Goal: Task Accomplishment & Management: Use online tool/utility

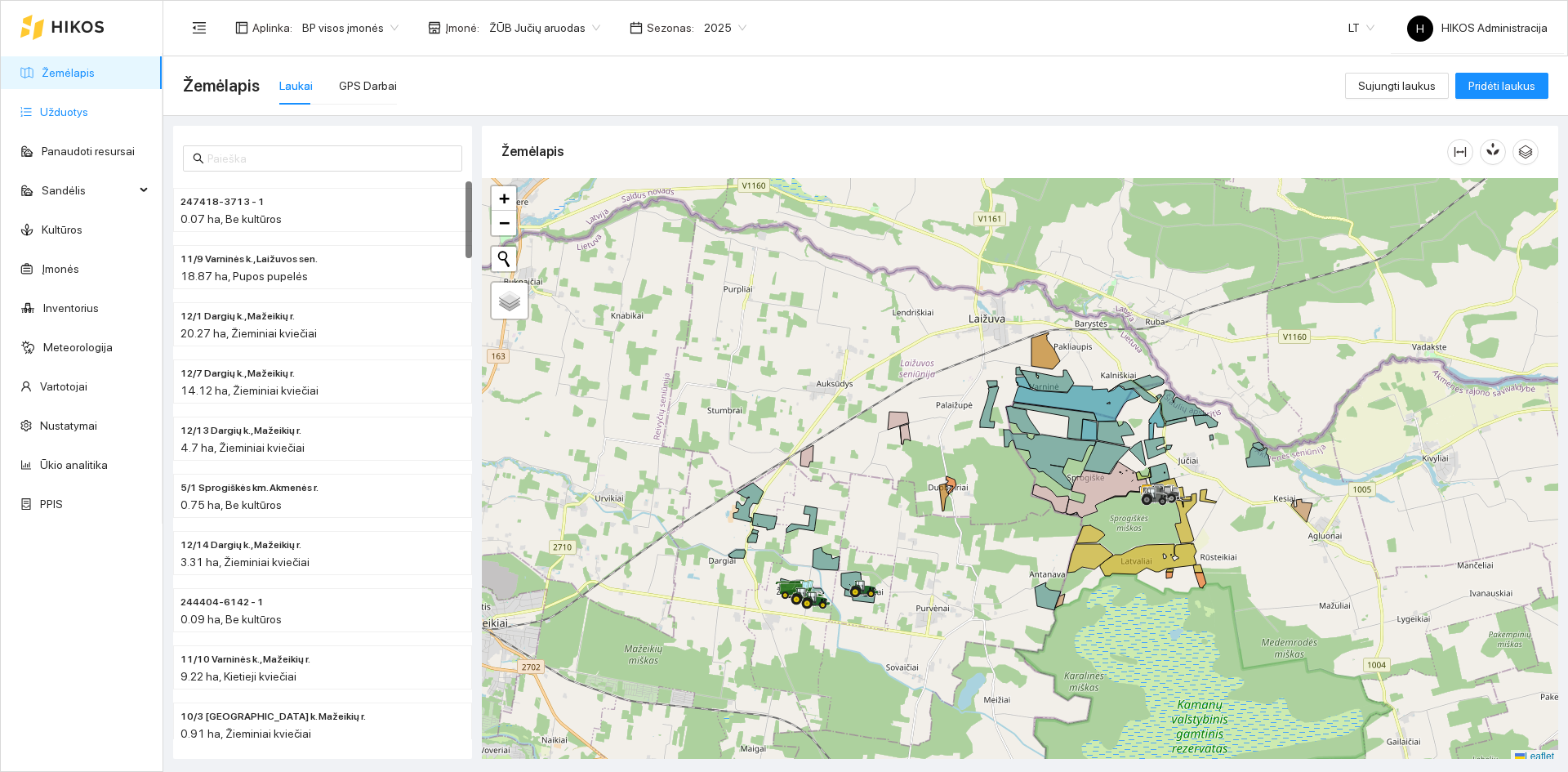
click at [61, 118] on link "Užduotys" at bounding box center [64, 112] width 48 height 13
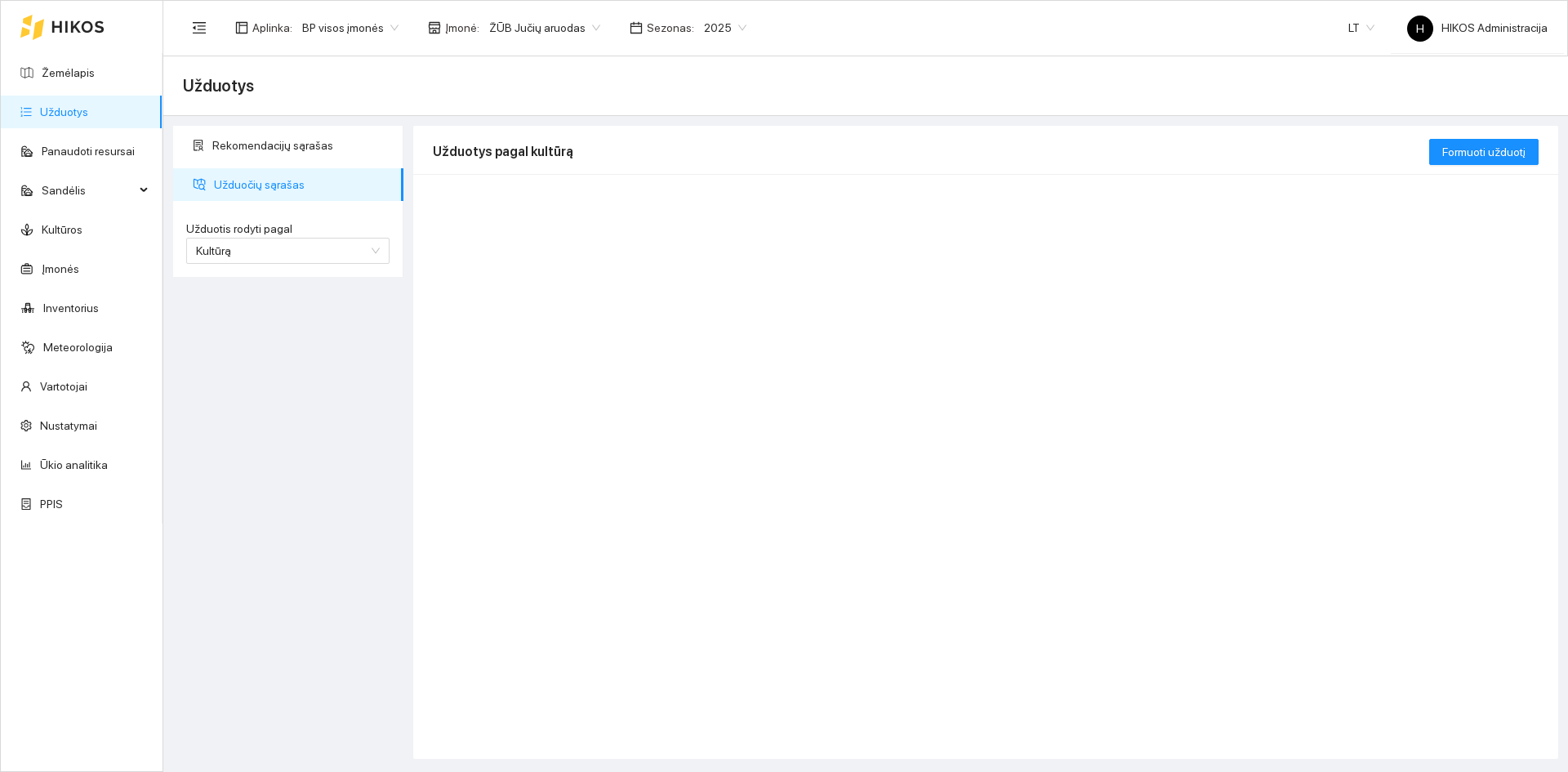
click at [541, 36] on span "ŽŪB Jučių aruodas" at bounding box center [545, 27] width 111 height 24
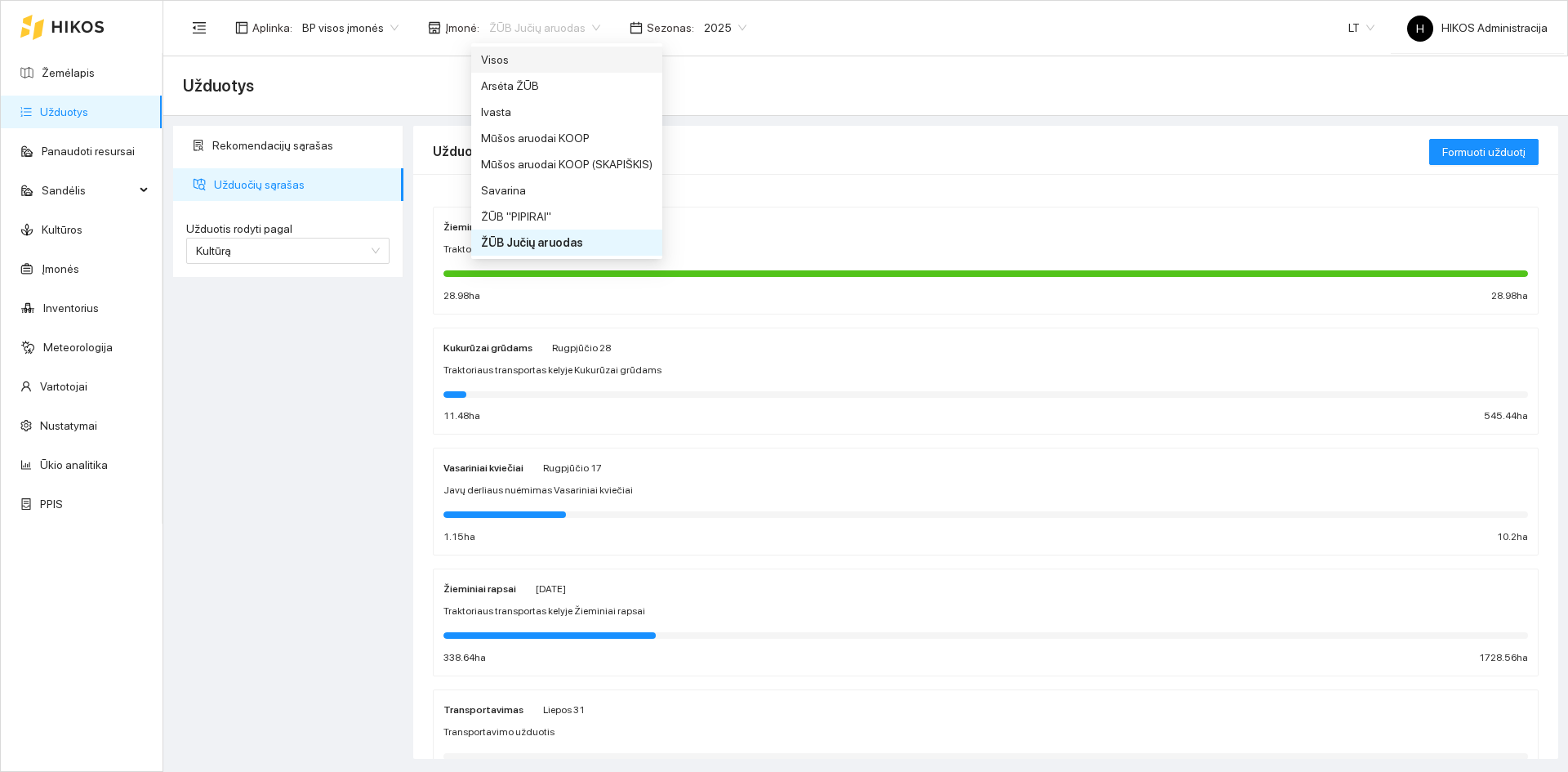
click at [525, 54] on div "Visos" at bounding box center [567, 60] width 171 height 18
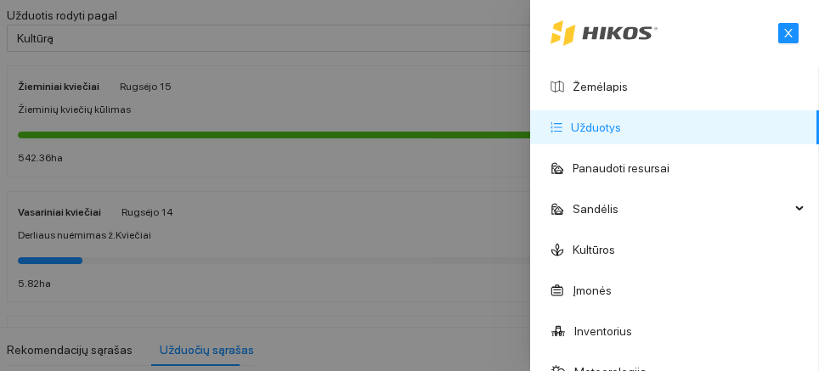
click at [386, 140] on div at bounding box center [409, 185] width 819 height 371
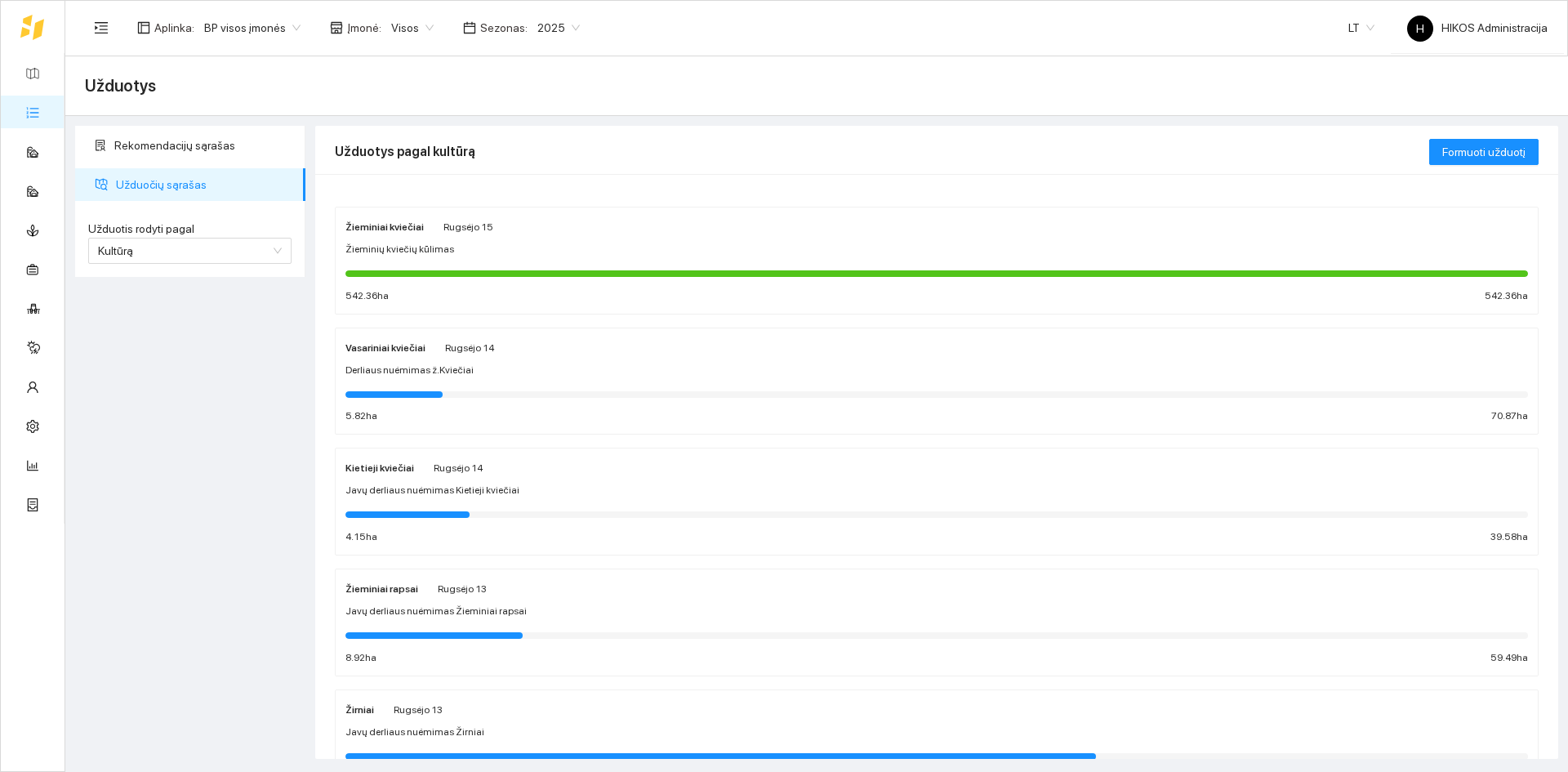
click at [540, 264] on div at bounding box center [937, 273] width 1183 height 18
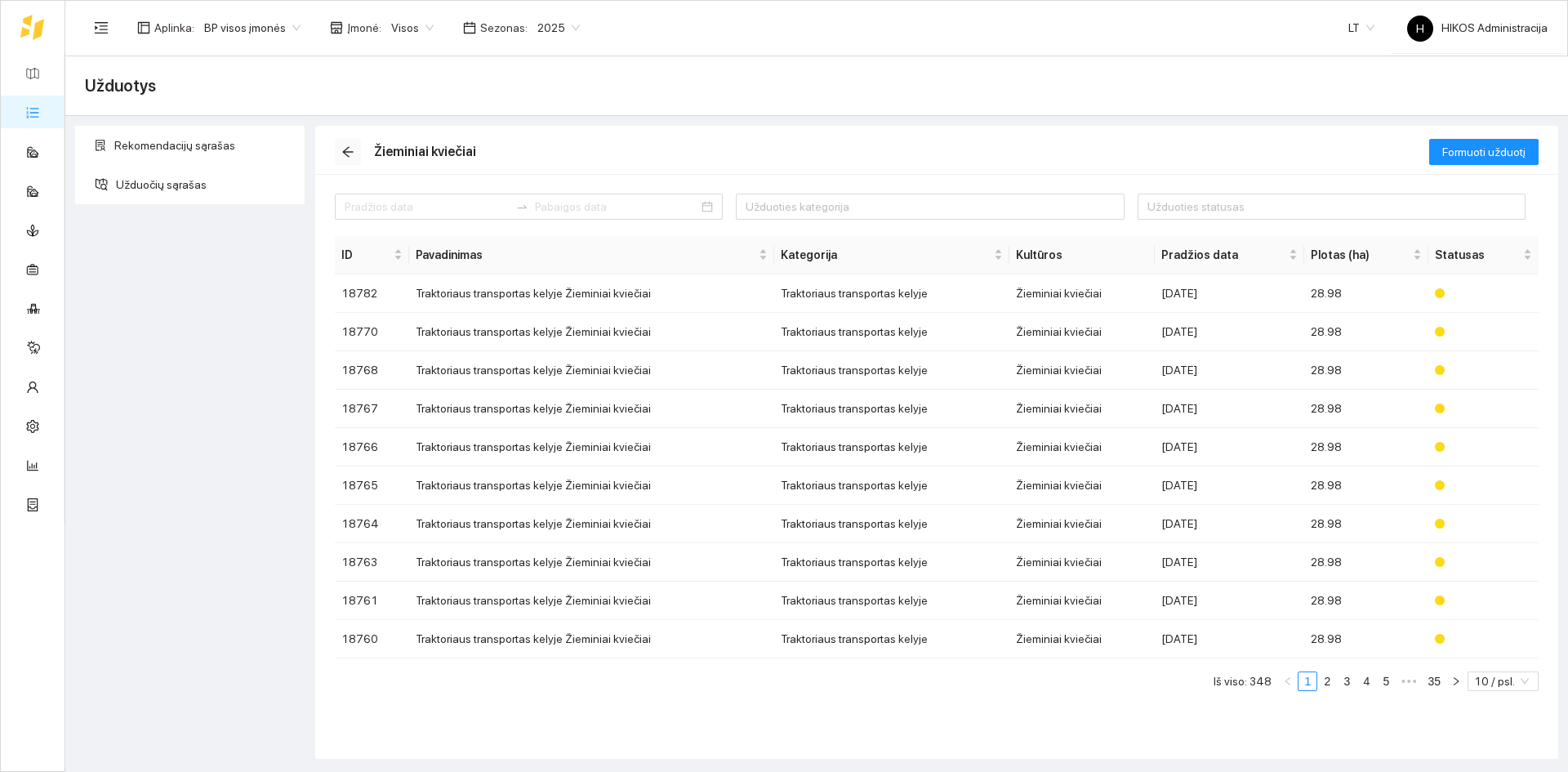
click at [346, 146] on icon "arrow-left" at bounding box center [348, 152] width 13 height 13
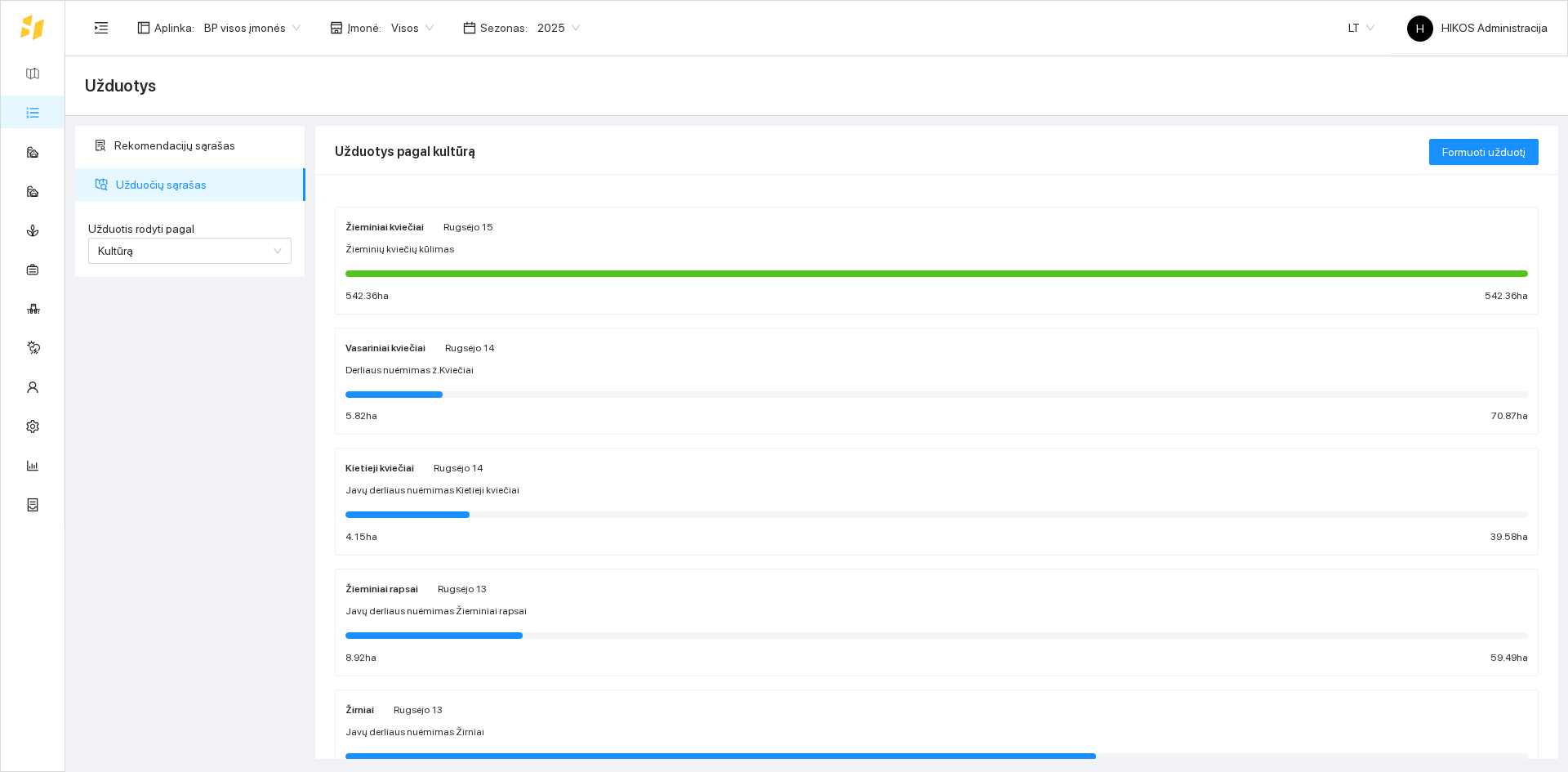
click at [537, 25] on span "2025" at bounding box center [558, 27] width 42 height 24
click at [549, 204] on div "2026" at bounding box center [545, 216] width 62 height 26
click at [234, 237] on label "Užduotis rodyti pagal" at bounding box center [190, 229] width 204 height 17
click at [234, 238] on input "Užduotis rodyti pagal" at bounding box center [184, 250] width 172 height 24
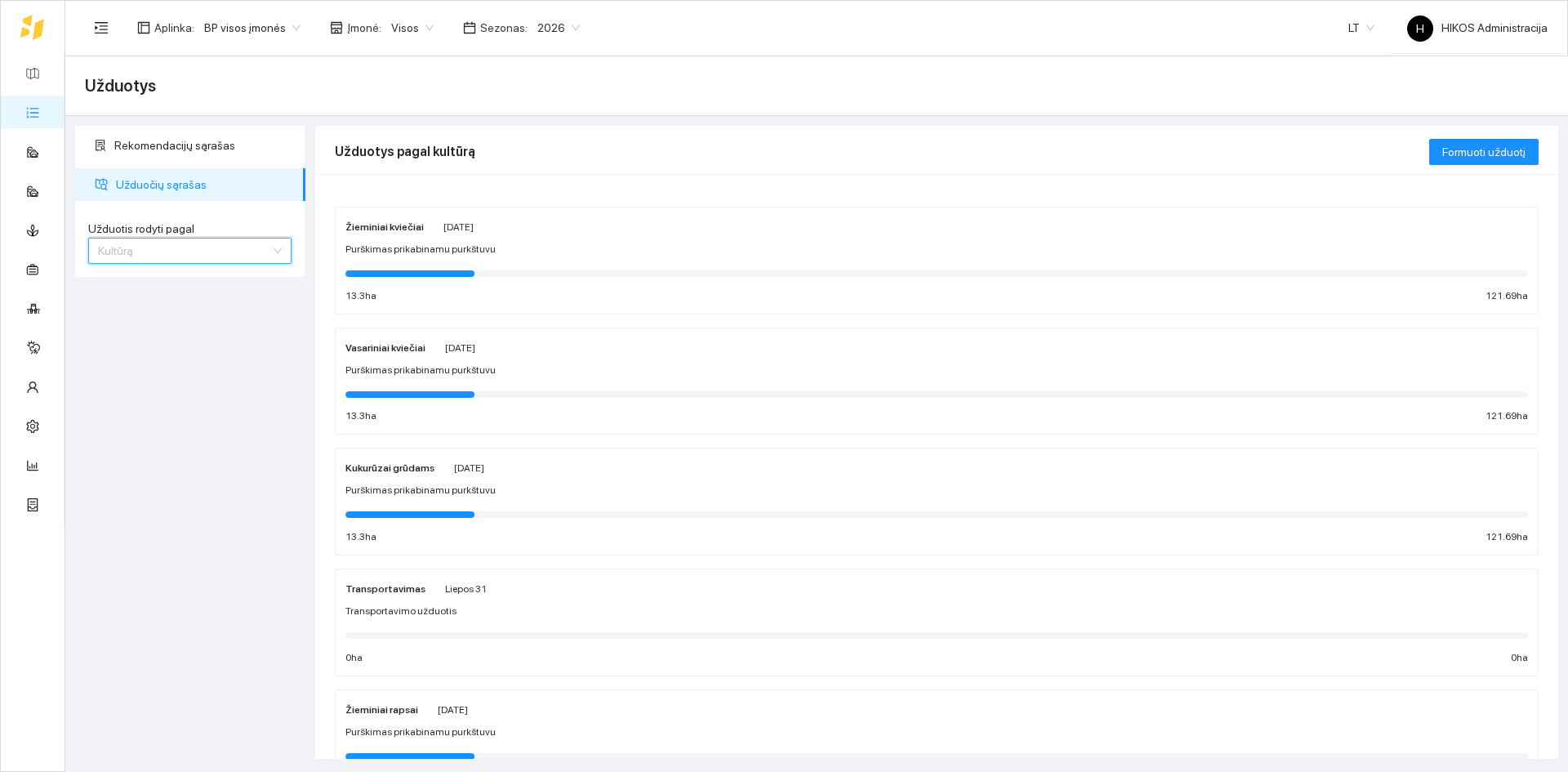
click at [234, 241] on span "Kultūrą" at bounding box center [189, 250] width 184 height 24
click at [155, 285] on div "Užduotį" at bounding box center [189, 284] width 184 height 18
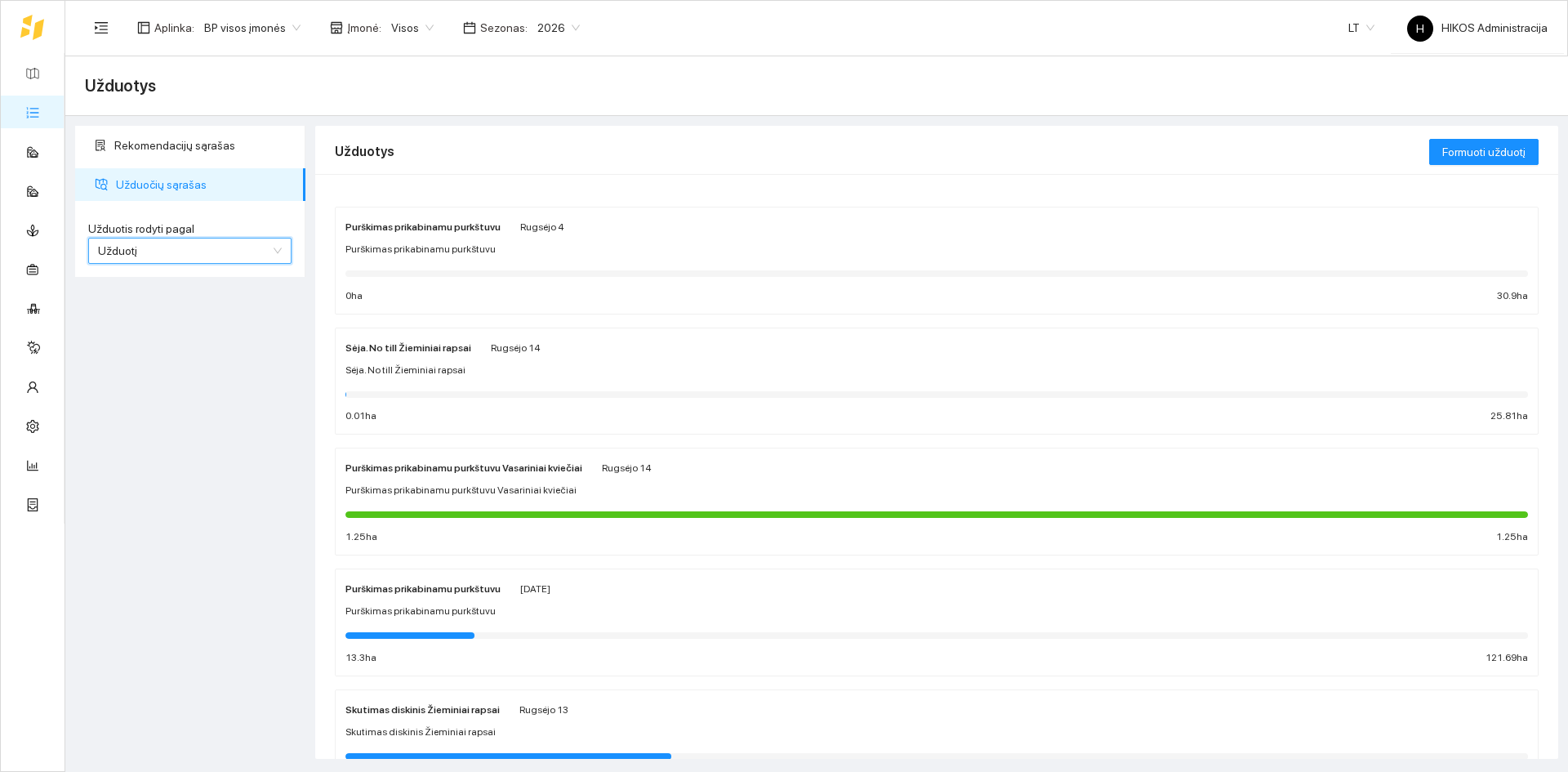
click at [405, 360] on div "Sėja. No till Žieminiai rapsai Rugsėjo 14 Sėja. No till Žieminiai rapsai 0.01 h…" at bounding box center [937, 382] width 1183 height 87
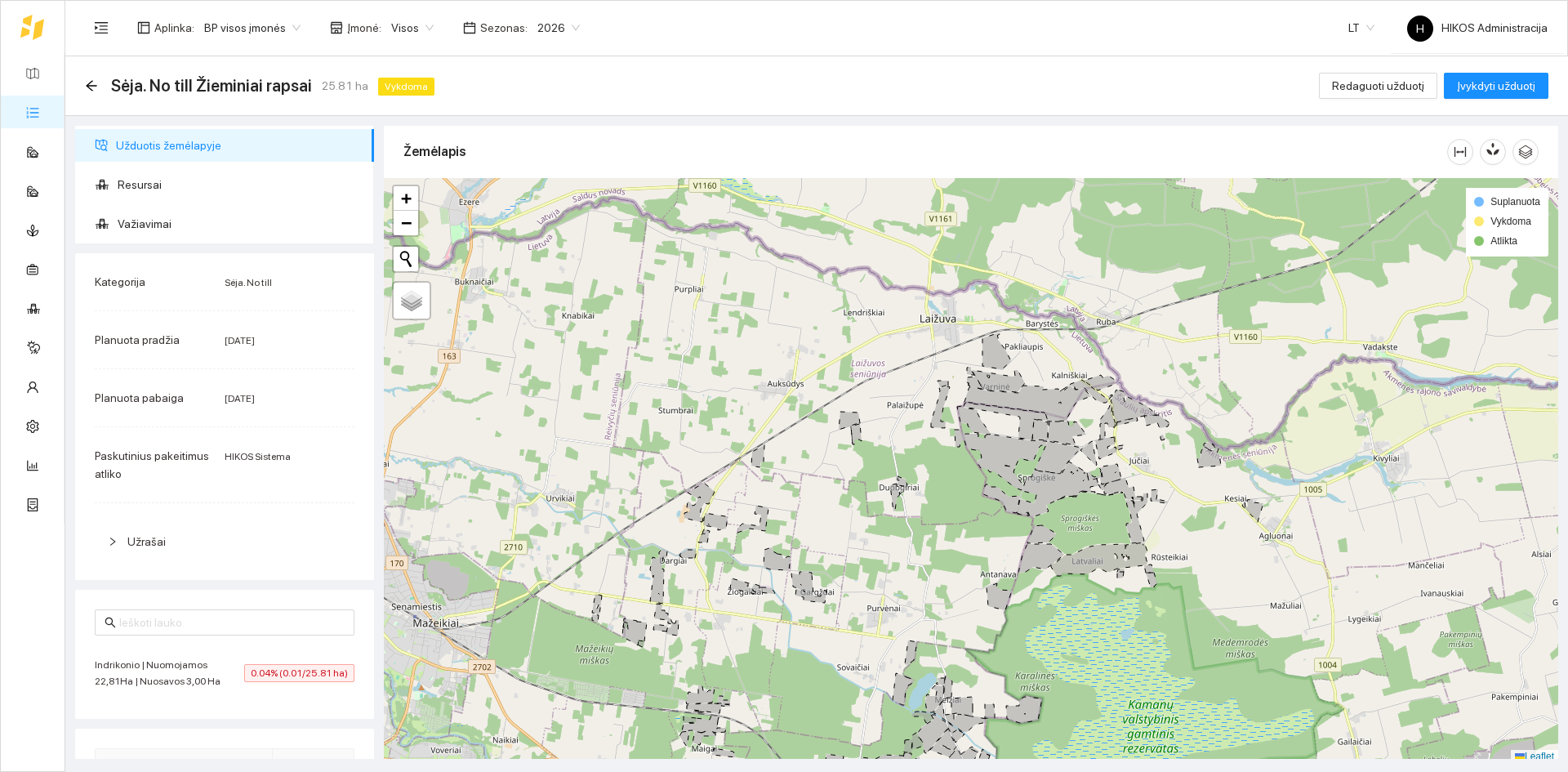
click at [244, 678] on span "0.04% (0.01/25.81 ha)" at bounding box center [299, 673] width 110 height 18
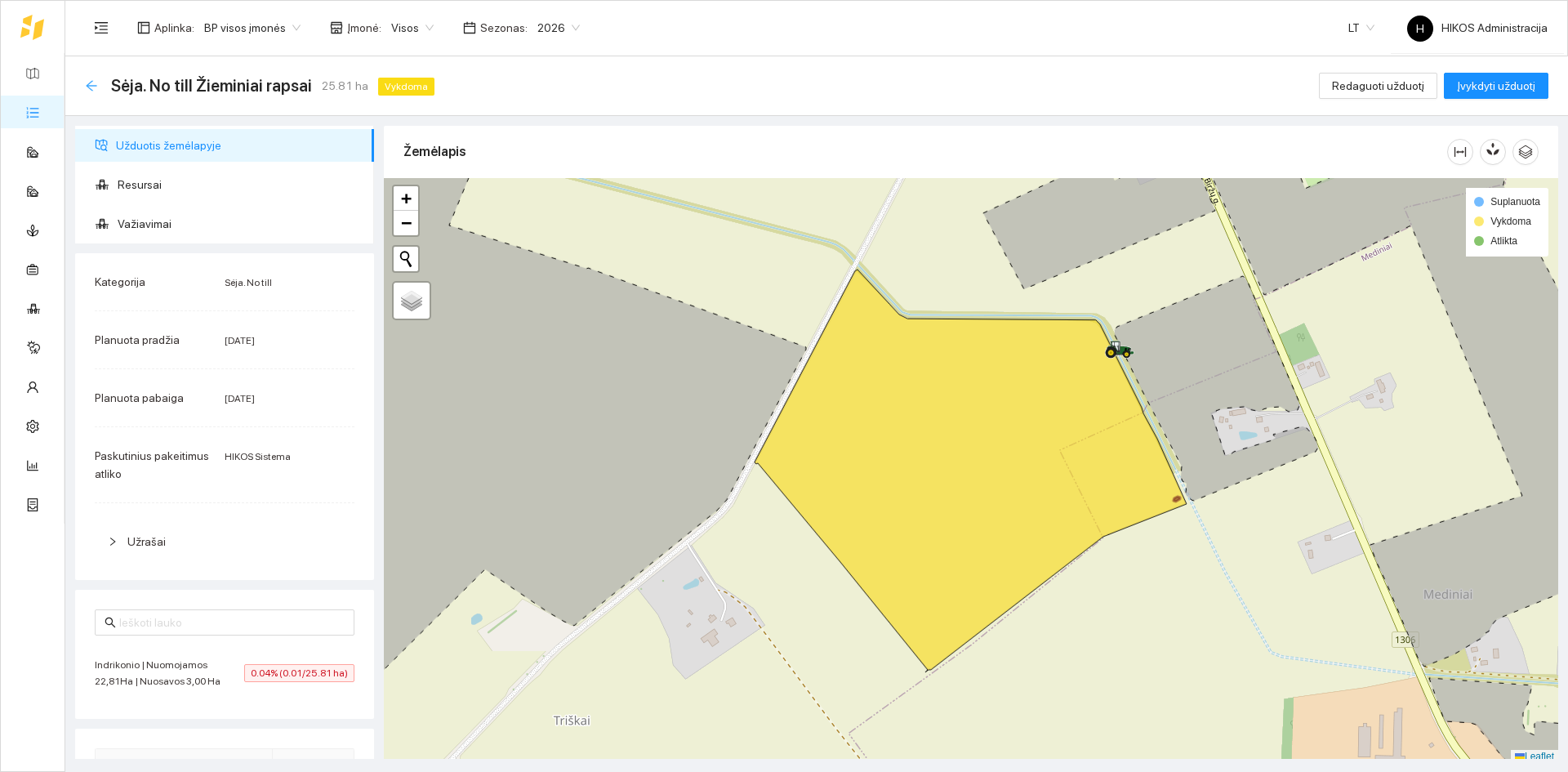
click at [90, 86] on icon "arrow-left" at bounding box center [90, 85] width 11 height 11
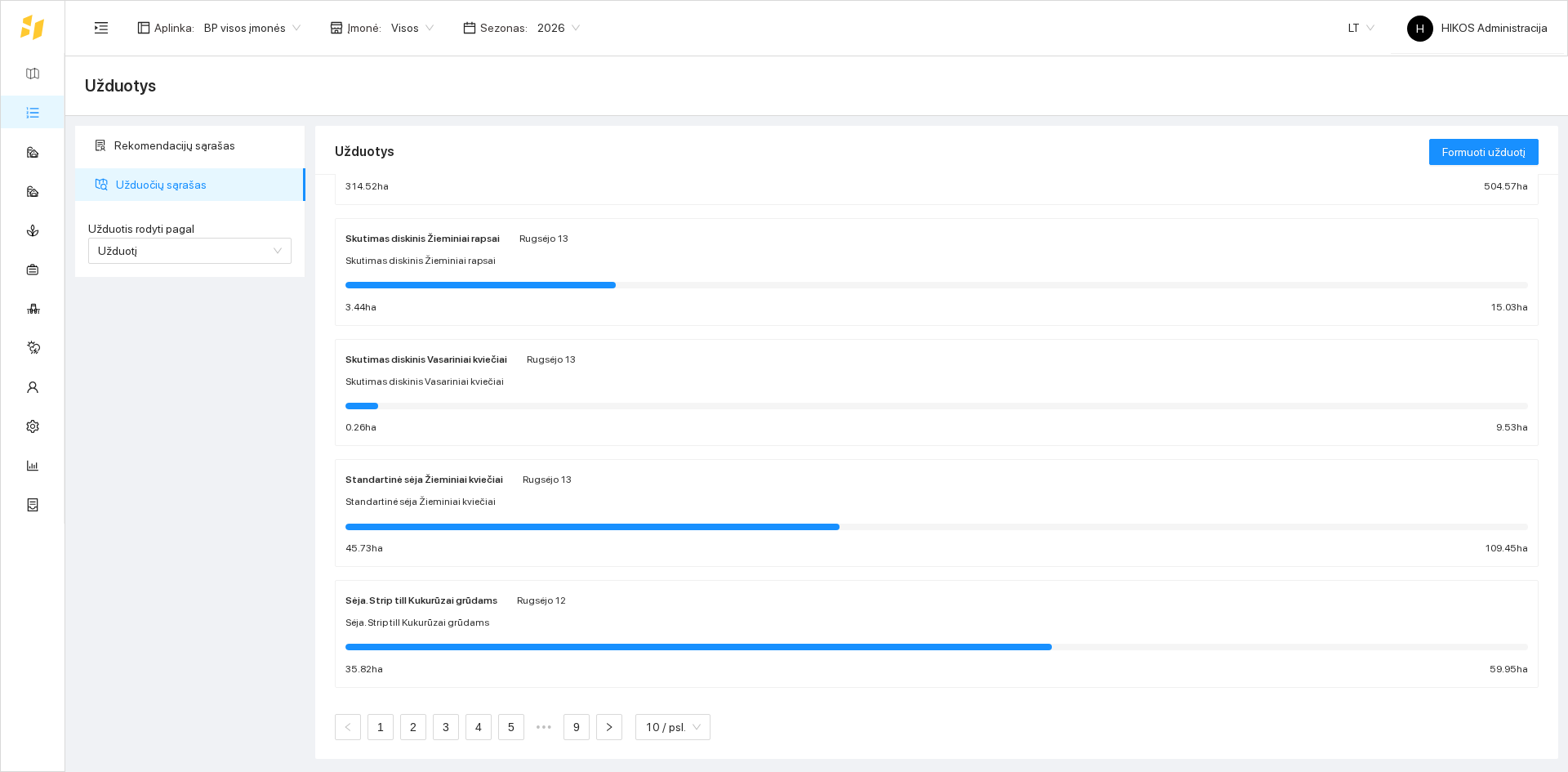
scroll to position [713, 0]
click at [412, 732] on link "2" at bounding box center [412, 726] width 24 height 24
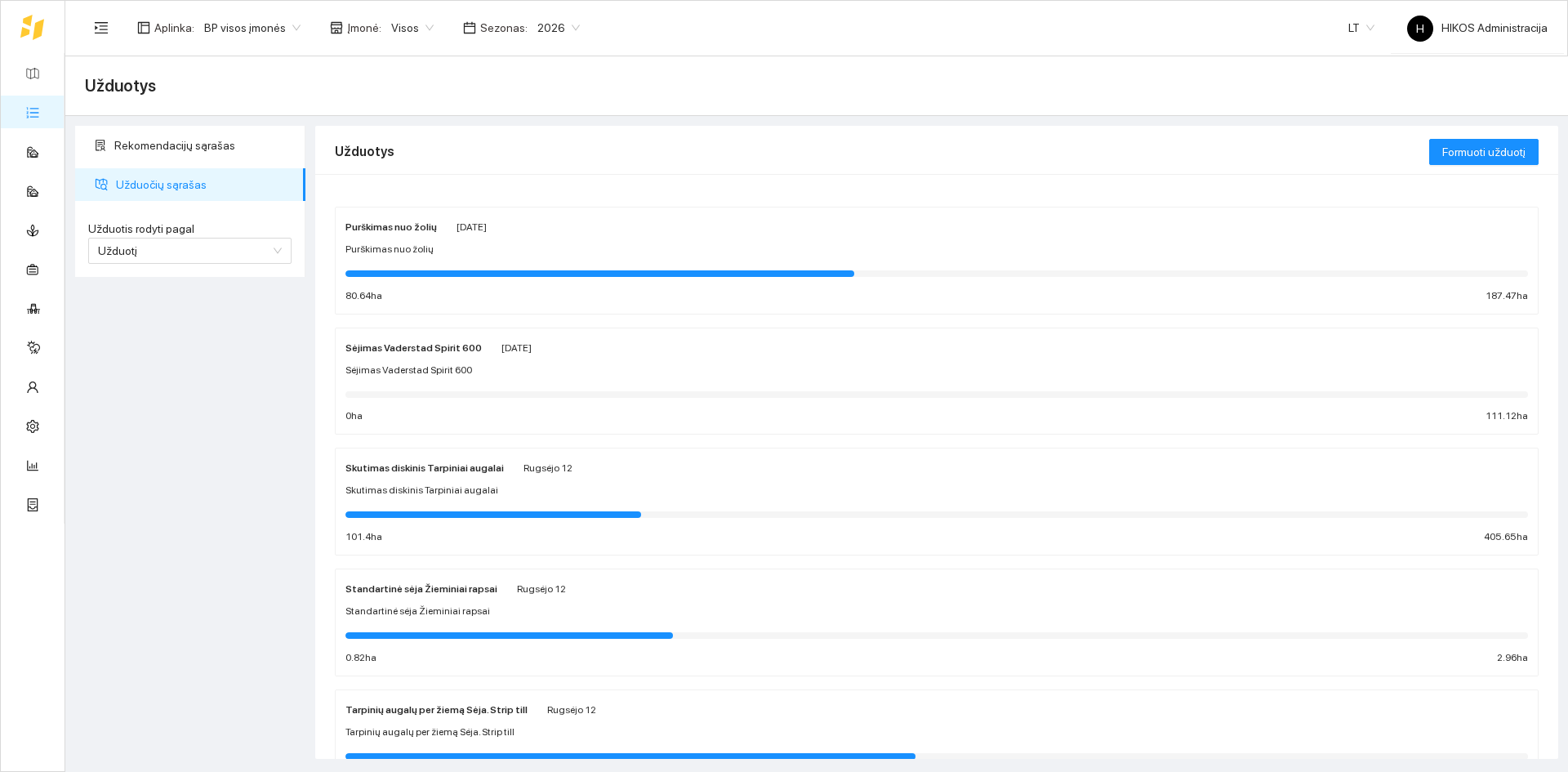
click at [395, 19] on span "Visos" at bounding box center [412, 27] width 42 height 24
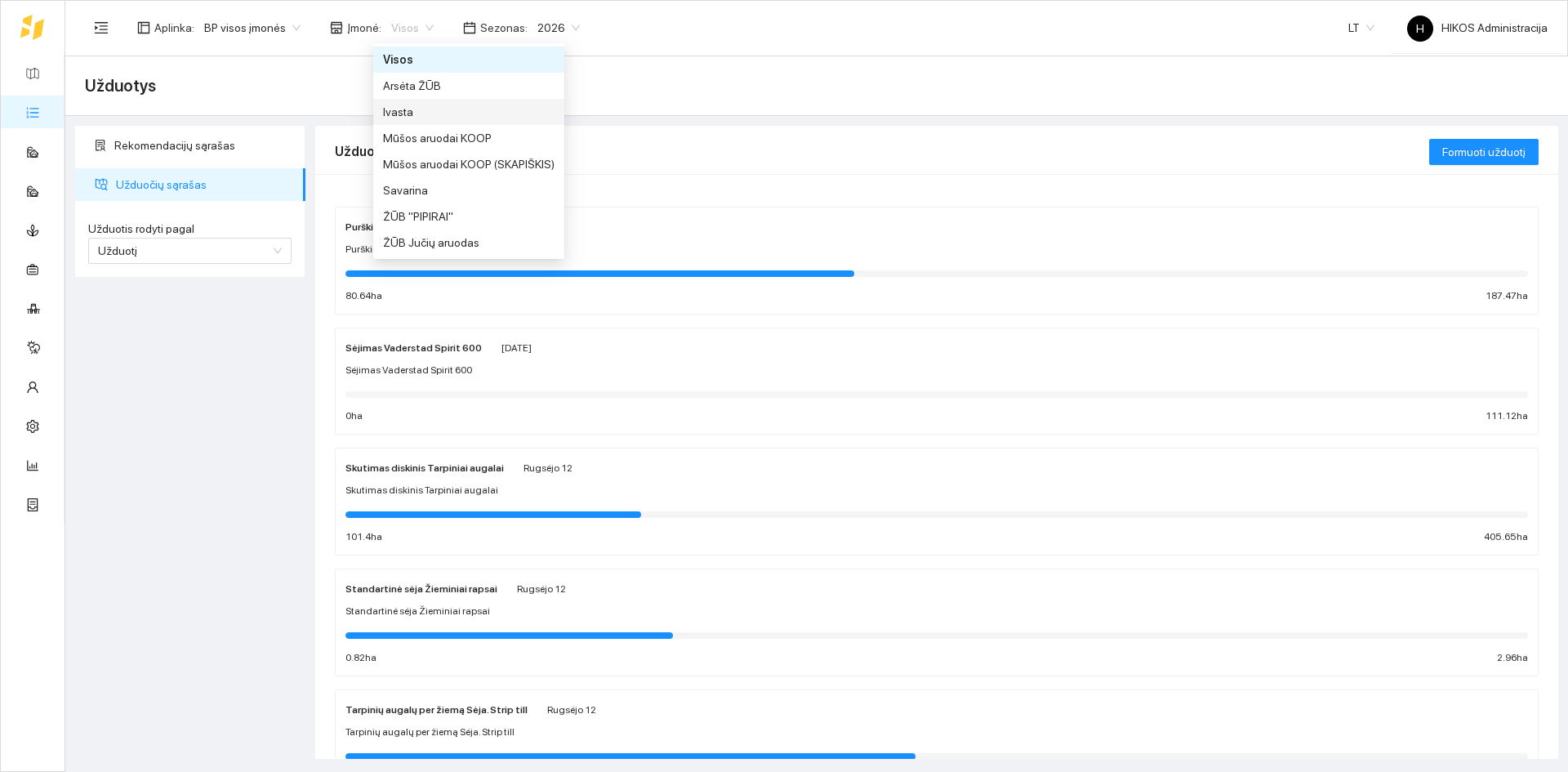
click at [430, 86] on div "Arsėta ŽŪB" at bounding box center [469, 86] width 171 height 18
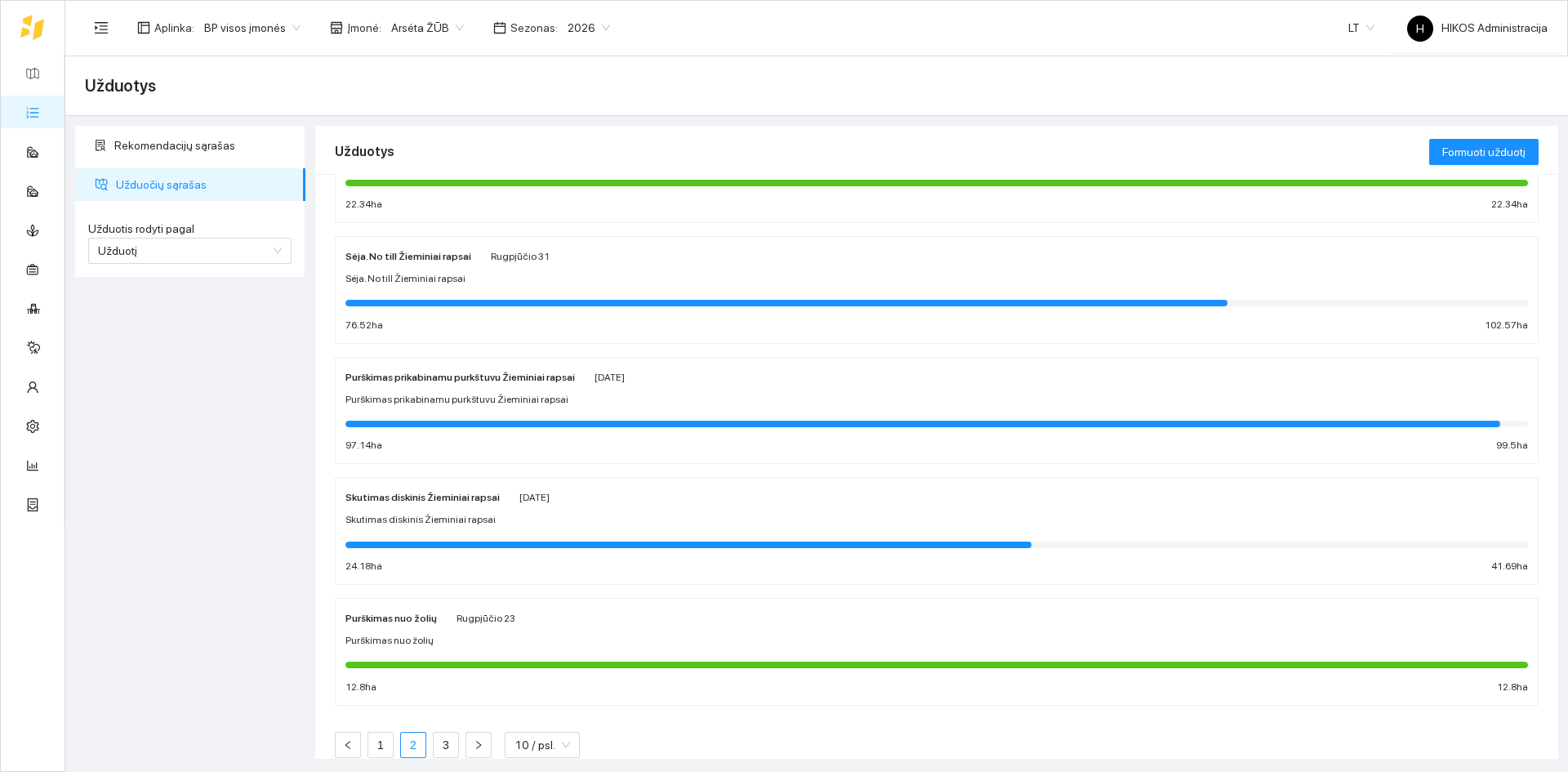
scroll to position [713, 0]
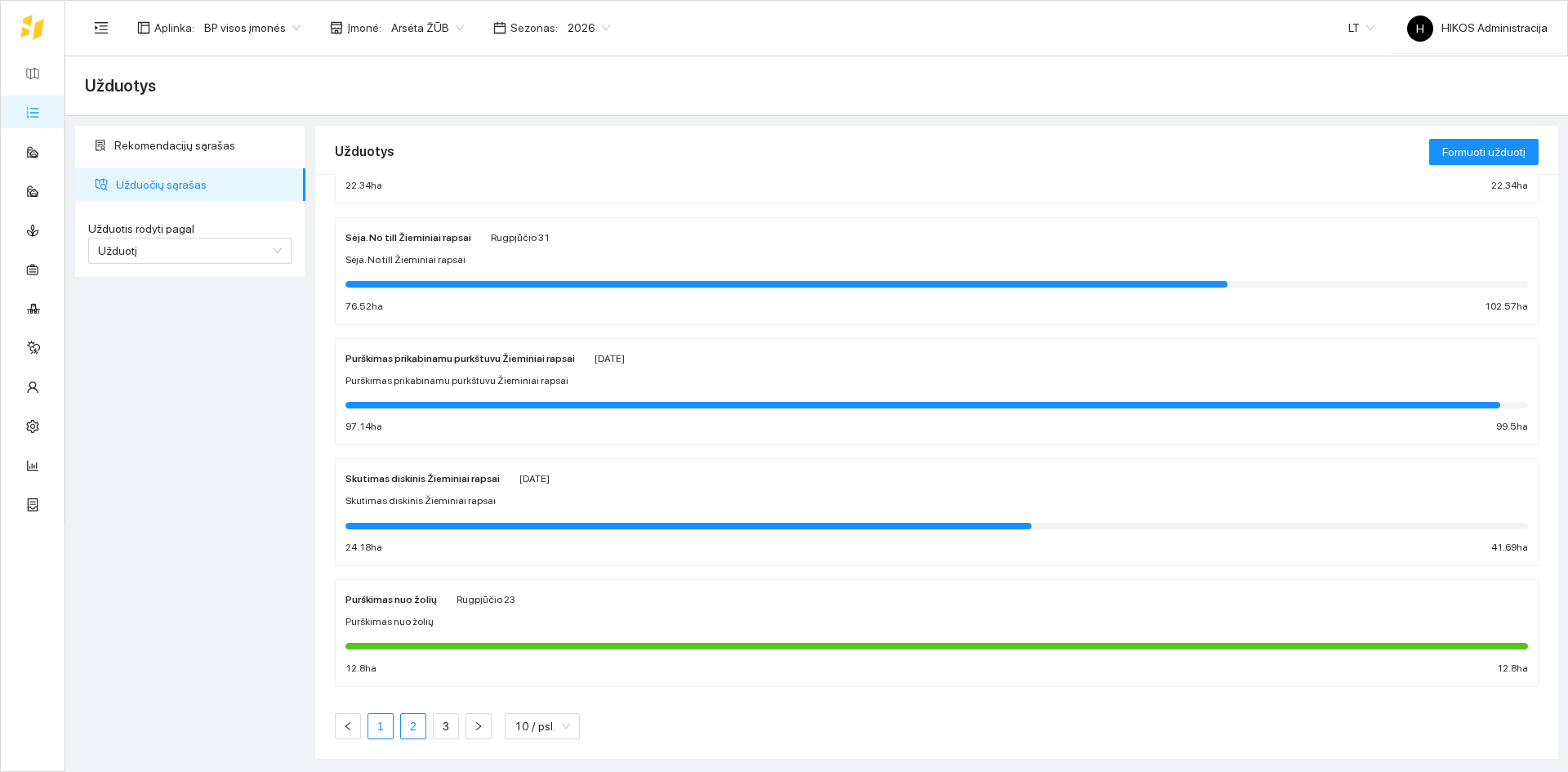
click at [388, 722] on link "1" at bounding box center [380, 726] width 24 height 24
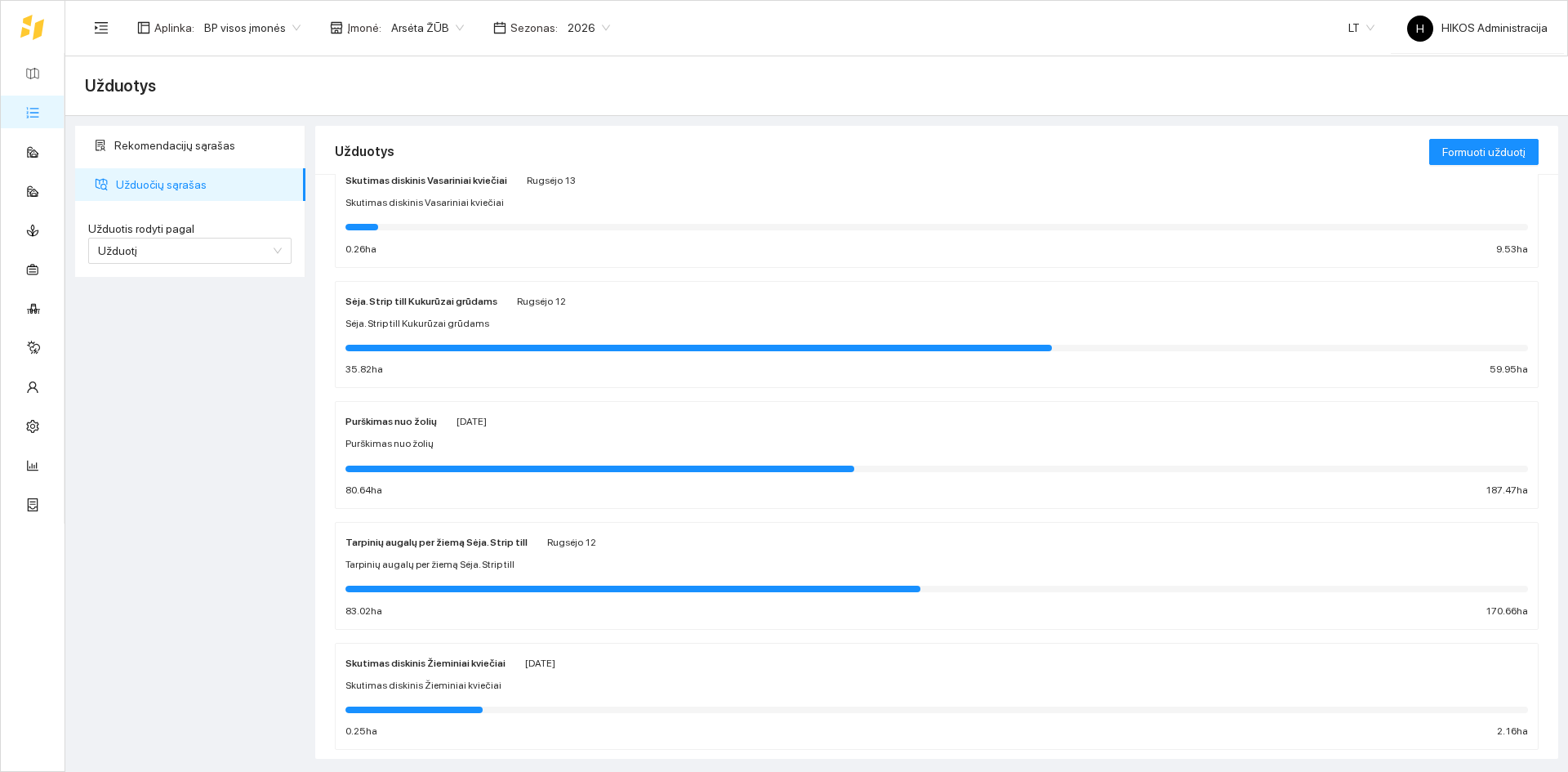
scroll to position [572, 0]
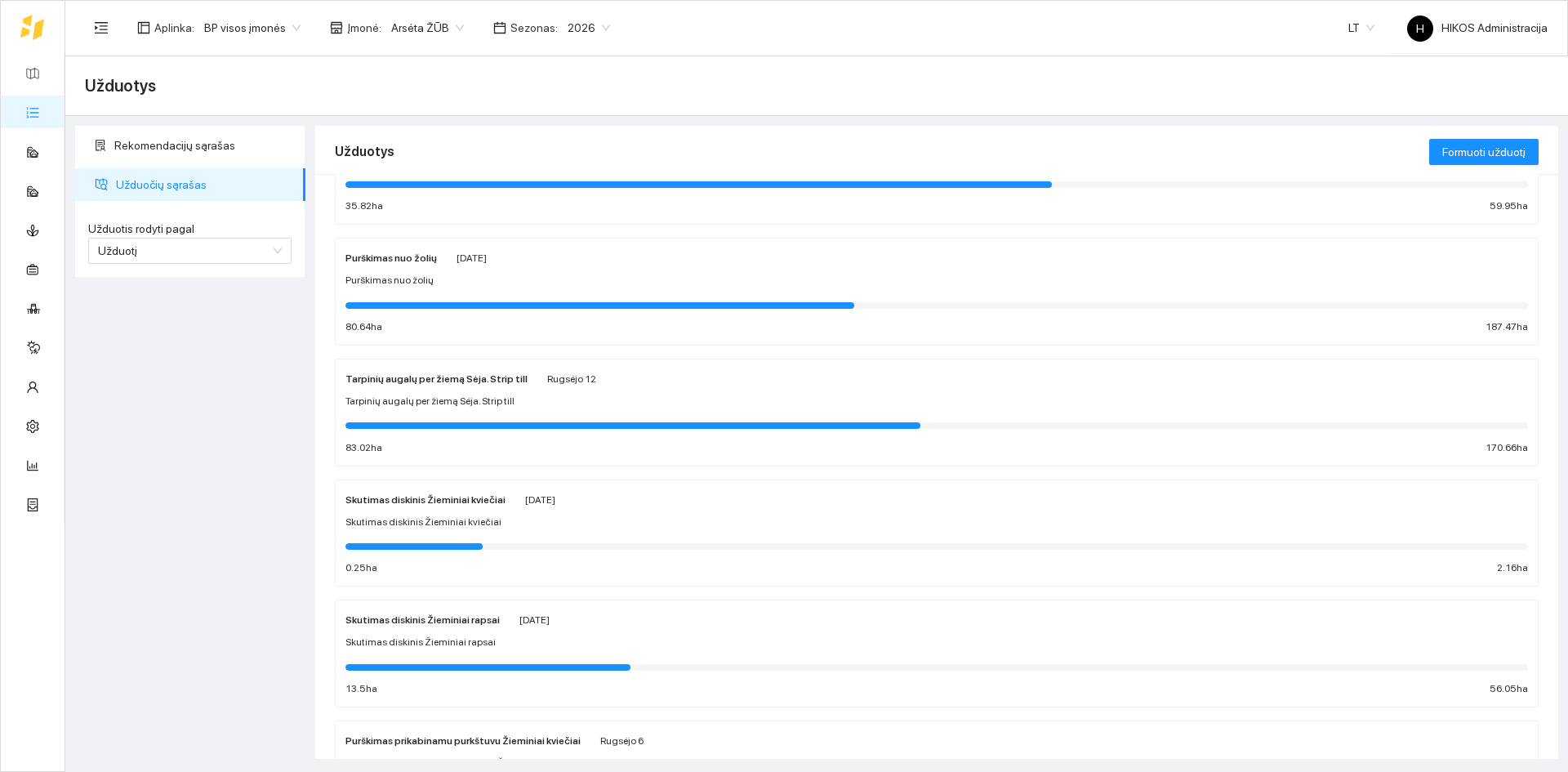
click at [489, 400] on span "Tarpinių augalų per žiemą Sėja. Strip till" at bounding box center [430, 402] width 169 height 15
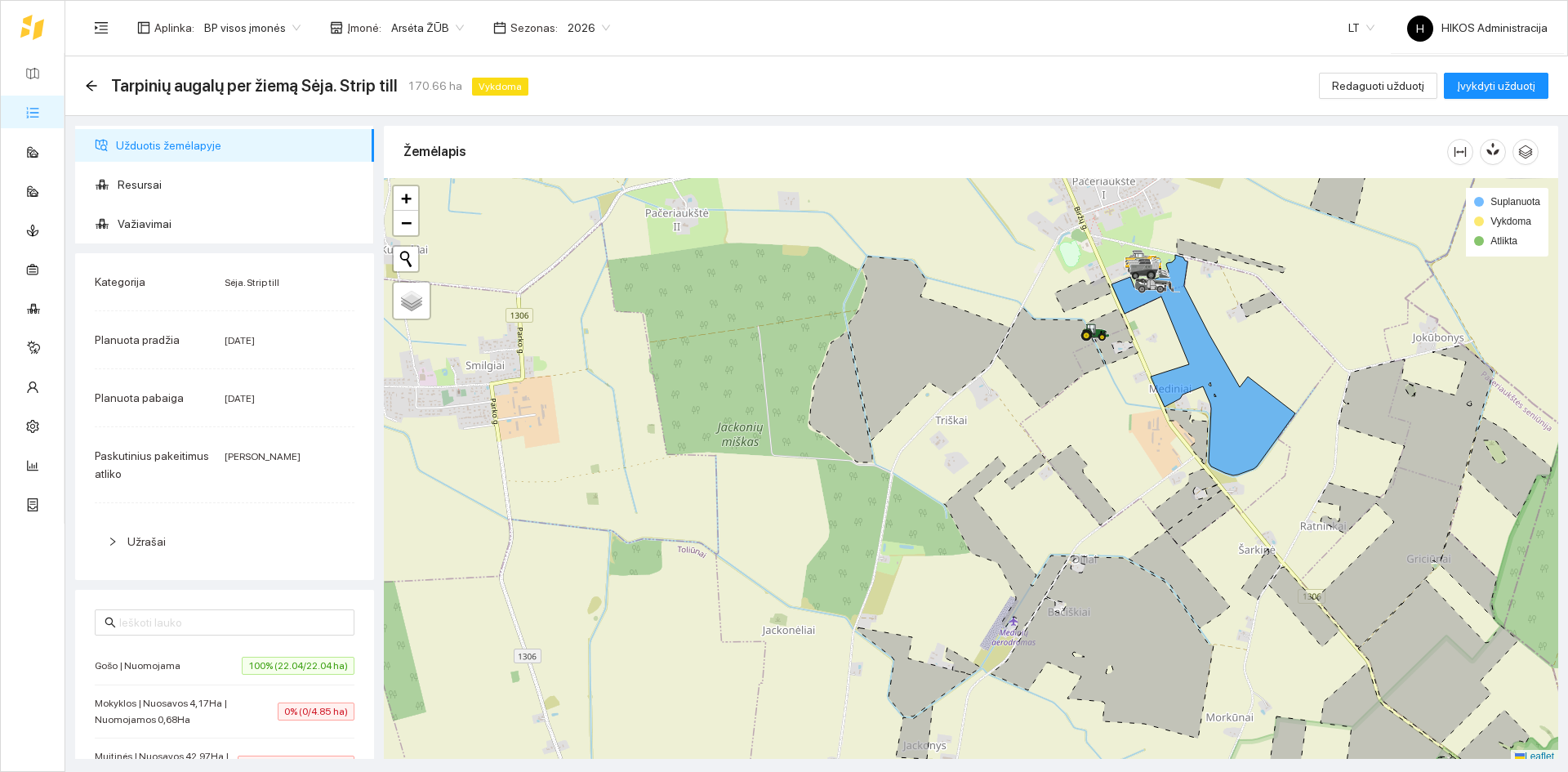
scroll to position [5, 0]
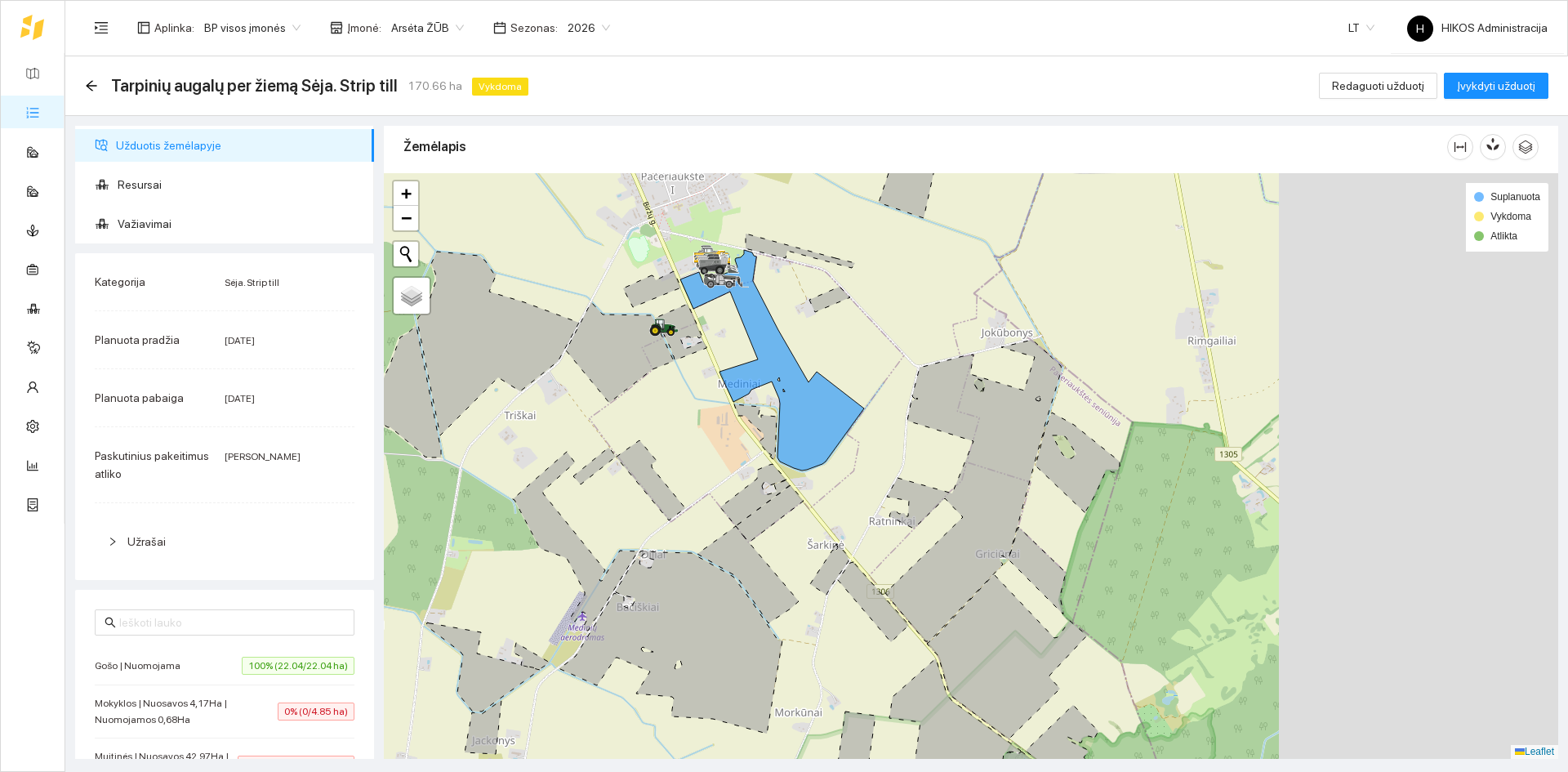
drag, startPoint x: 1227, startPoint y: 335, endPoint x: 796, endPoint y: 335, distance: 431.0
click at [796, 335] on div at bounding box center [970, 465] width 1174 height 585
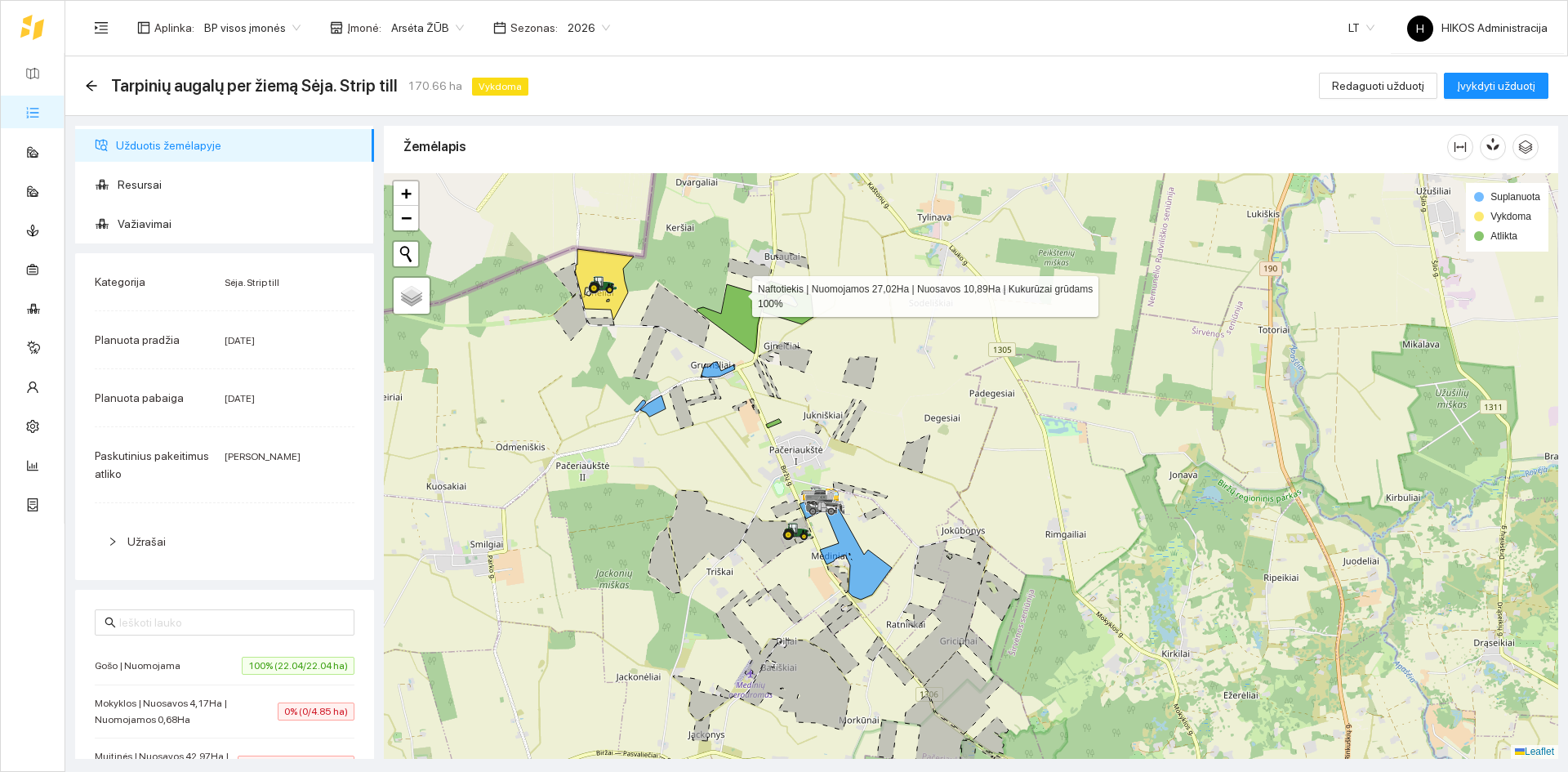
click at [737, 292] on icon at bounding box center [730, 319] width 68 height 69
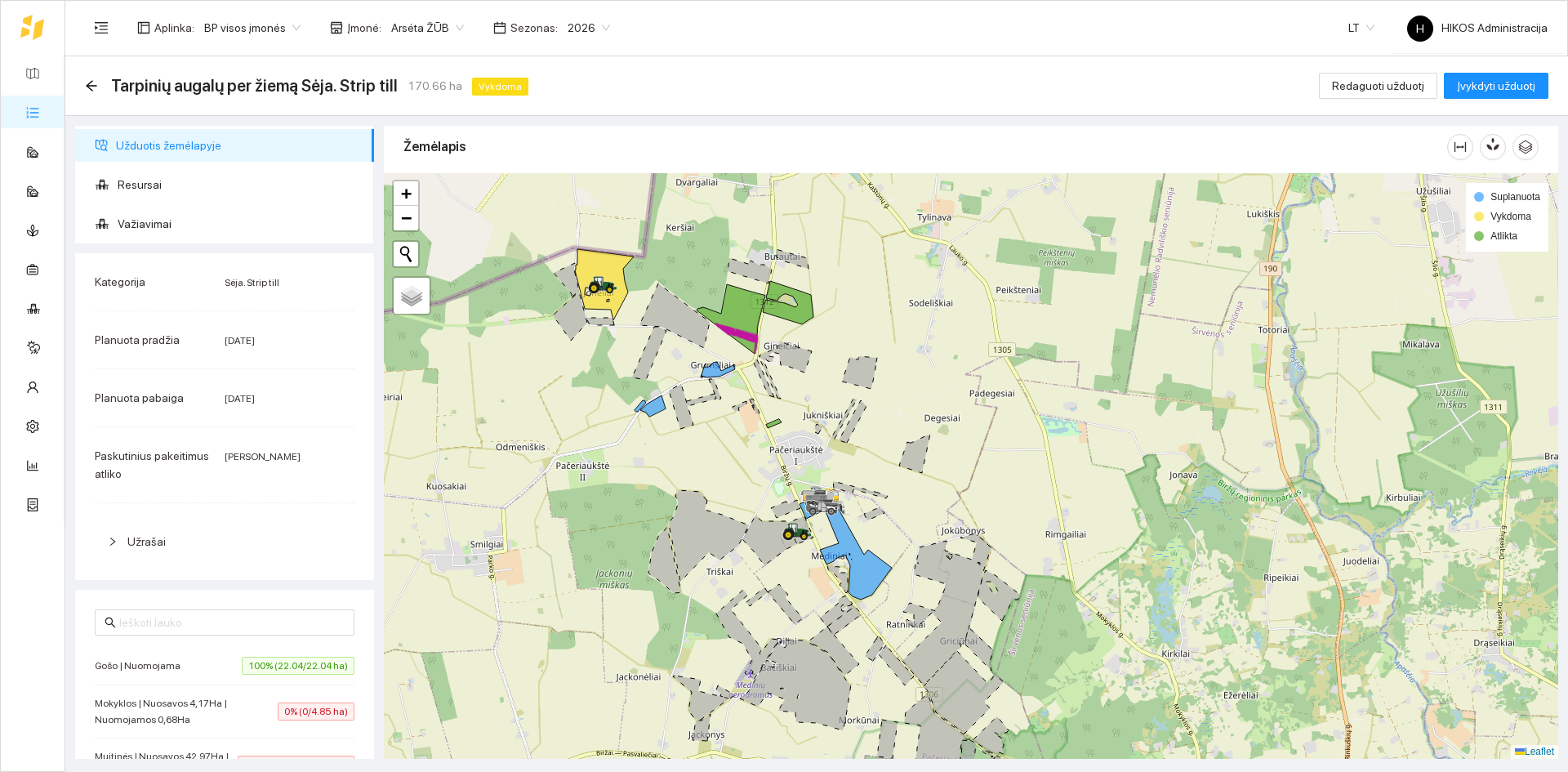
click at [789, 302] on div at bounding box center [970, 465] width 1174 height 585
click at [792, 311] on icon at bounding box center [788, 302] width 51 height 43
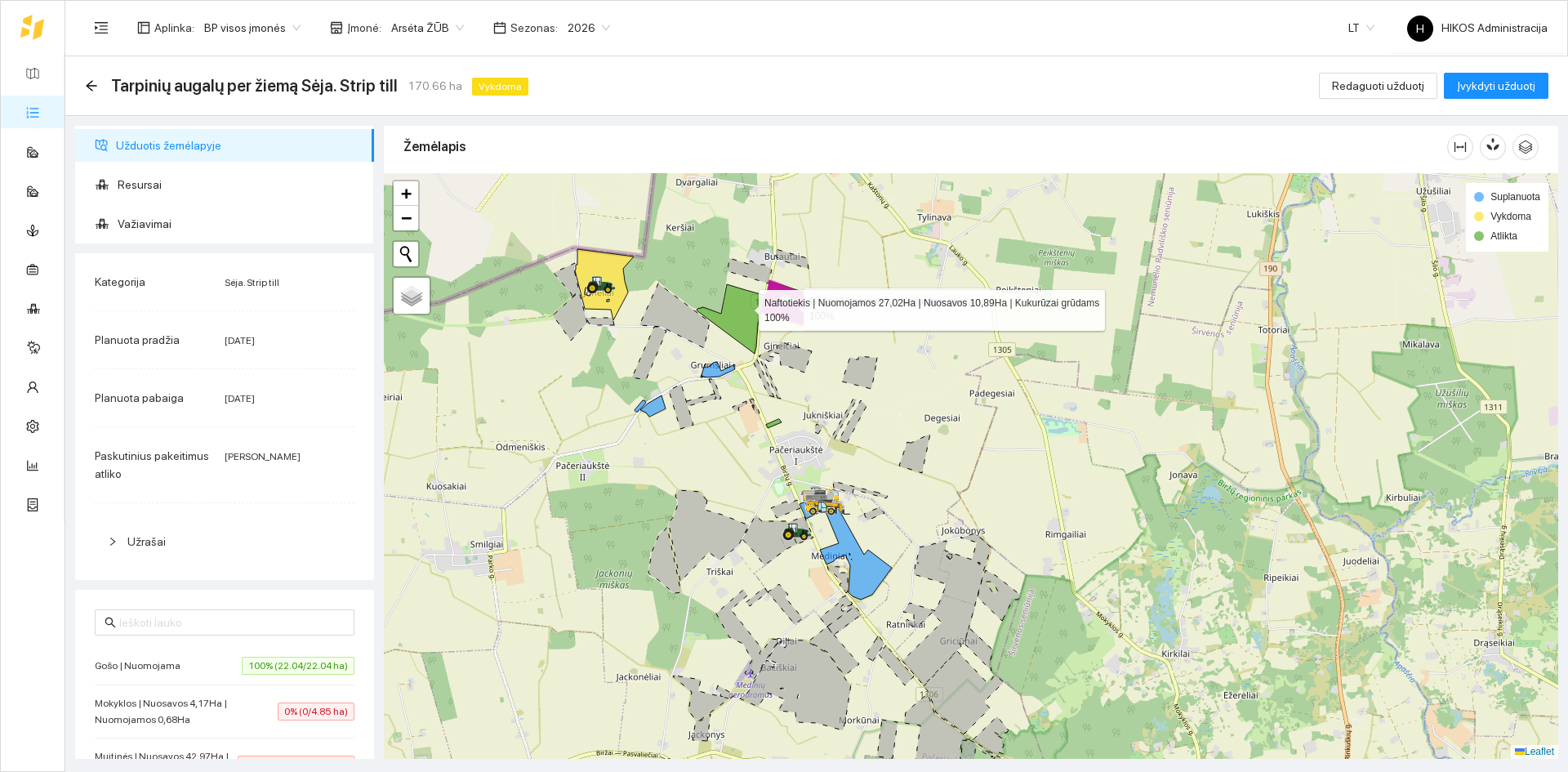
click at [744, 307] on icon at bounding box center [730, 319] width 68 height 69
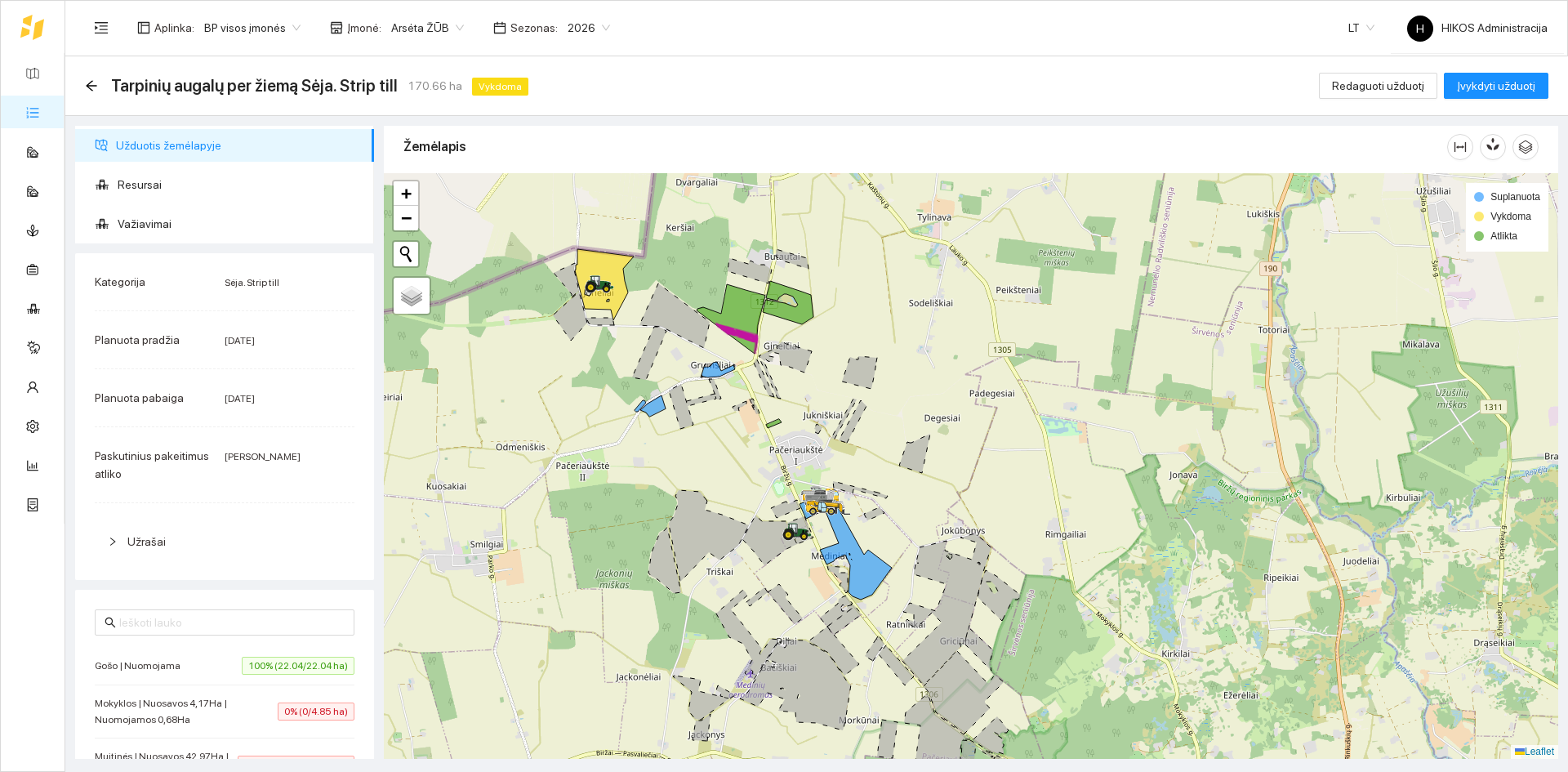
click at [597, 266] on icon at bounding box center [603, 285] width 59 height 71
click at [601, 266] on icon at bounding box center [603, 258] width 54 height 19
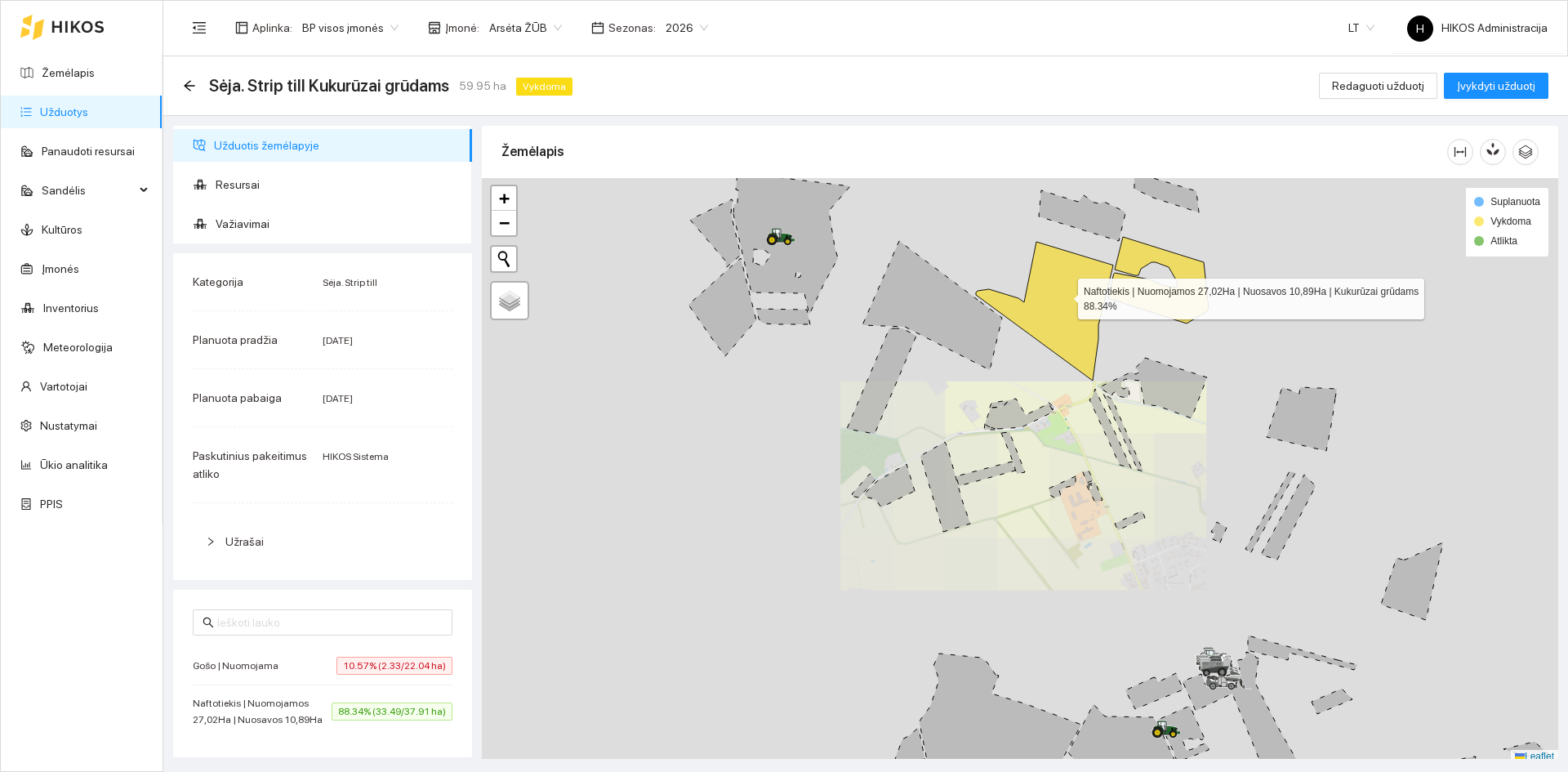
click at [1020, 296] on div at bounding box center [1019, 470] width 1076 height 585
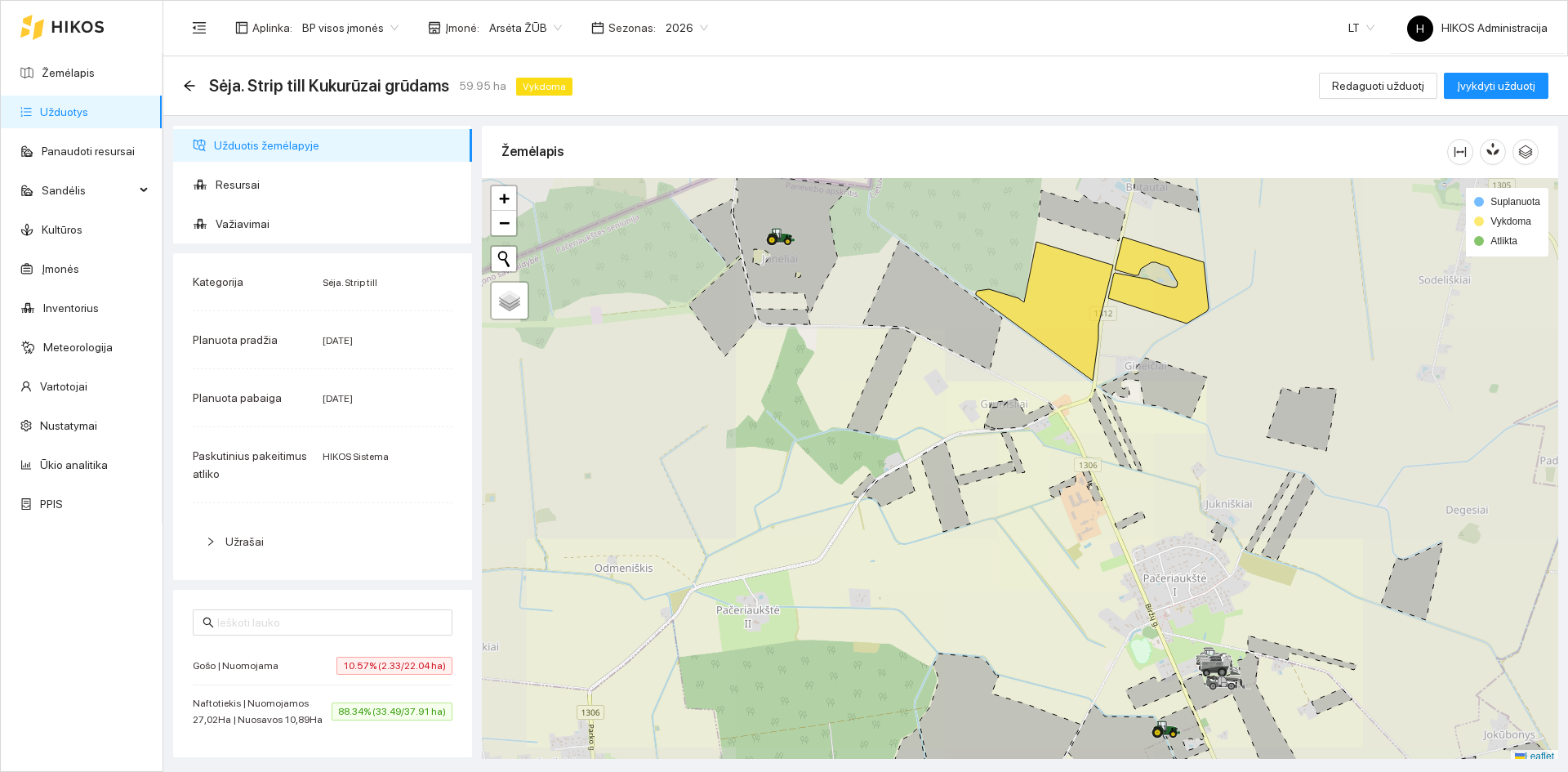
scroll to position [5, 0]
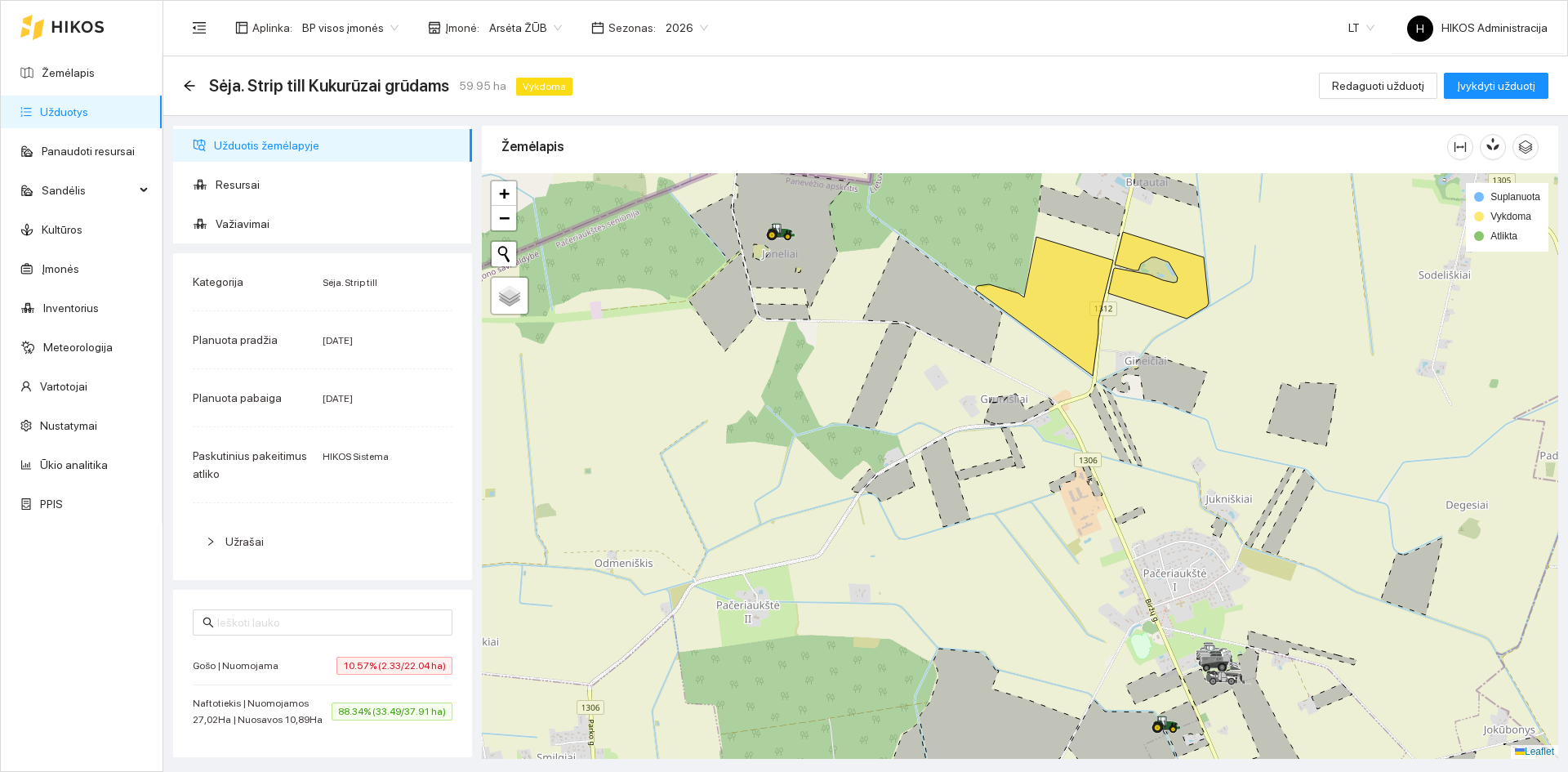
click at [1058, 296] on icon at bounding box center [1044, 306] width 137 height 138
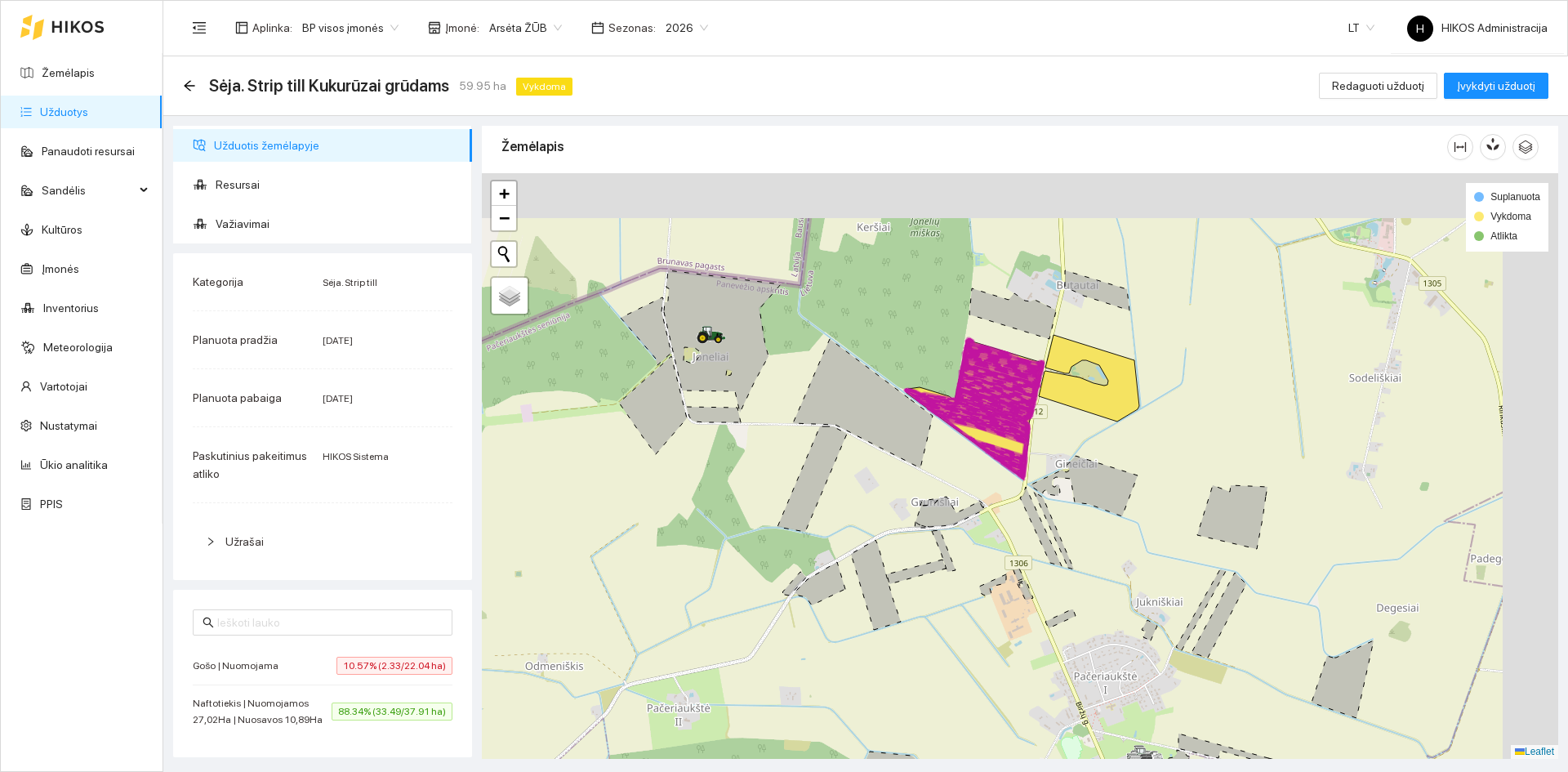
drag, startPoint x: 1096, startPoint y: 263, endPoint x: 1029, endPoint y: 362, distance: 119.5
click at [1029, 362] on icon at bounding box center [1004, 357] width 79 height 26
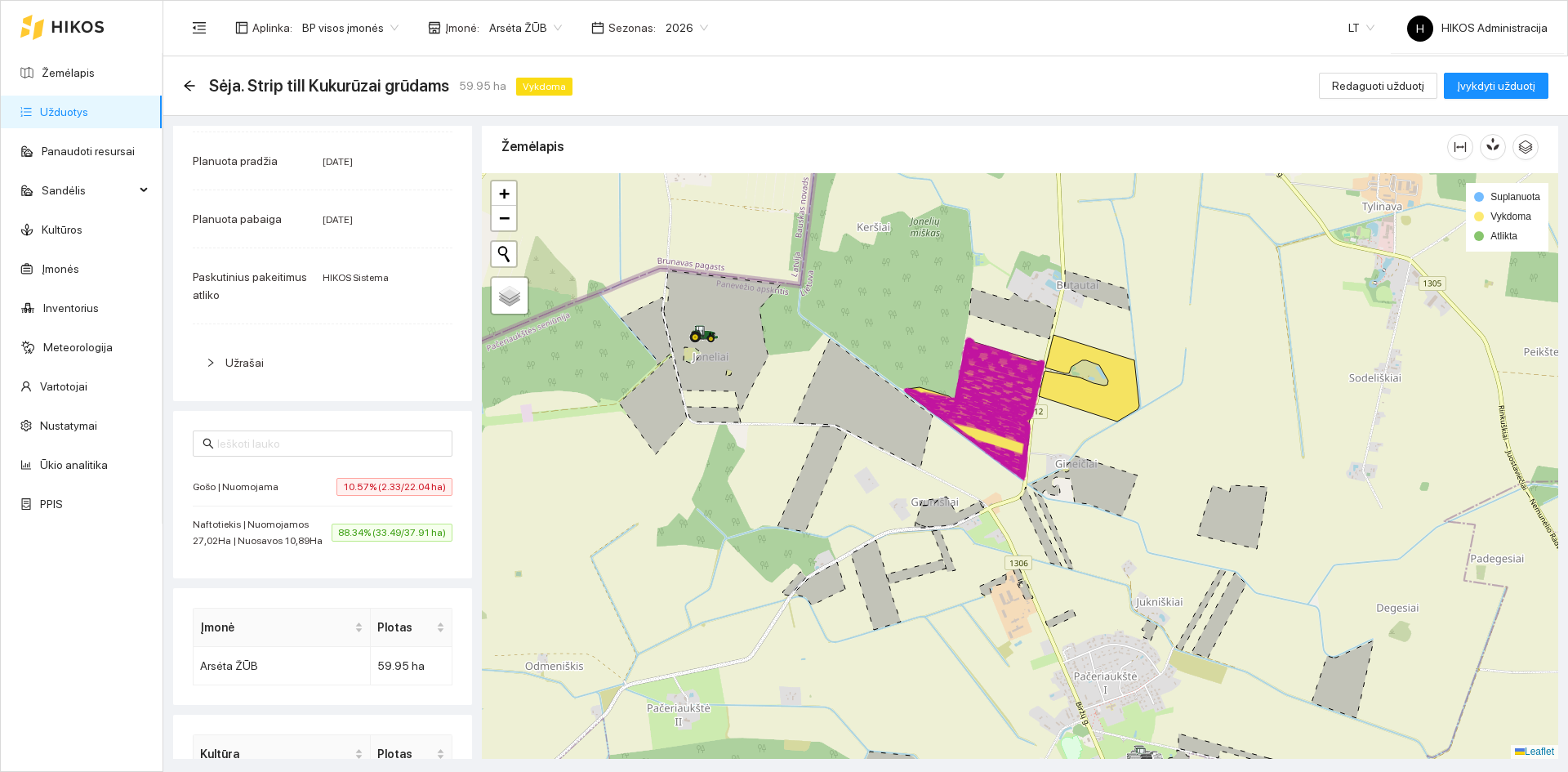
scroll to position [273, 0]
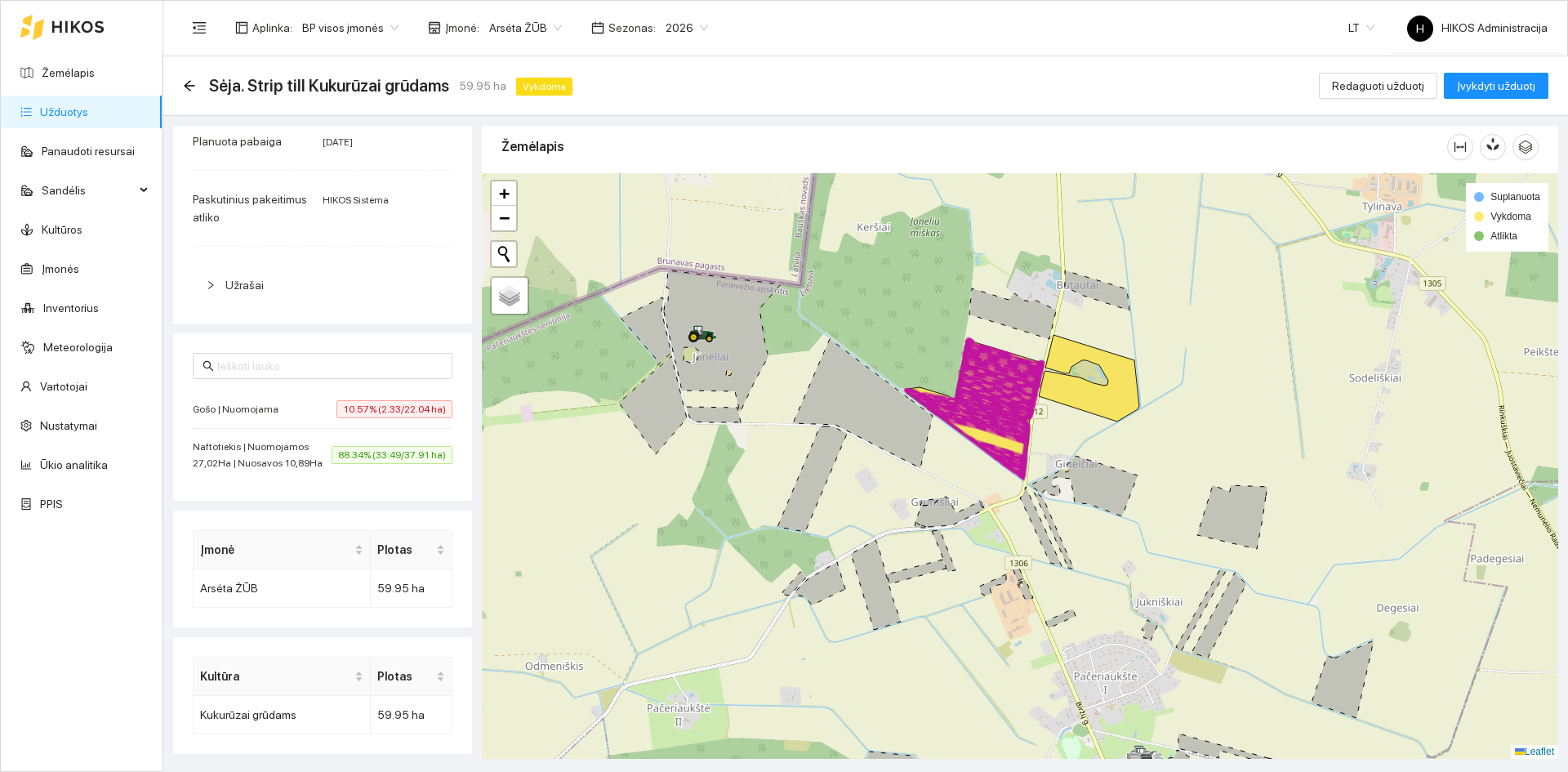
click at [368, 438] on div "Naftotiekis | Nuomojamos 27,02Ha | Nuosavos 10,89Ha 88.34% (33.49/37.91 ha)" at bounding box center [323, 455] width 259 height 33
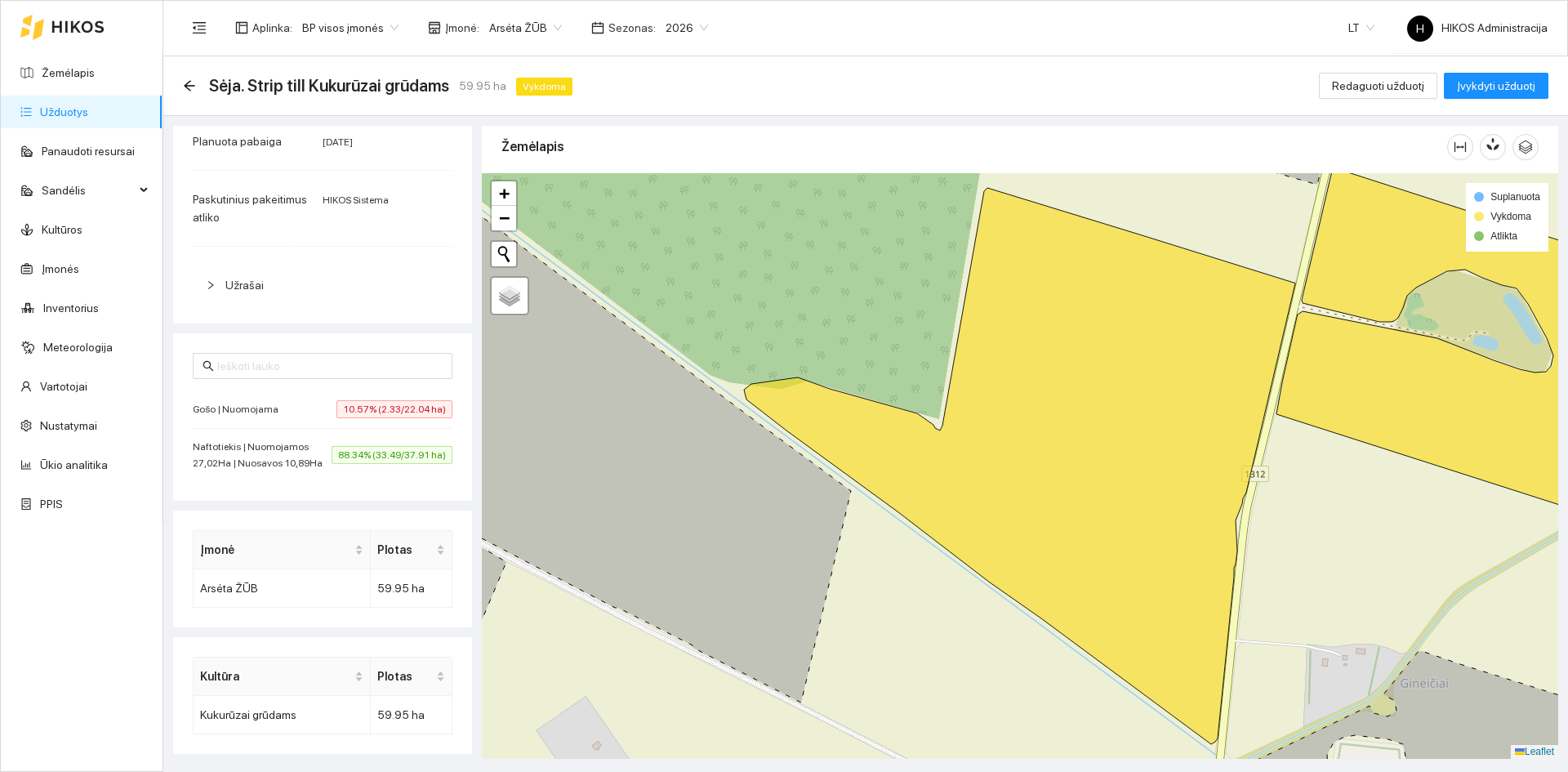
click at [398, 402] on li "Gošo | Nuomojama 10.57% (2.33/22.04 ha)" at bounding box center [323, 410] width 259 height 38
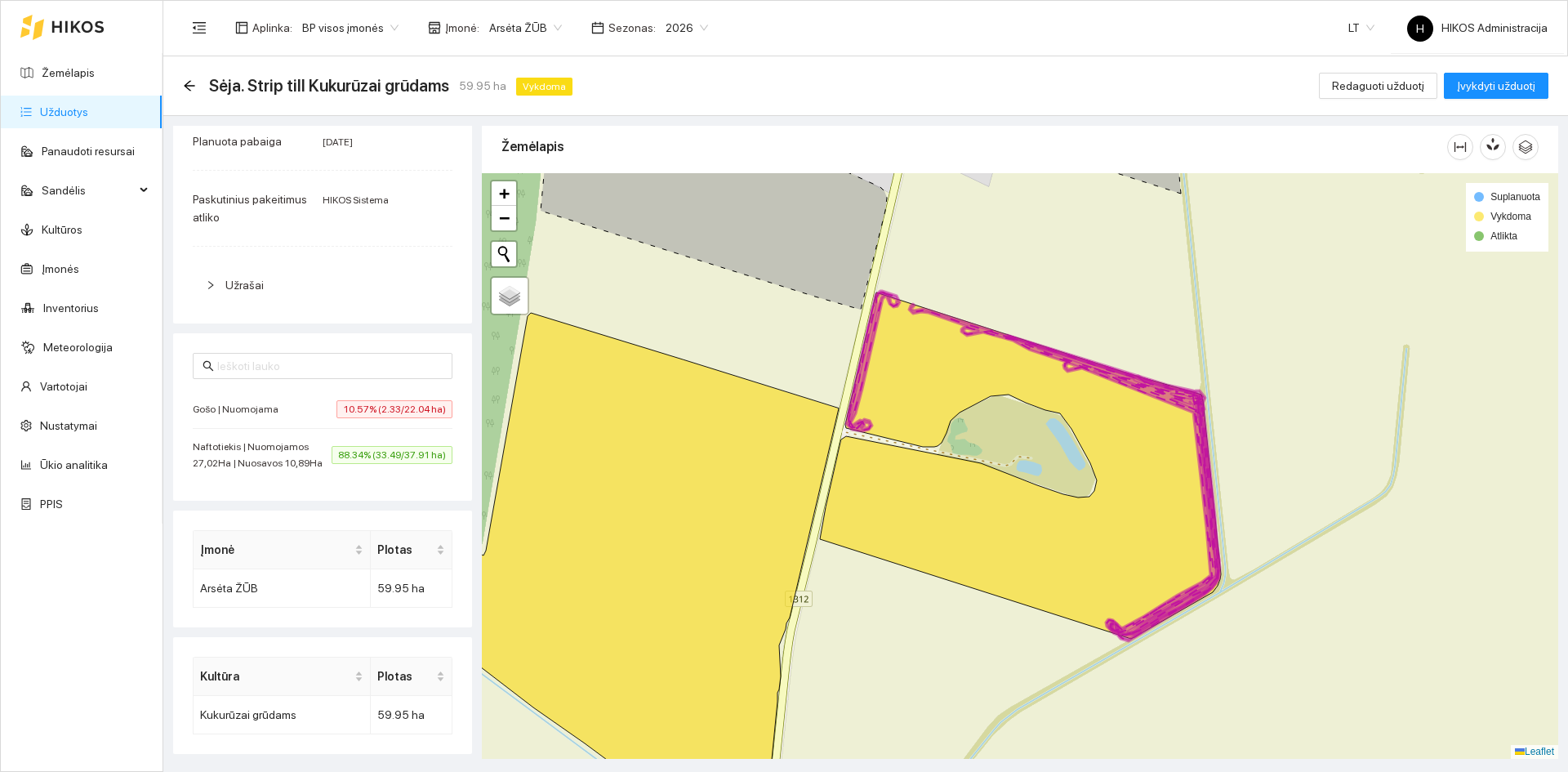
click at [398, 402] on li "Gošo | Nuomojama 10.57% (2.33/22.04 ha)" at bounding box center [323, 410] width 259 height 38
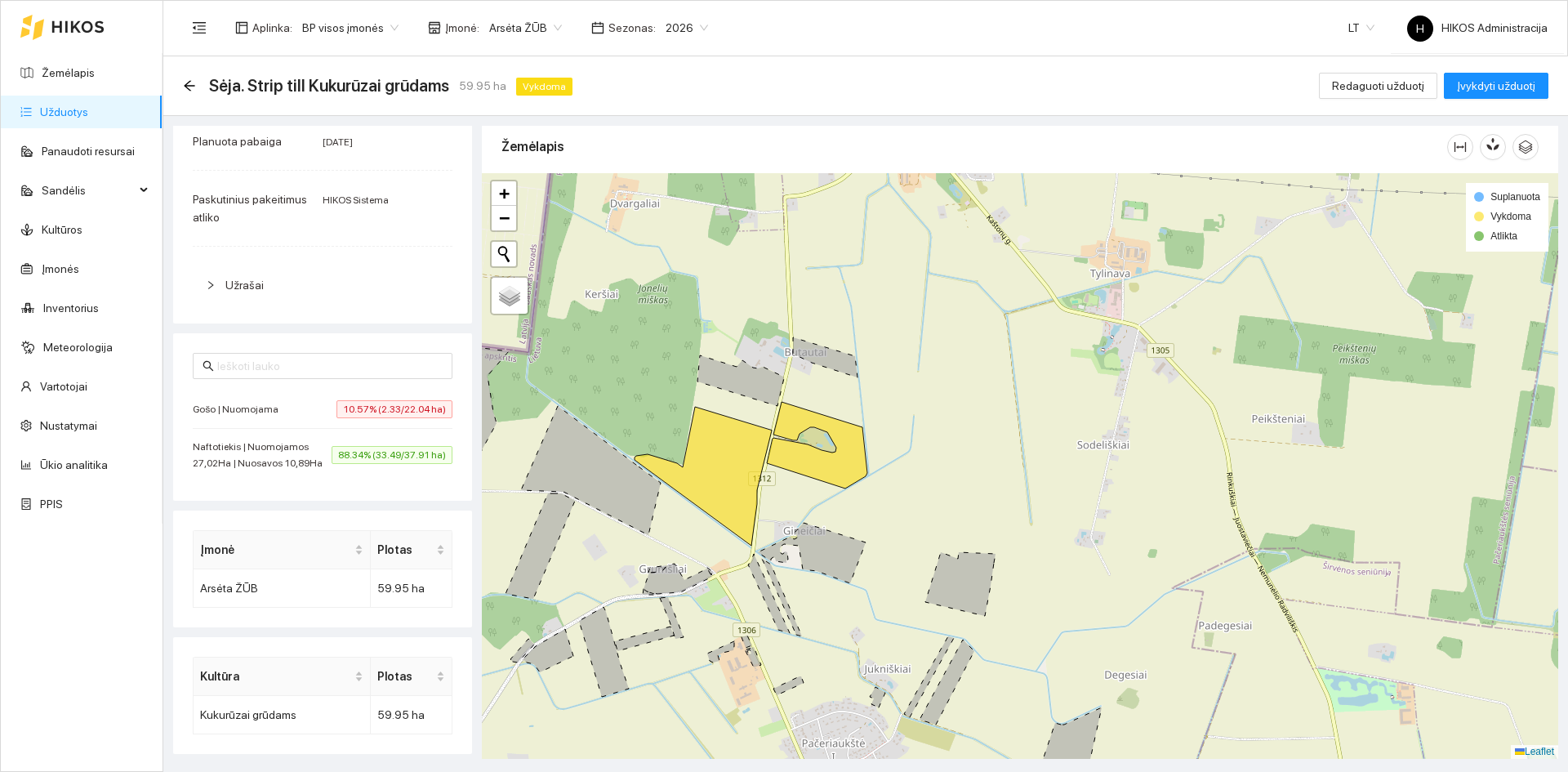
drag, startPoint x: 535, startPoint y: 34, endPoint x: 535, endPoint y: 43, distance: 9.0
click at [535, 34] on span "Arsėta ŽŪB" at bounding box center [526, 27] width 73 height 24
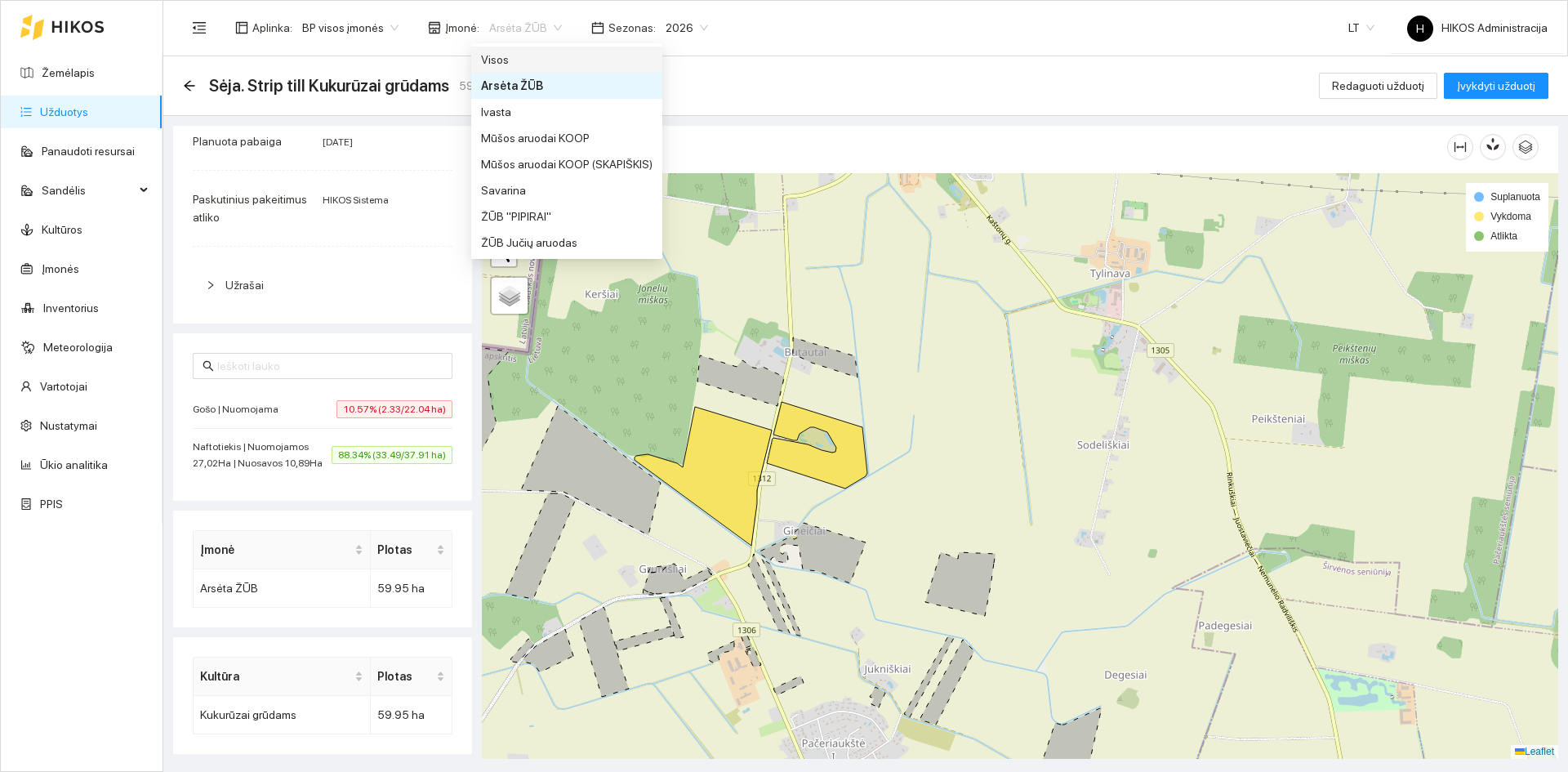
click at [512, 61] on div "Visos" at bounding box center [567, 60] width 171 height 18
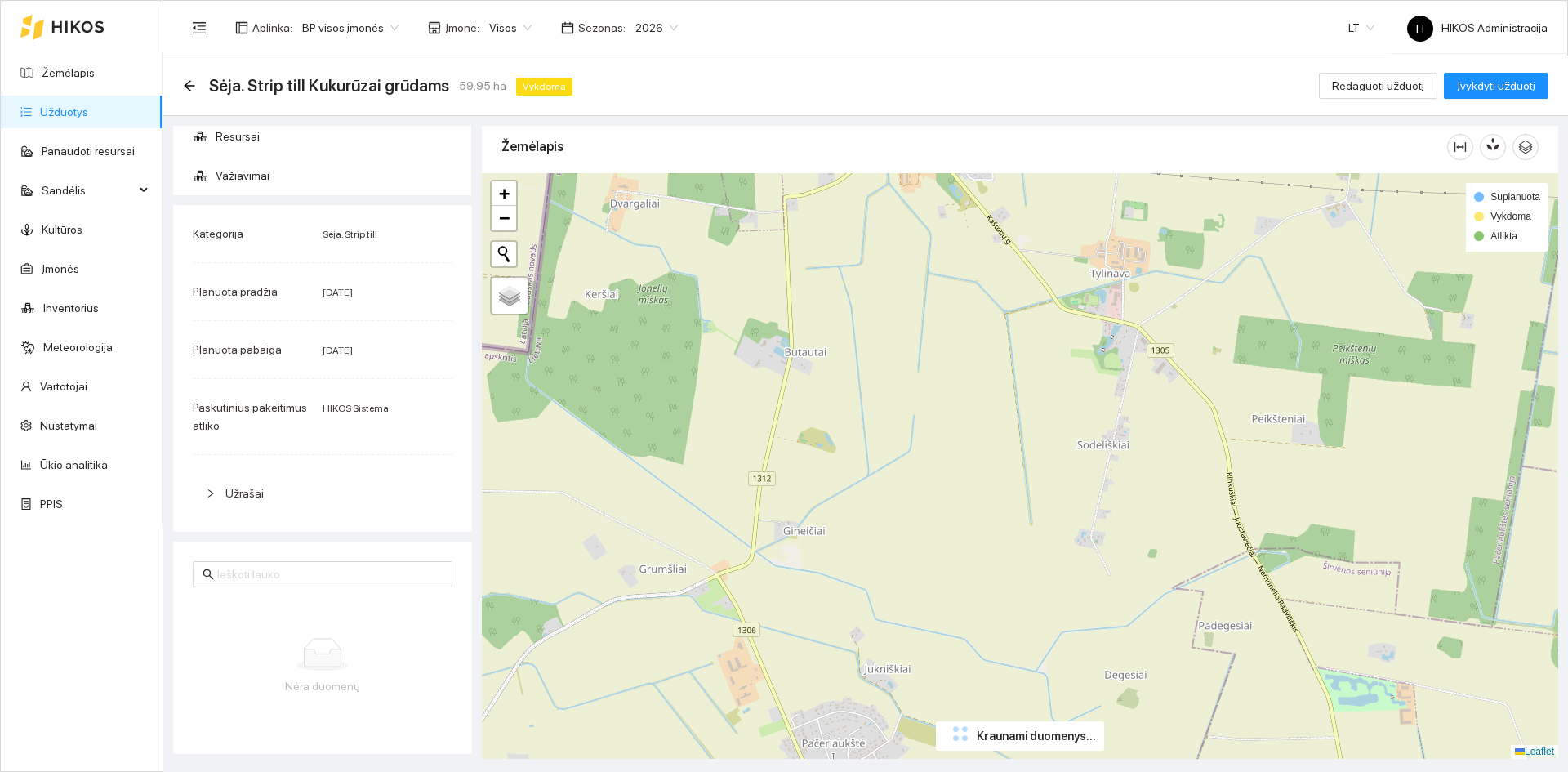
scroll to position [273, 0]
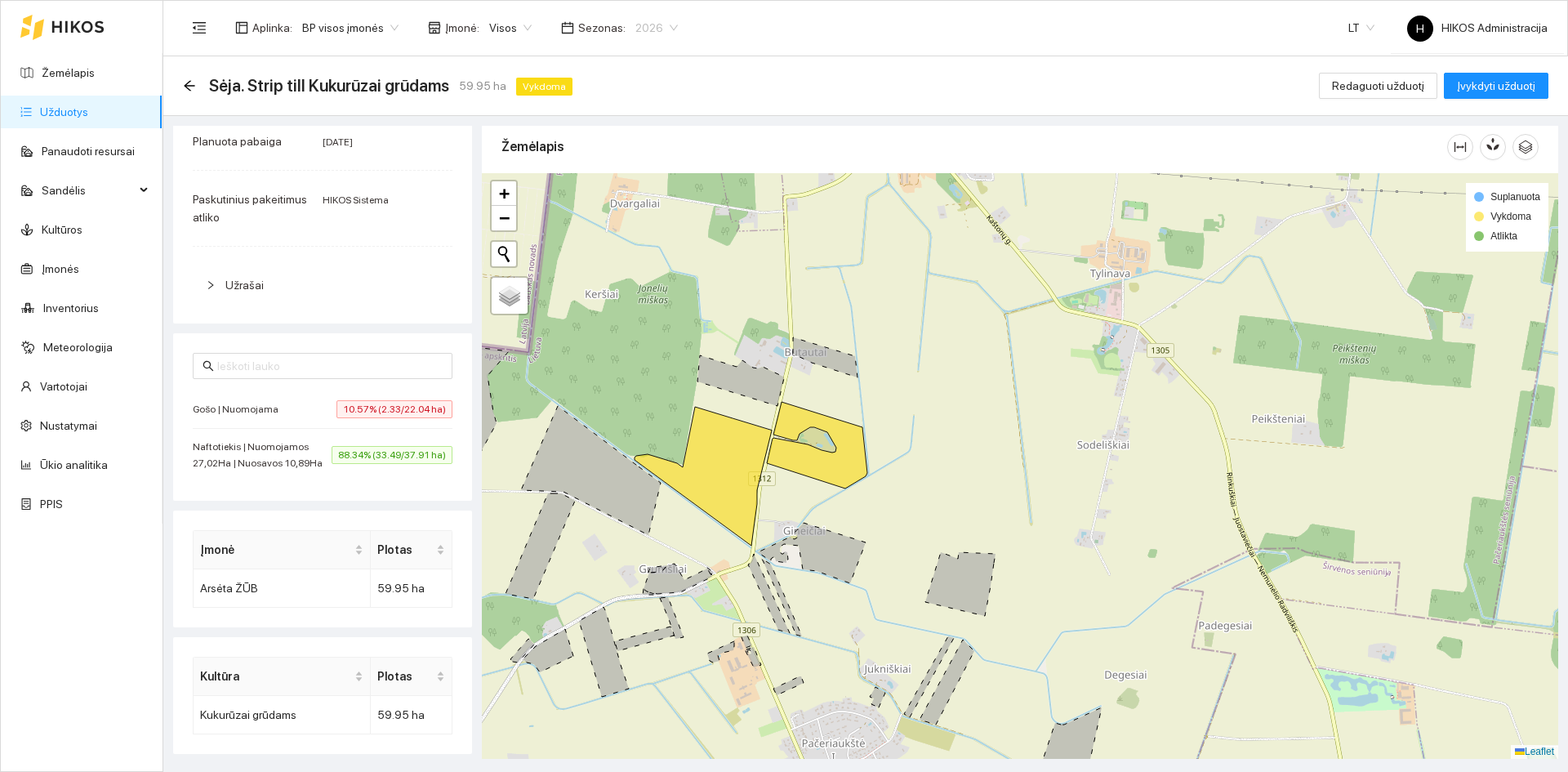
click at [651, 17] on span "2026" at bounding box center [656, 27] width 42 height 24
click at [1396, 87] on span "Redaguoti užduotį" at bounding box center [1378, 86] width 92 height 18
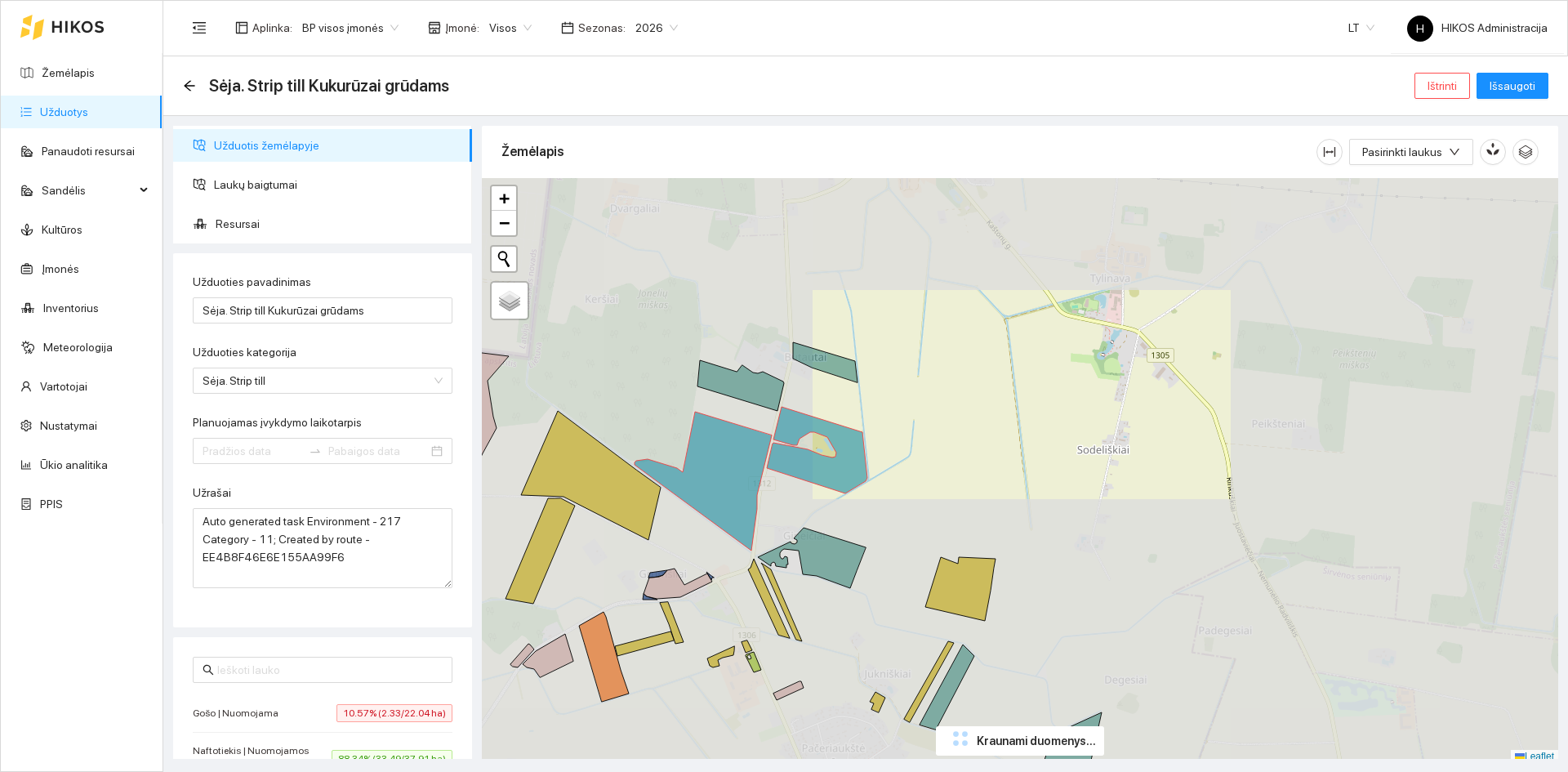
type input "[DATE]"
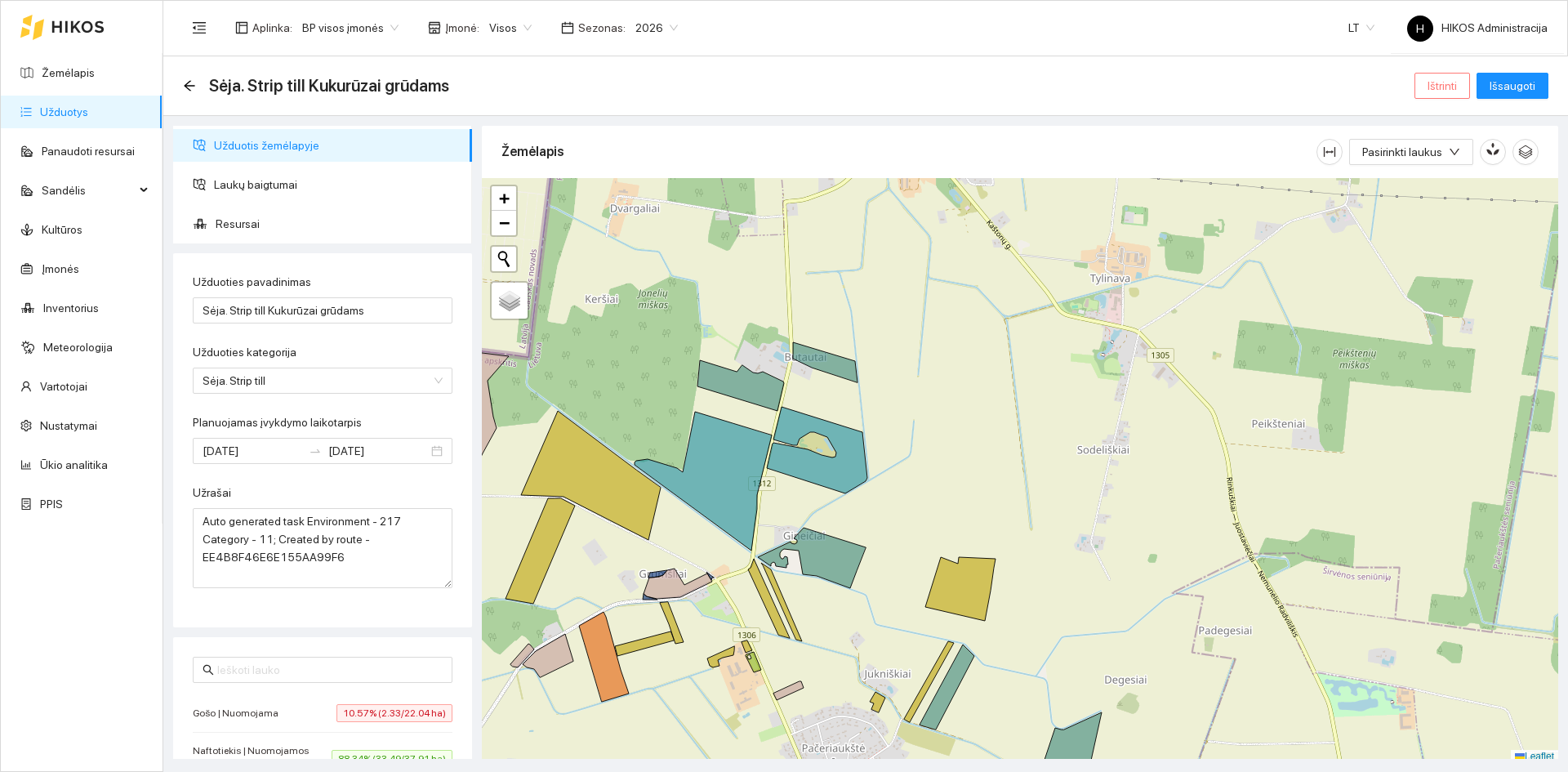
click at [1428, 82] on button "Ištrinti" at bounding box center [1442, 86] width 56 height 26
click at [1437, 161] on span "Taip" at bounding box center [1448, 164] width 21 height 18
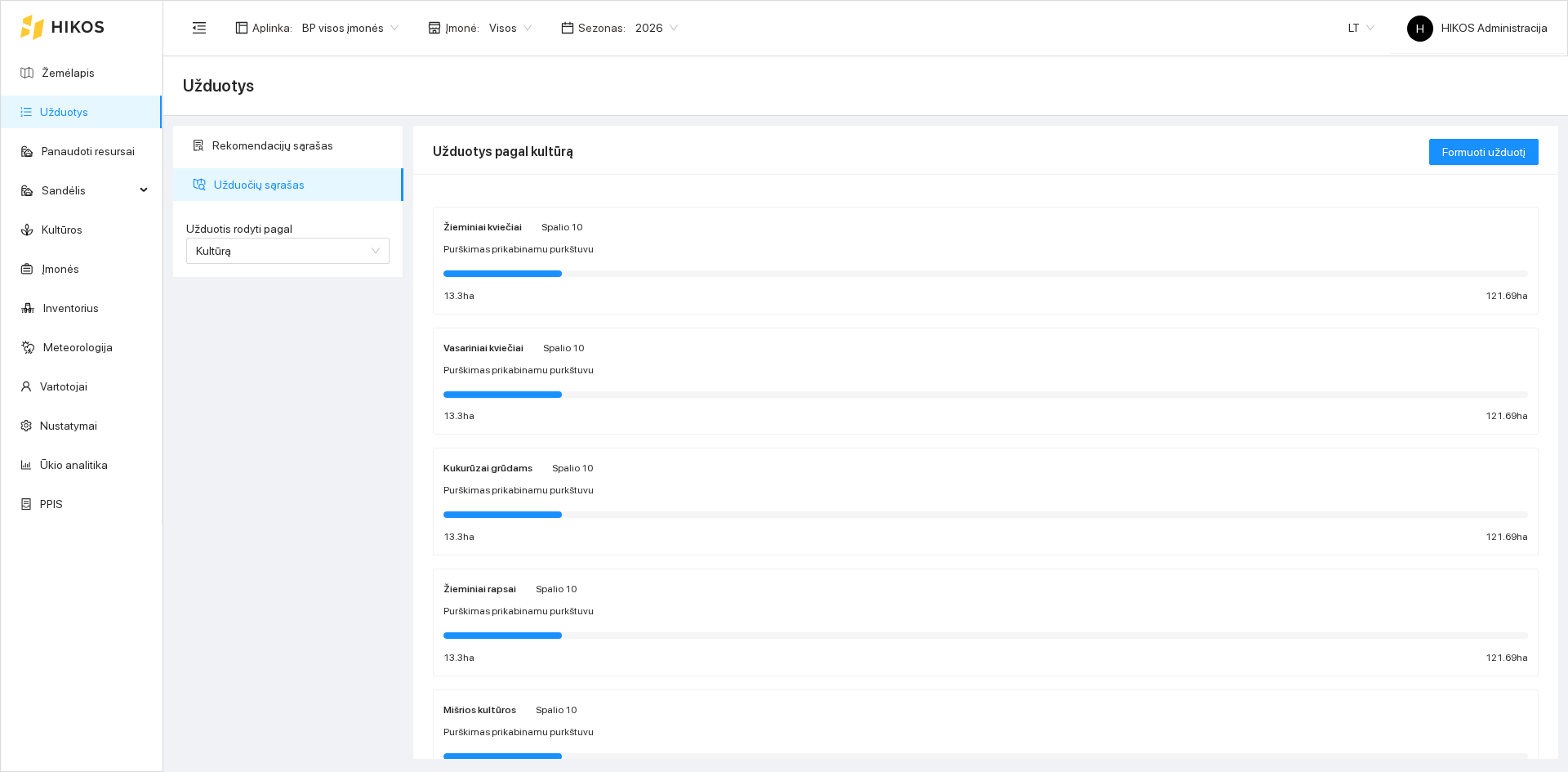
click at [640, 257] on div "Purškimas prikabinamu purkštuvu" at bounding box center [986, 250] width 1085 height 15
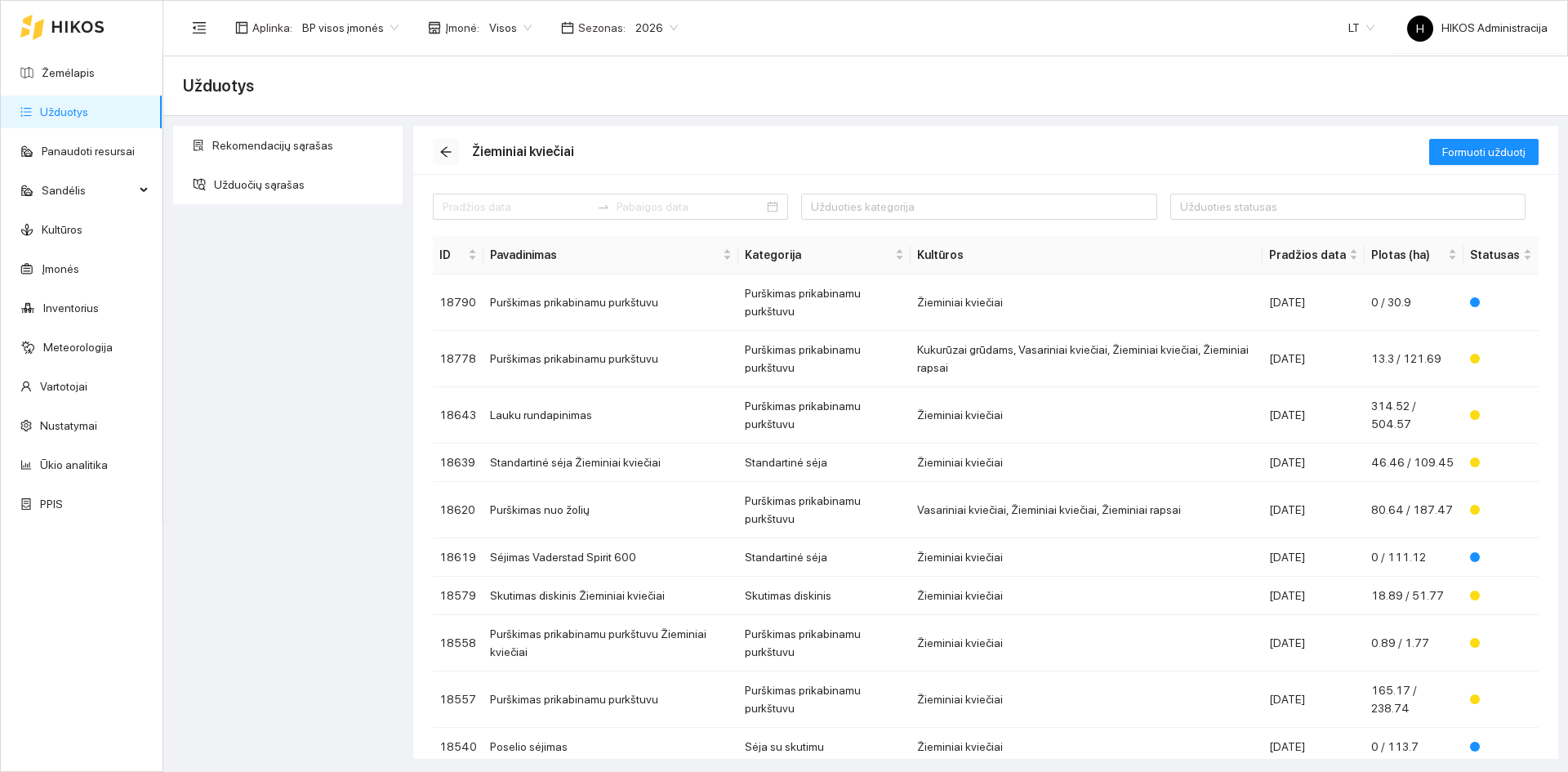
click at [441, 150] on icon "arrow-left" at bounding box center [446, 152] width 13 height 13
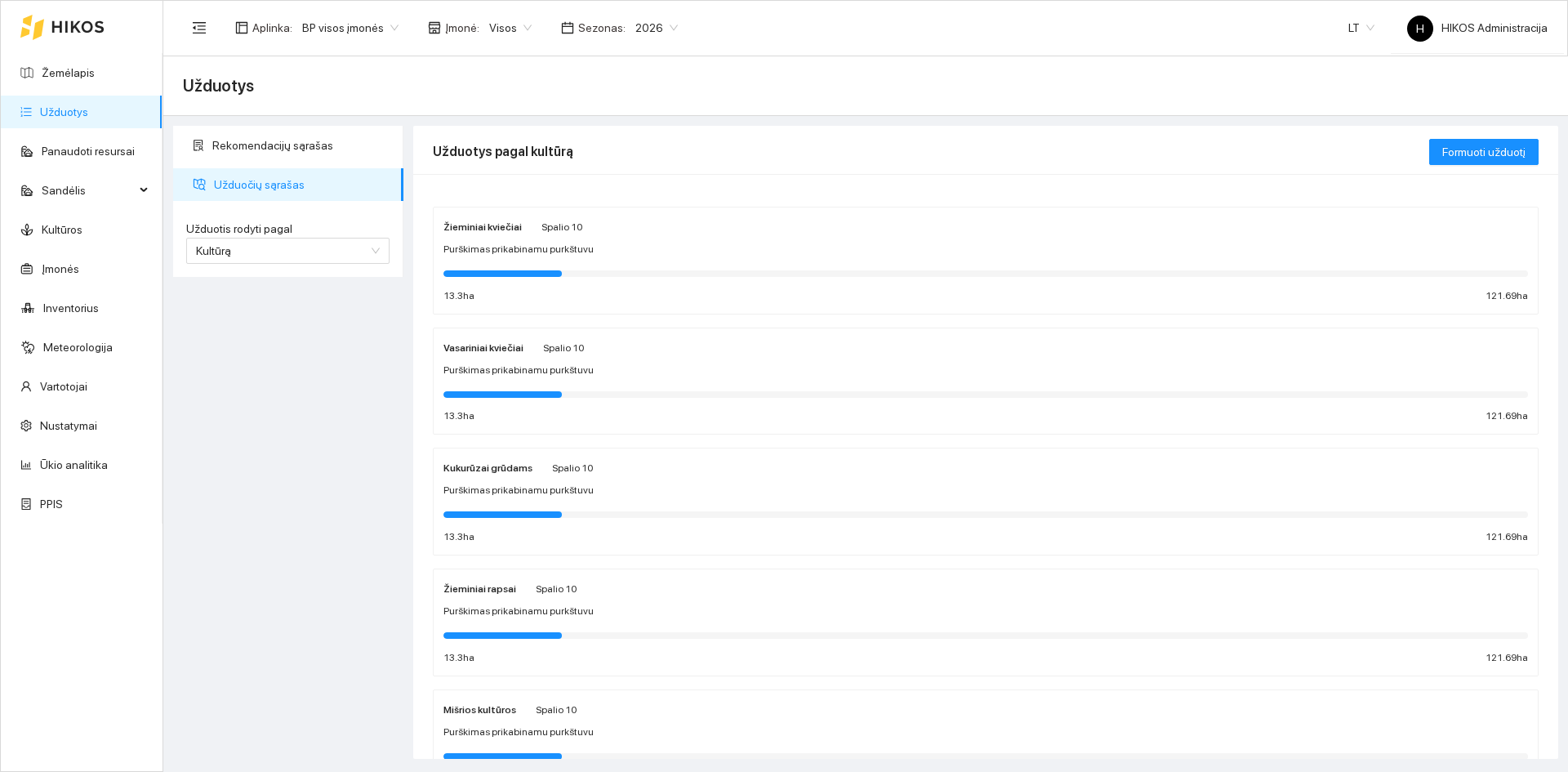
click at [527, 379] on div "Vasariniai kviečiai Spalio 10 Purškimas prikabinamu purkštuvu 13.3 ha 121.69 ha" at bounding box center [986, 382] width 1085 height 87
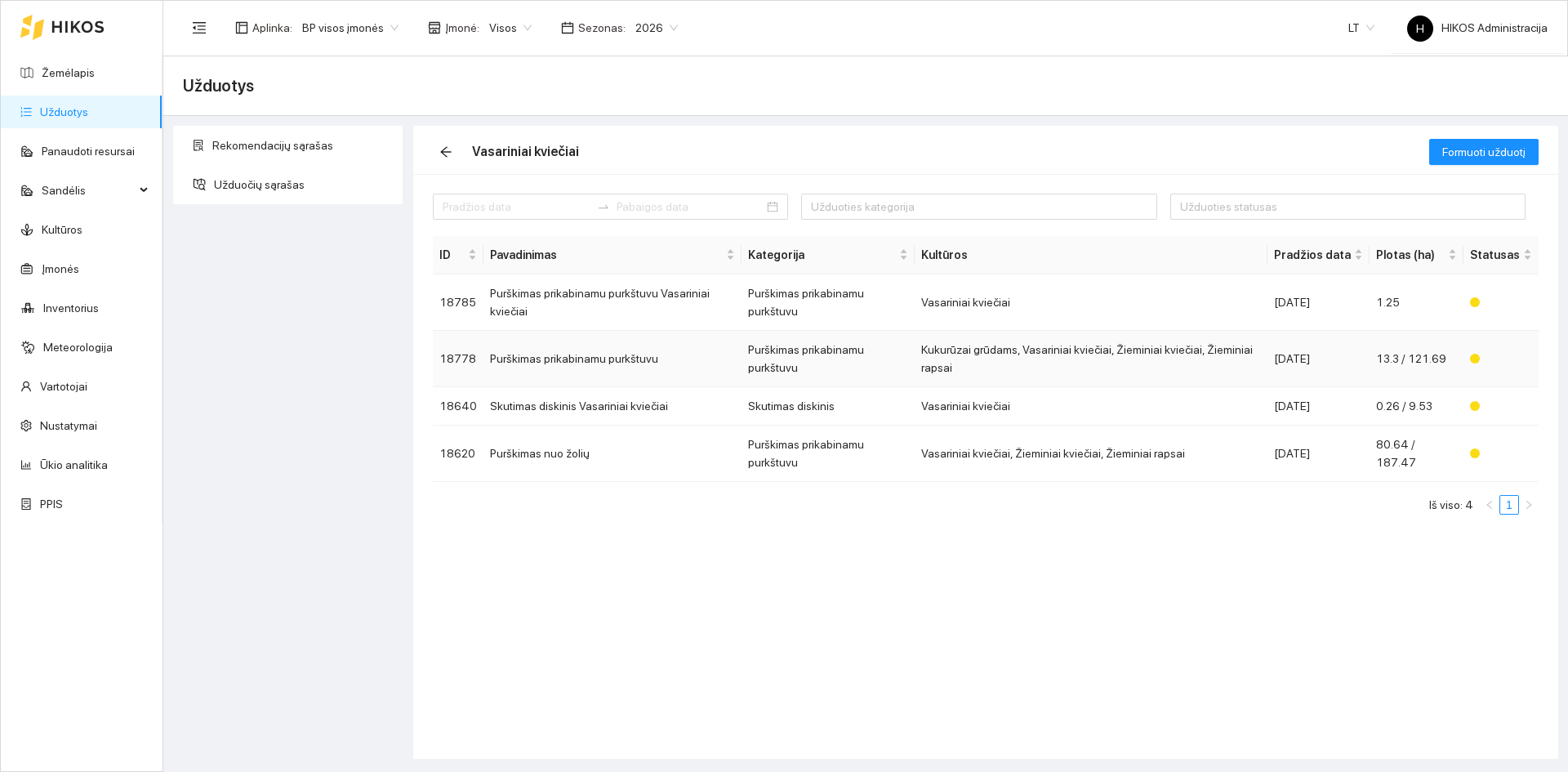
click at [551, 331] on td "Purškimas prikabinamu purkštuvu" at bounding box center [612, 359] width 258 height 57
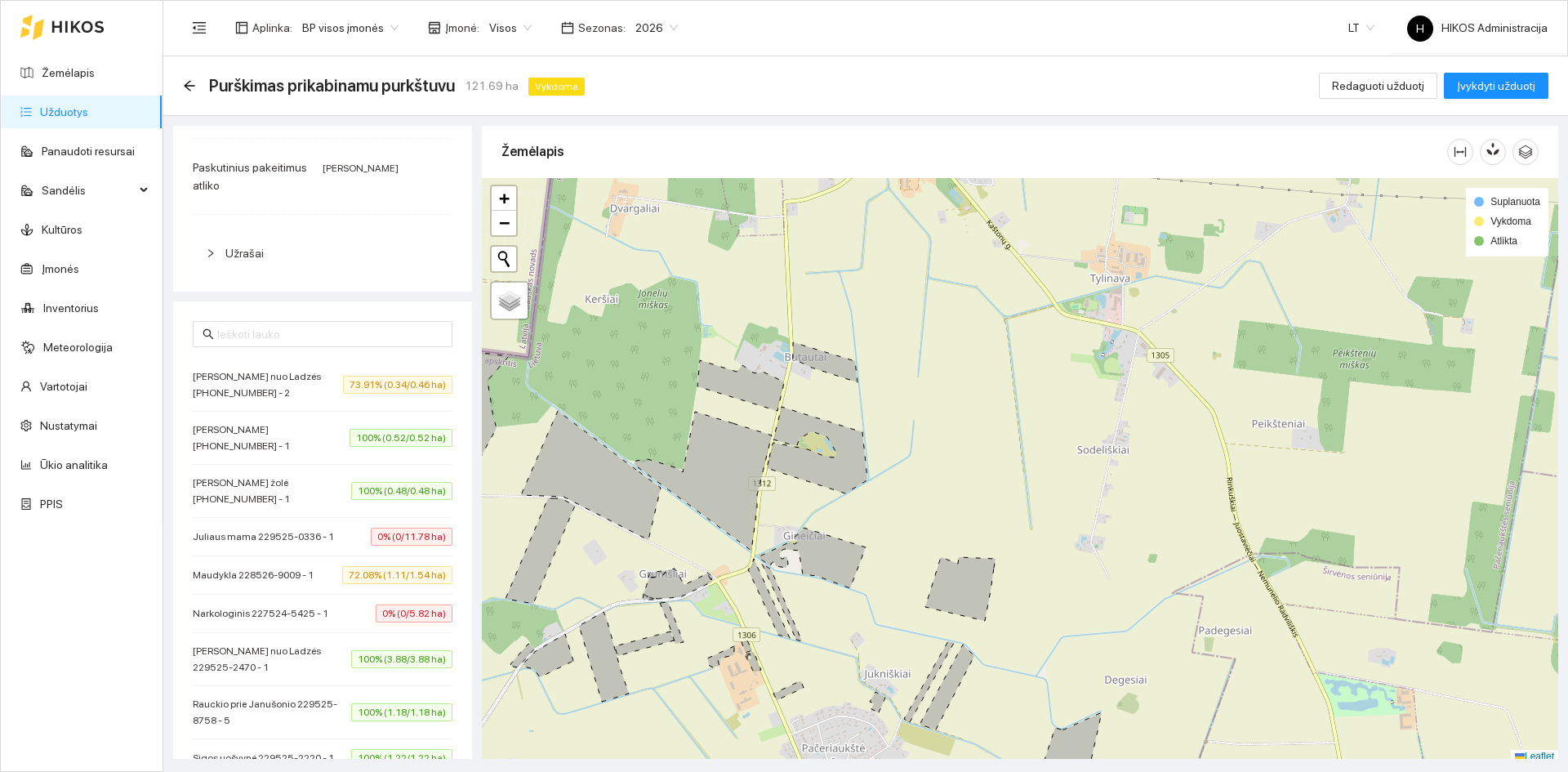
scroll to position [327, 0]
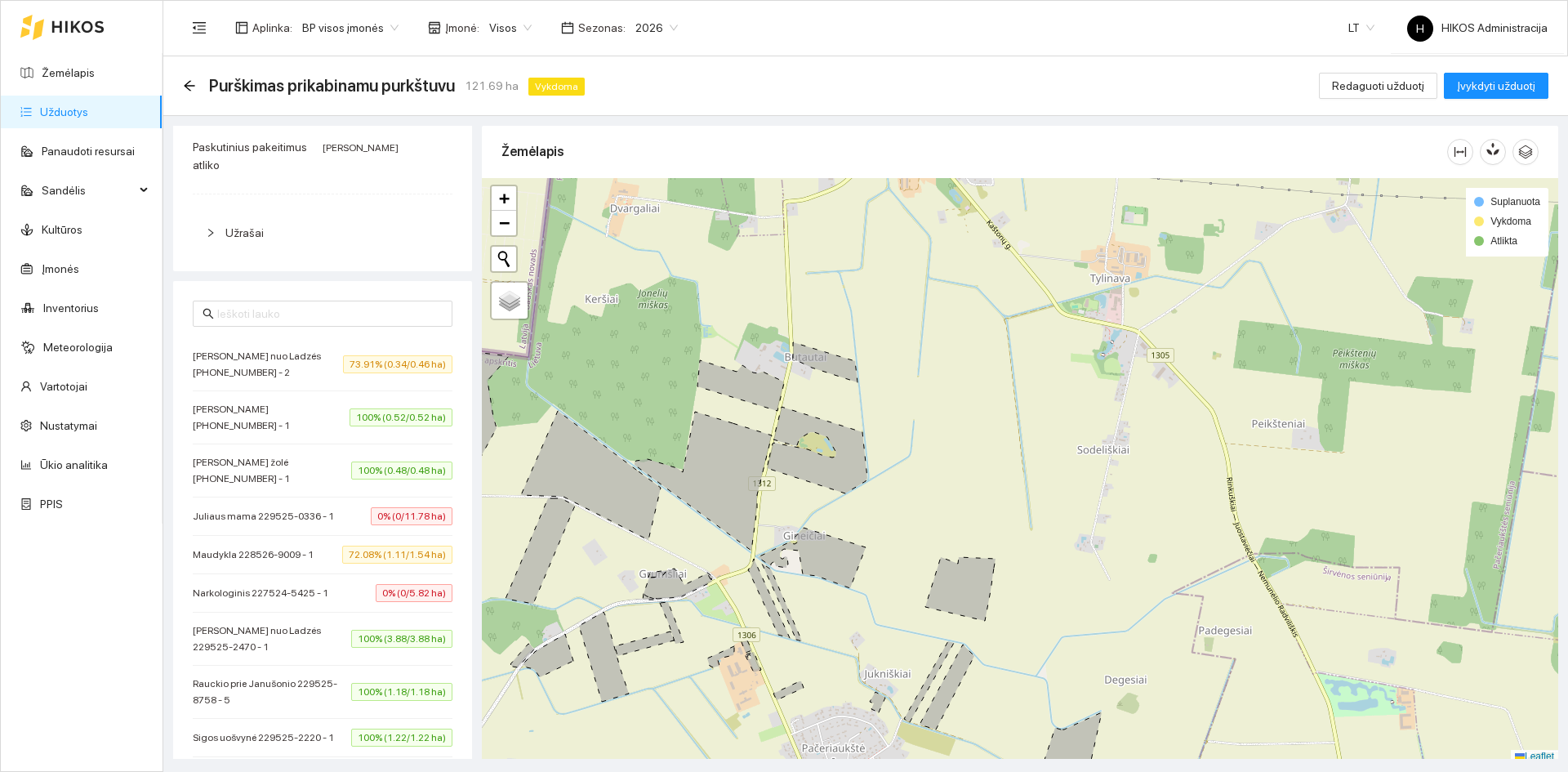
click at [360, 490] on li "[PERSON_NAME] žolė [PHONE_NUMBER] - 1 100% (0.48/0.48 ha)" at bounding box center [323, 470] width 259 height 53
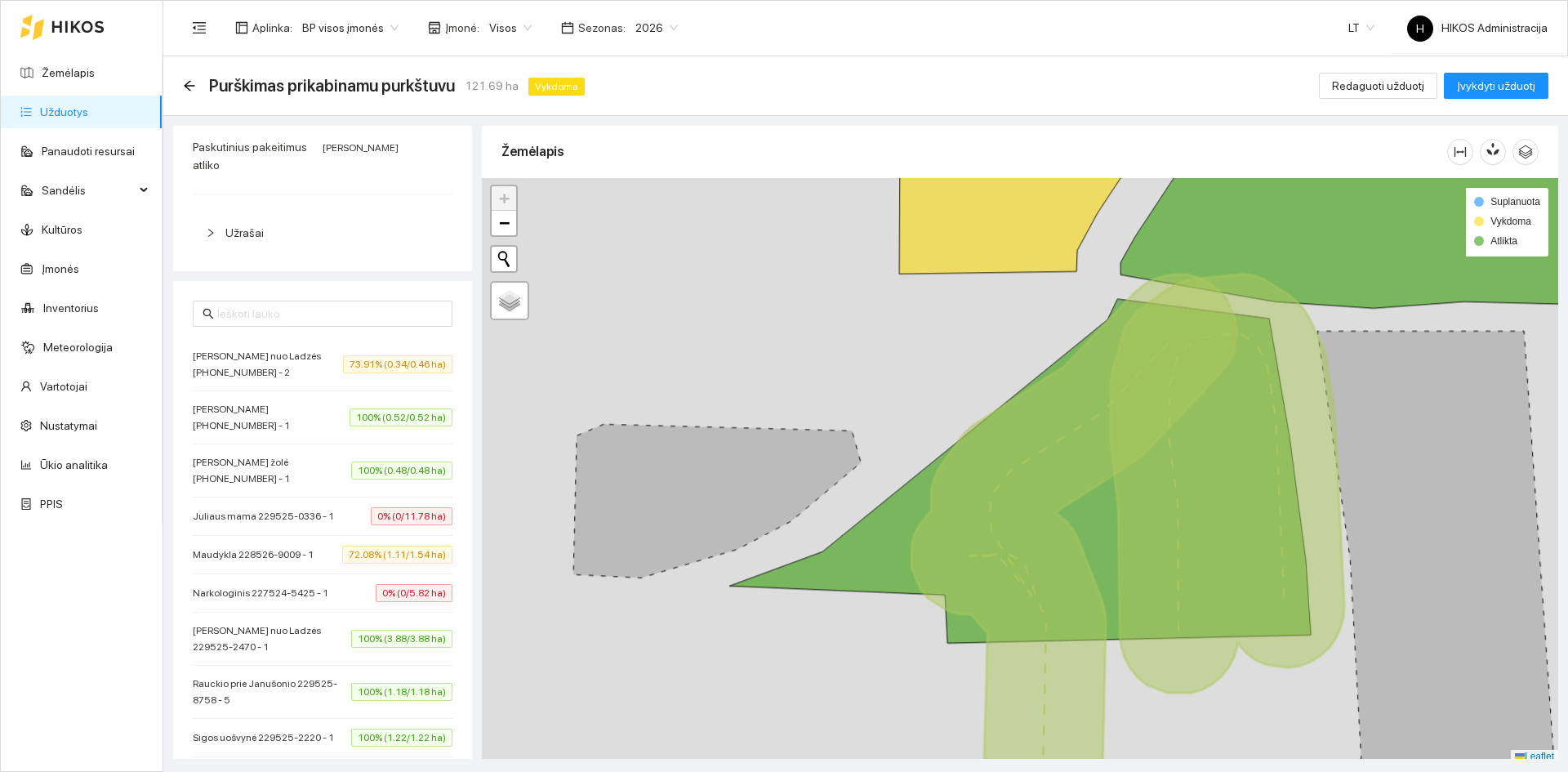
click at [371, 514] on span "0% (0/11.78 ha)" at bounding box center [411, 516] width 82 height 18
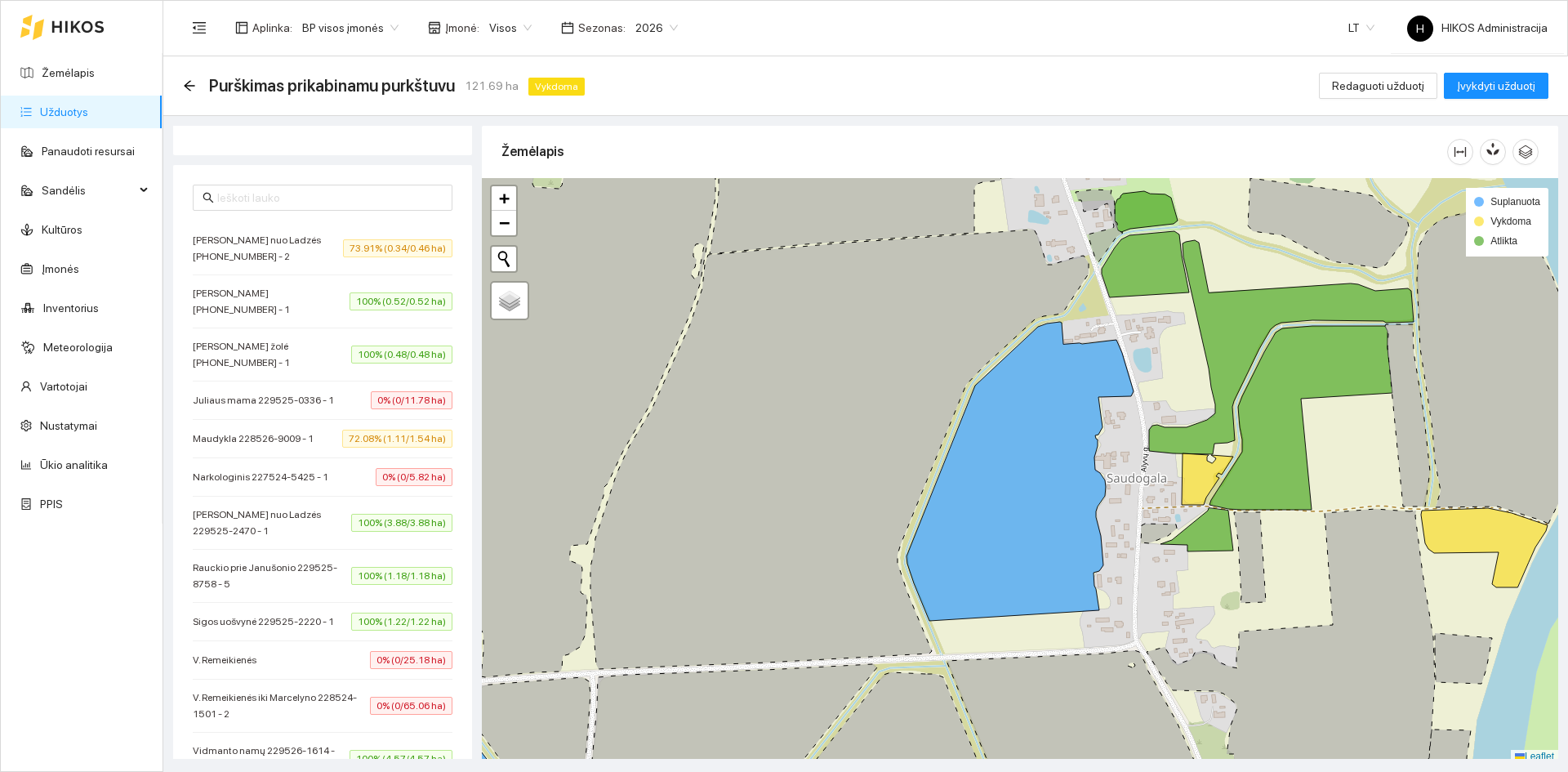
scroll to position [572, 0]
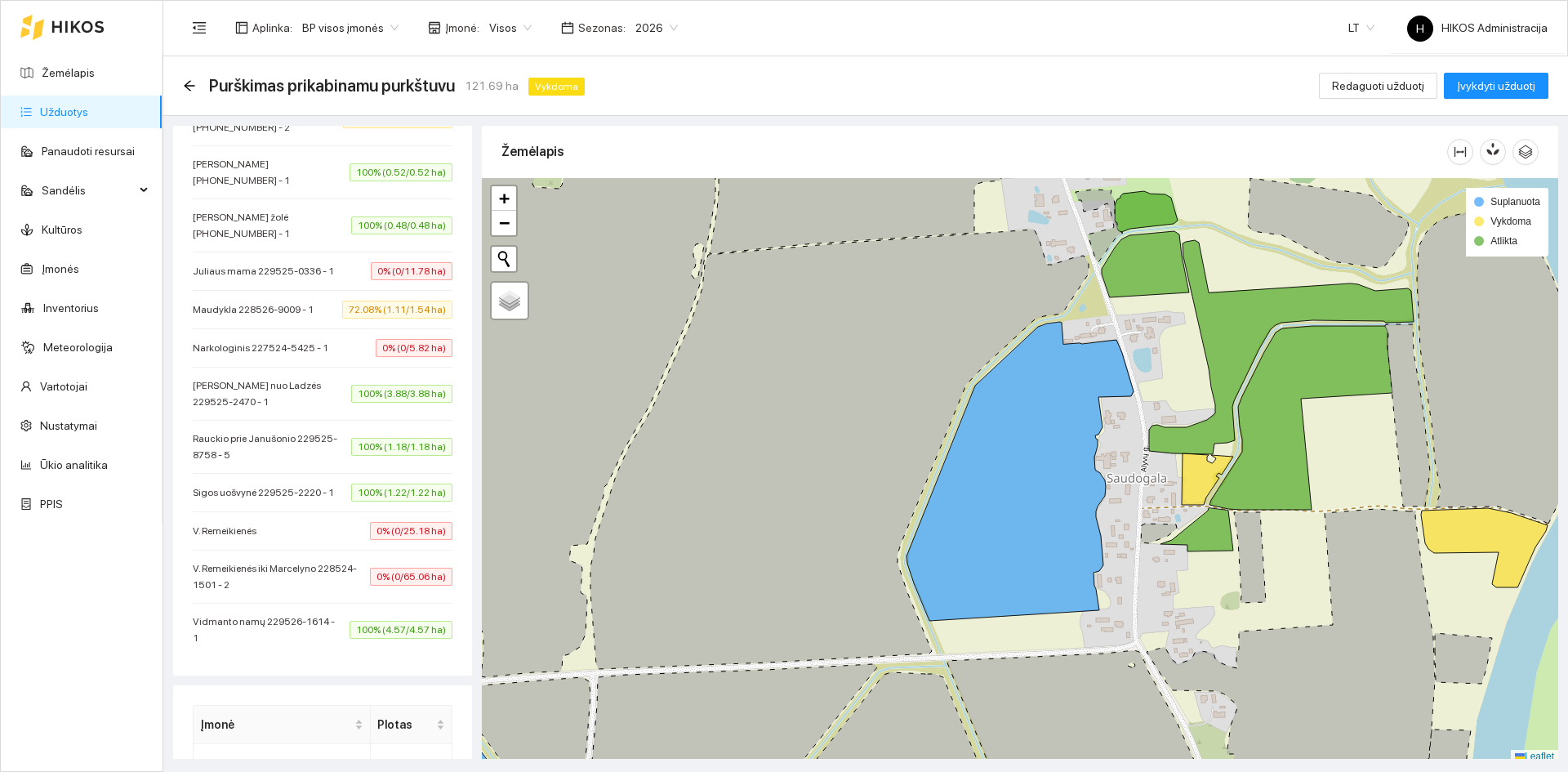
click at [371, 502] on div "Sigos uošvynė 229525-2220 - 1 100% (1.22/1.22 ha)" at bounding box center [323, 492] width 259 height 18
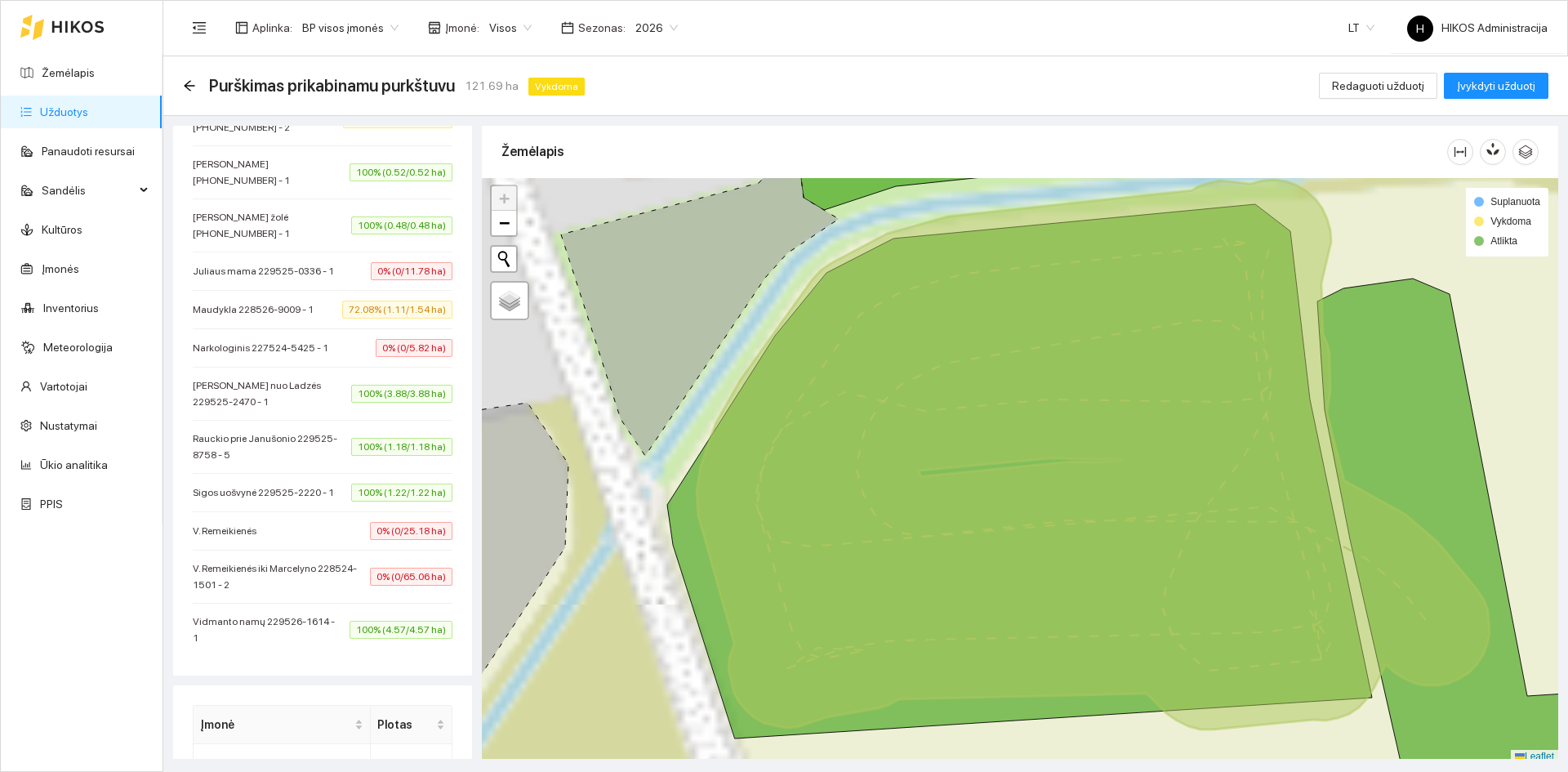
click at [371, 540] on span "0% (0/25.18 ha)" at bounding box center [411, 531] width 83 height 18
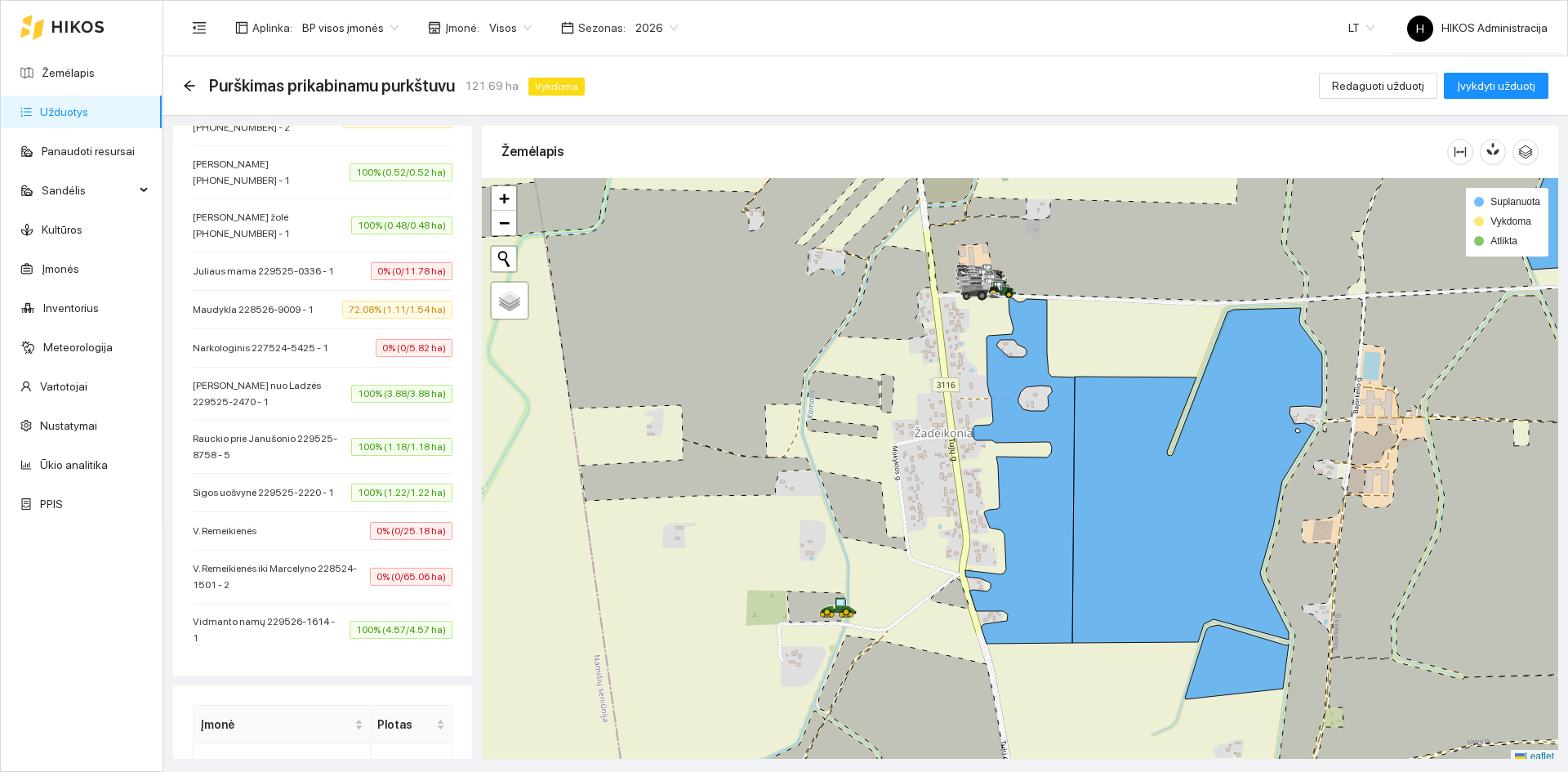
click at [1189, 480] on icon at bounding box center [1197, 475] width 250 height 335
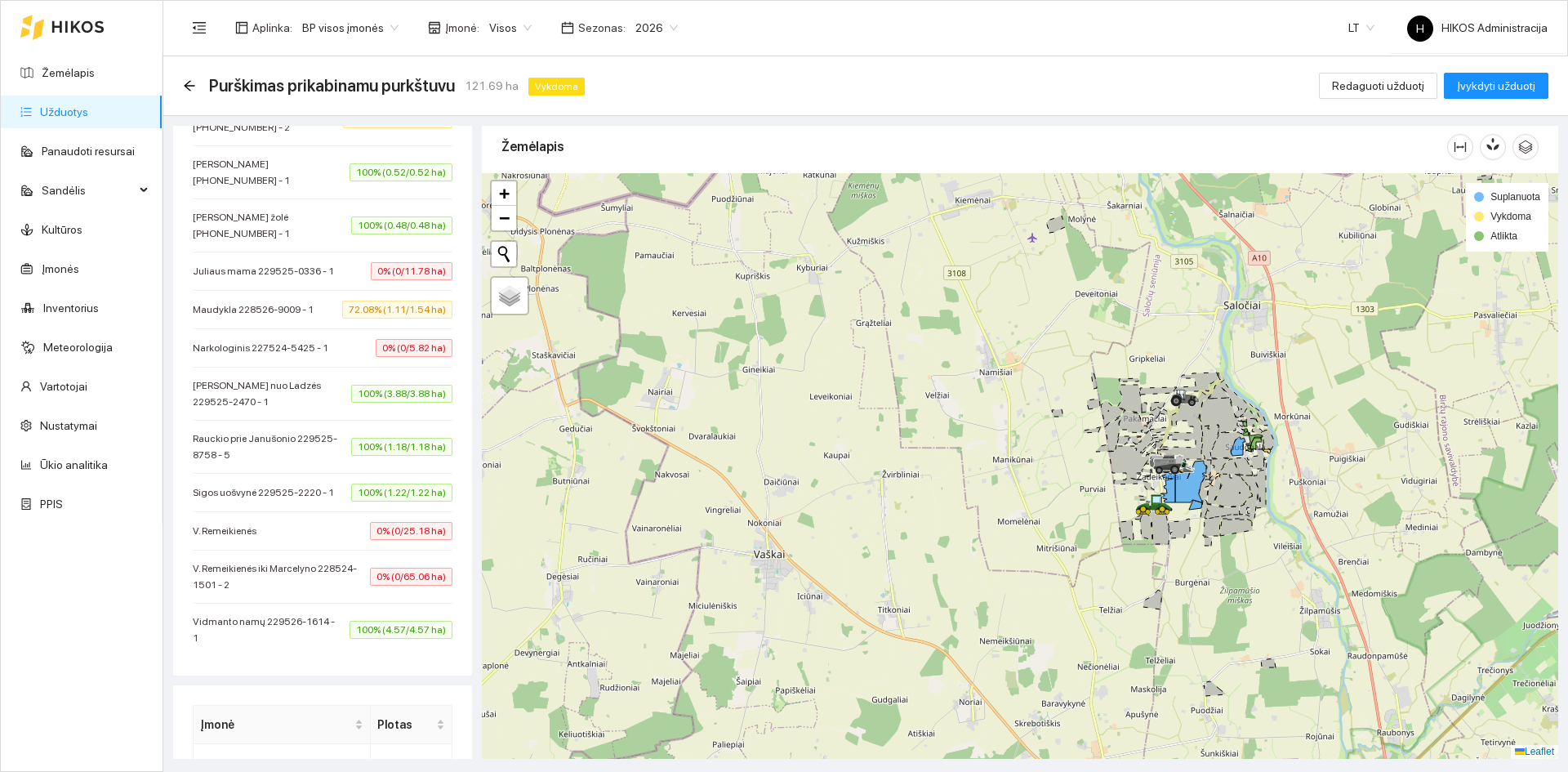
click at [189, 93] on div "Purškimas prikabinamu purkštuvu 121.69 ha Vykdoma" at bounding box center [386, 86] width 408 height 26
click at [189, 91] on icon "arrow-left" at bounding box center [189, 86] width 13 height 13
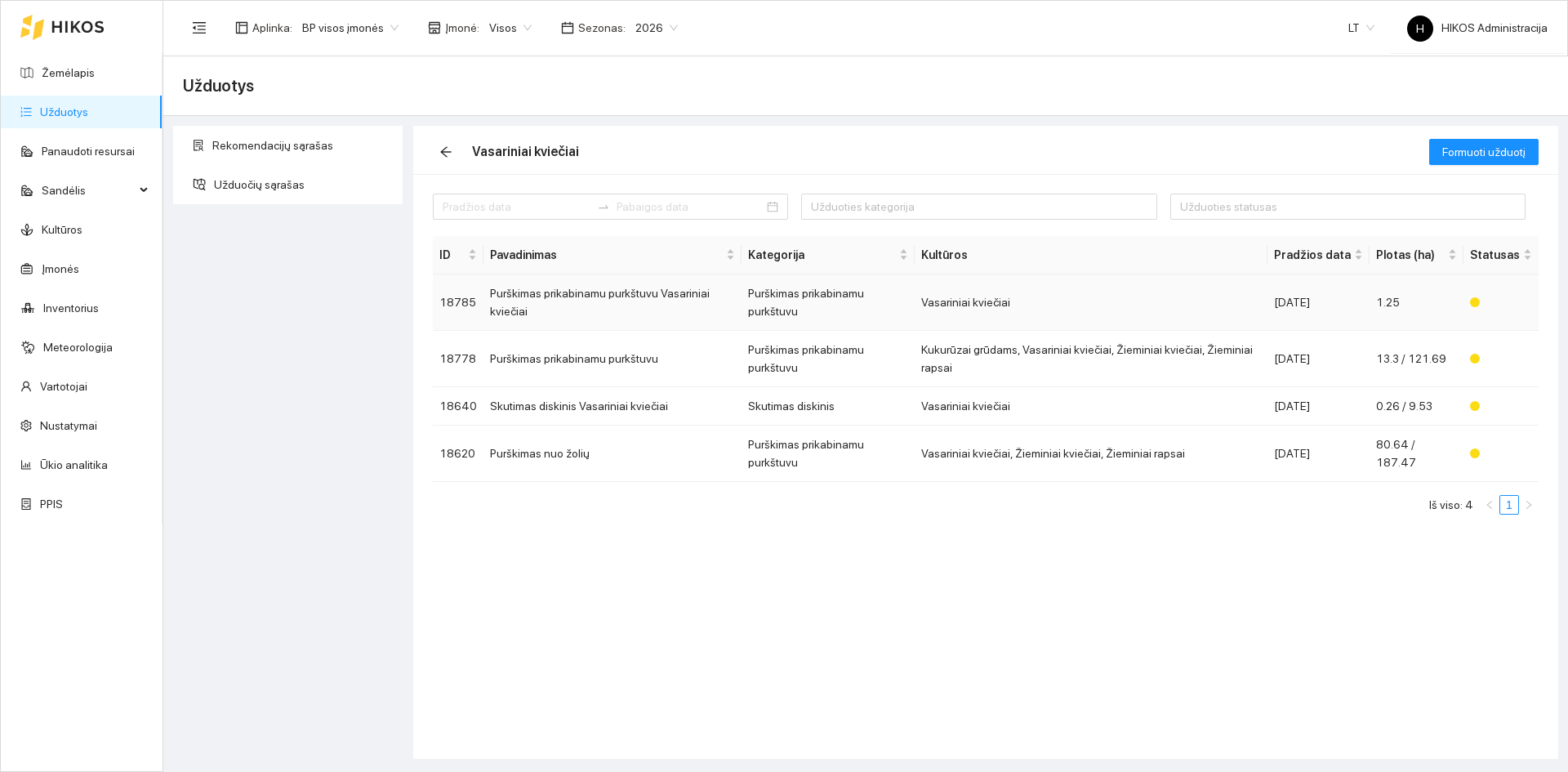
click at [948, 294] on td "Vasariniai kviečiai" at bounding box center [1090, 303] width 353 height 57
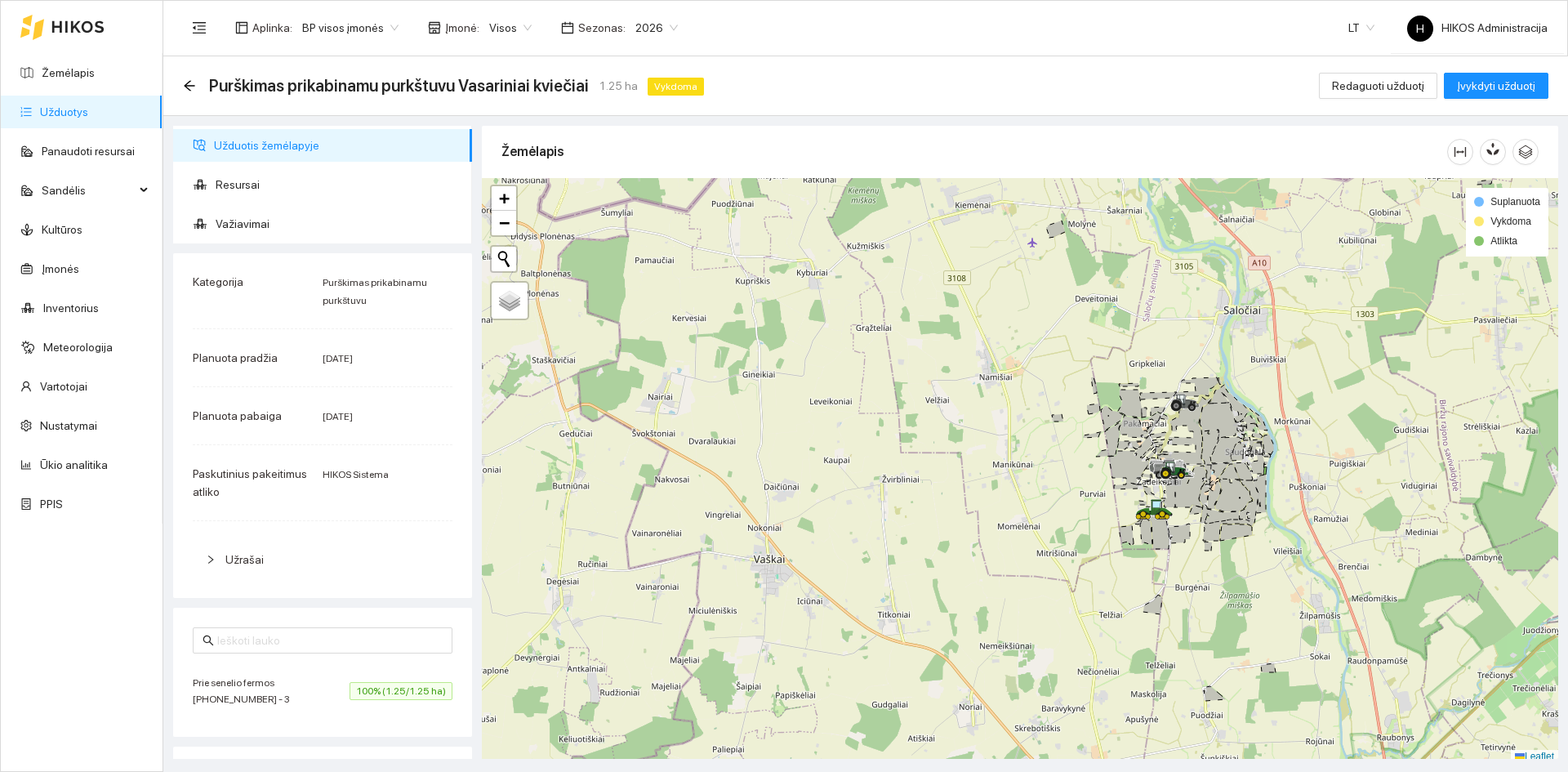
click at [323, 682] on span "Prie senelio fermos [PHONE_NUMBER] - 3" at bounding box center [271, 691] width 157 height 33
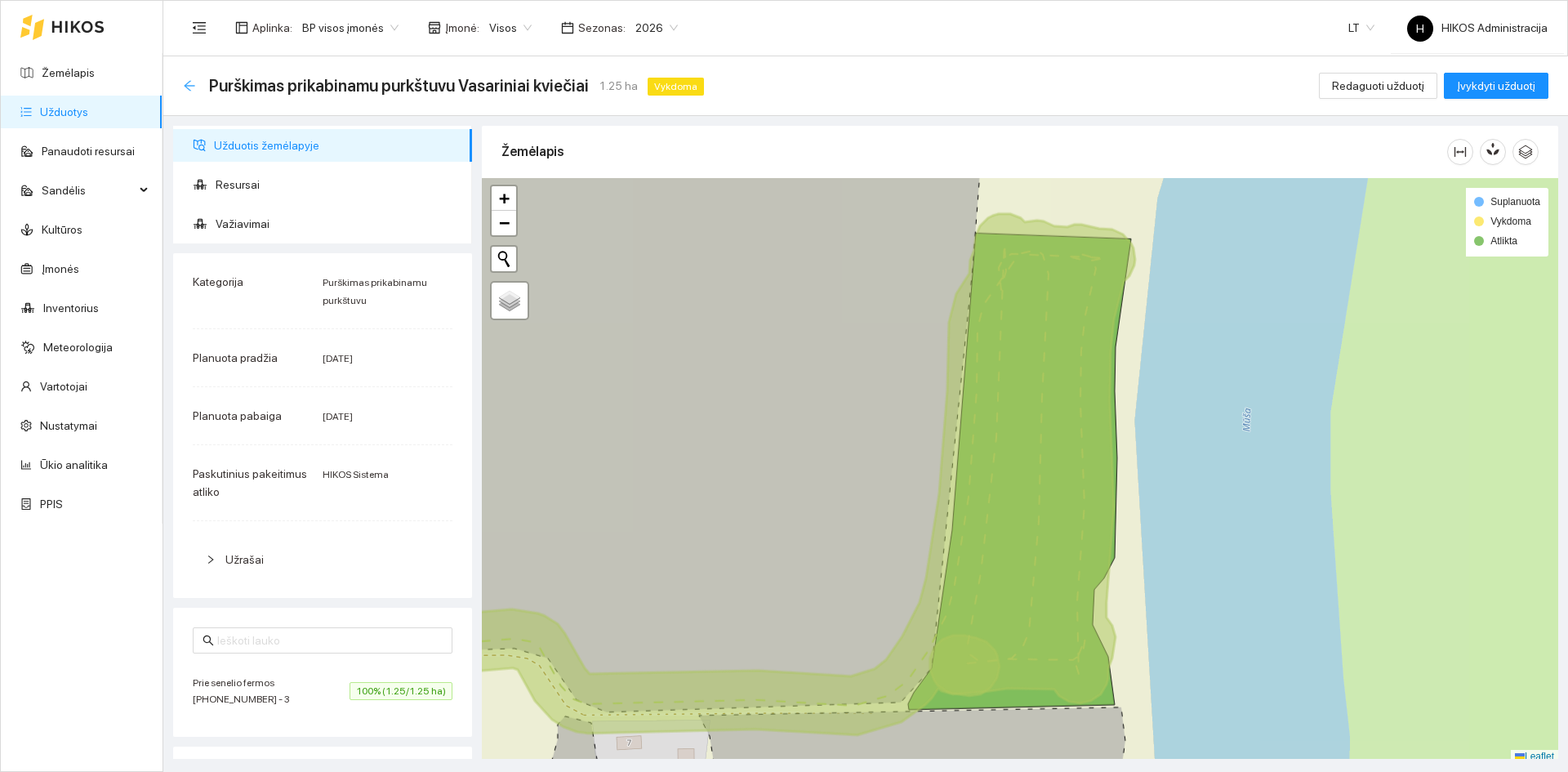
click at [191, 85] on icon "arrow-left" at bounding box center [189, 86] width 13 height 13
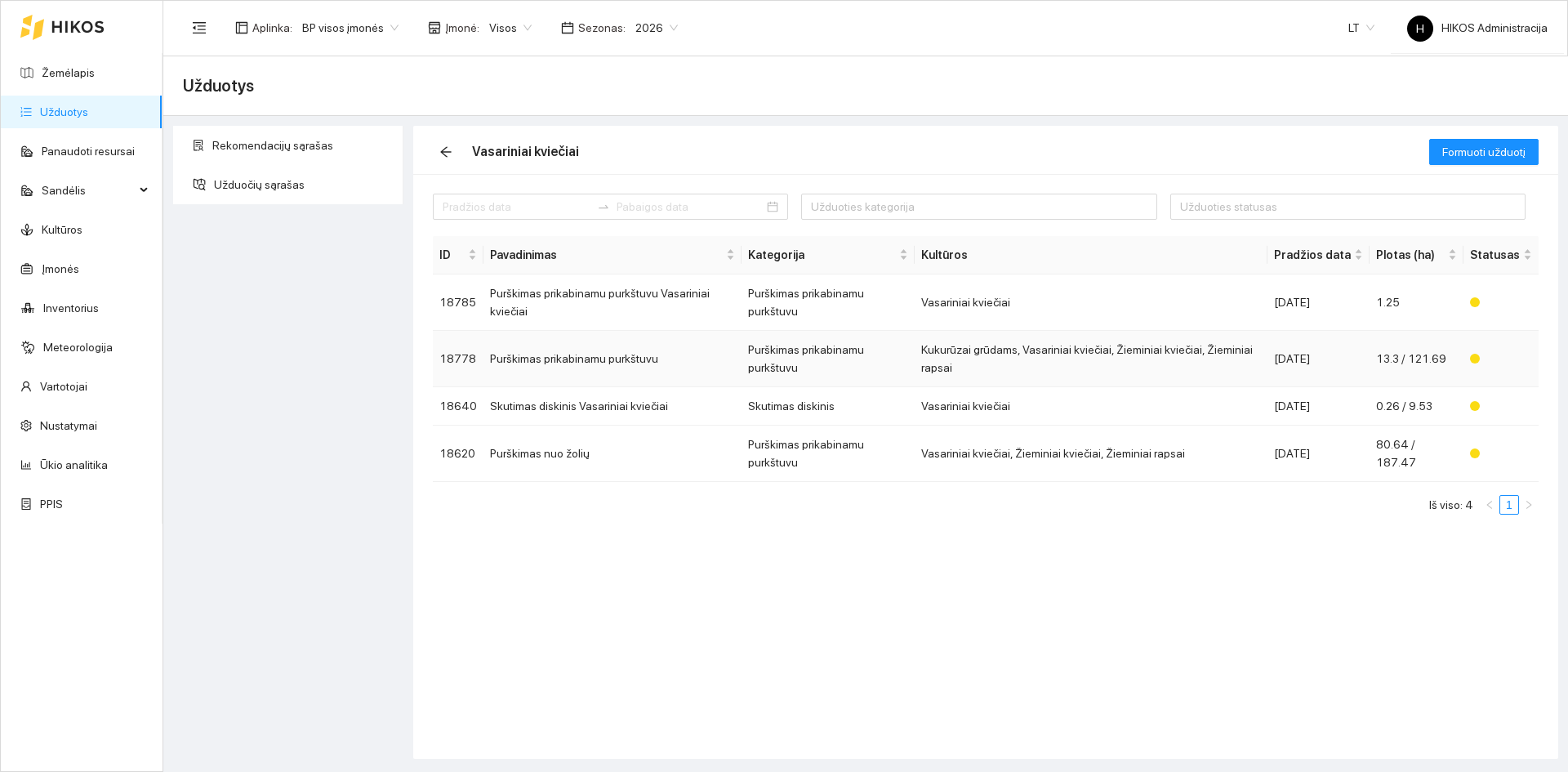
click at [1168, 331] on td "Kukurūzai grūdams, Vasariniai kviečiai, Žieminiai kviečiai, Žieminiai rapsai" at bounding box center [1090, 359] width 353 height 57
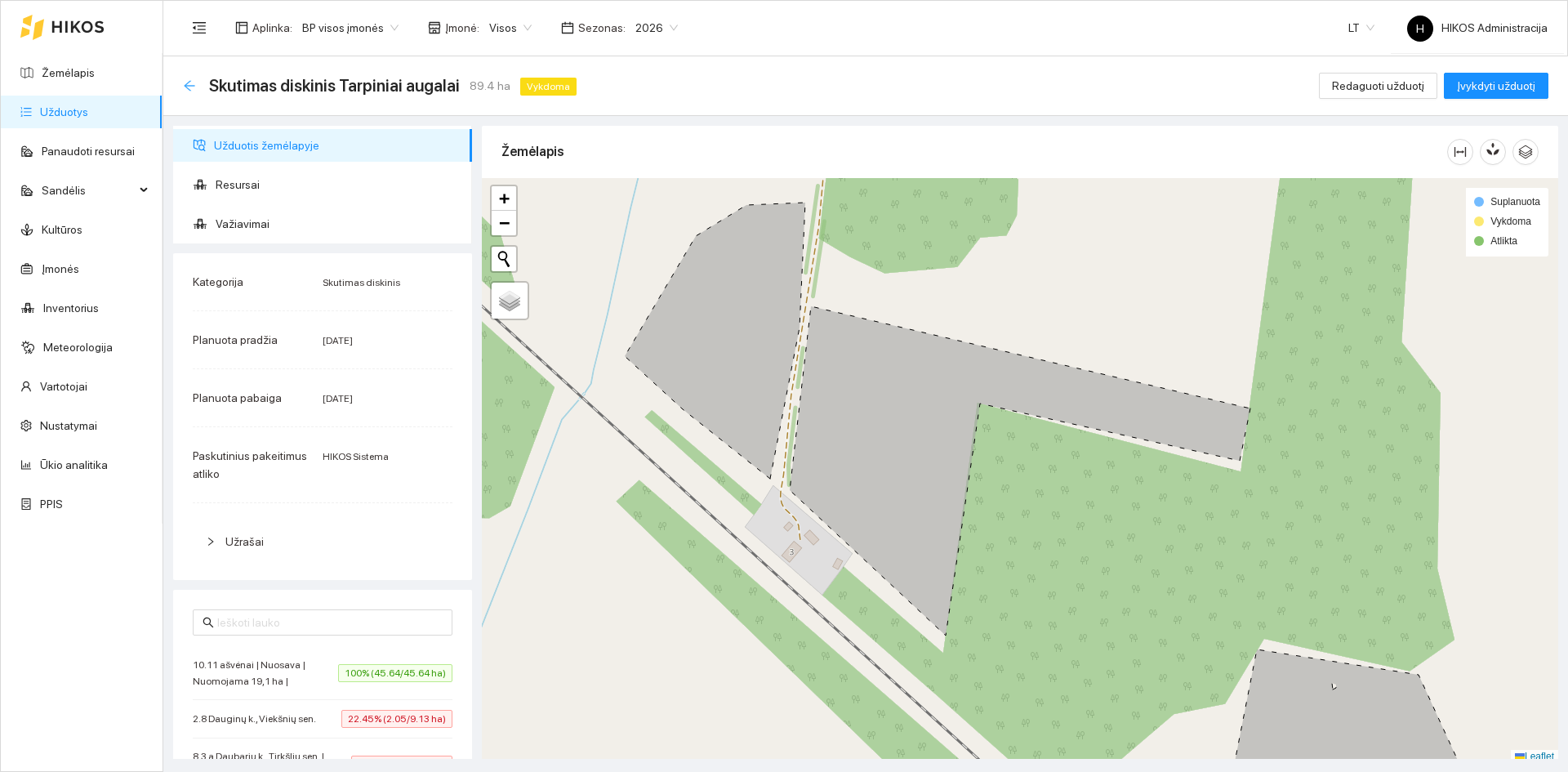
click at [194, 87] on icon "arrow-left" at bounding box center [189, 86] width 13 height 13
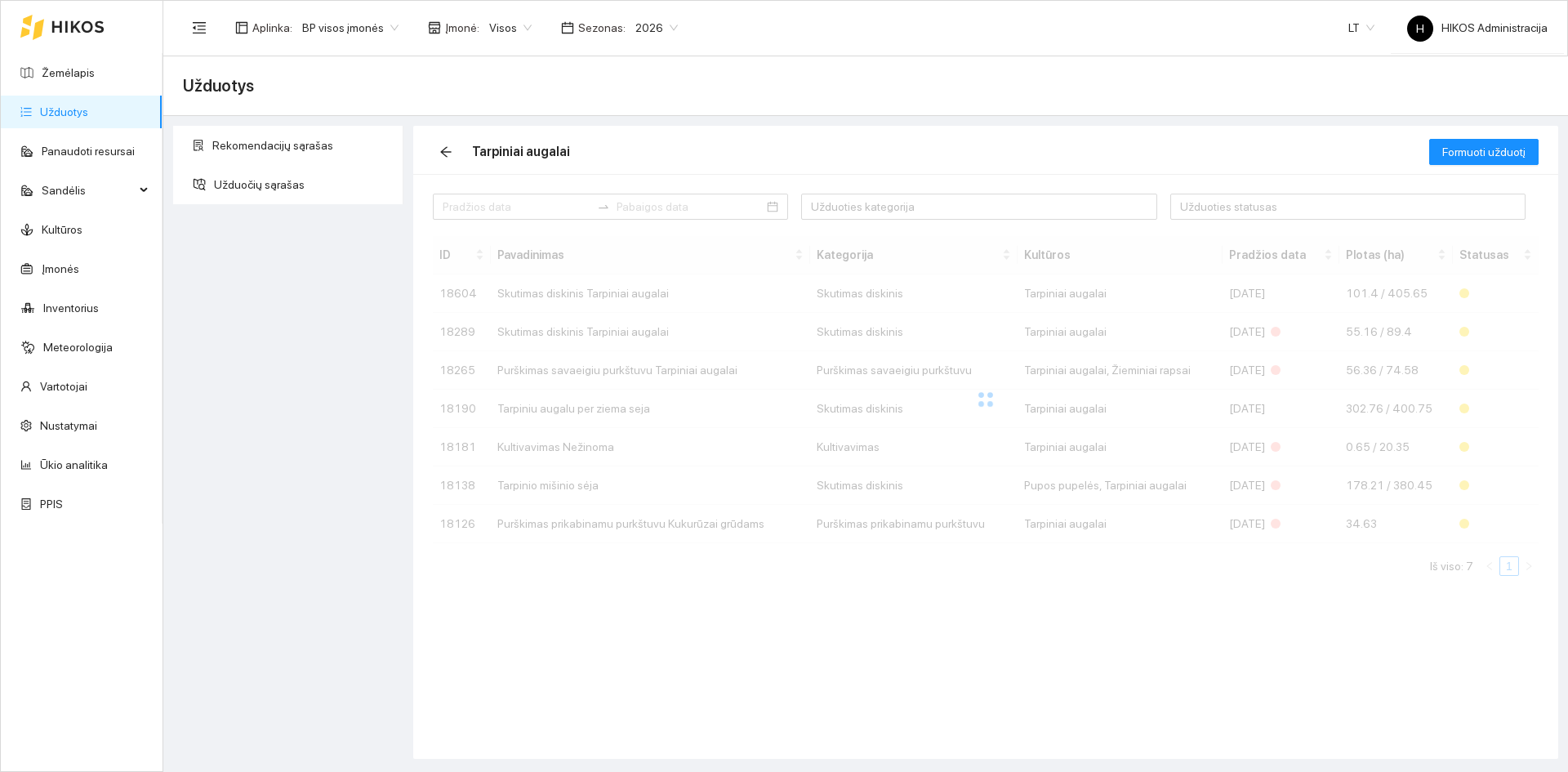
click at [1164, 299] on div at bounding box center [985, 400] width 1106 height 327
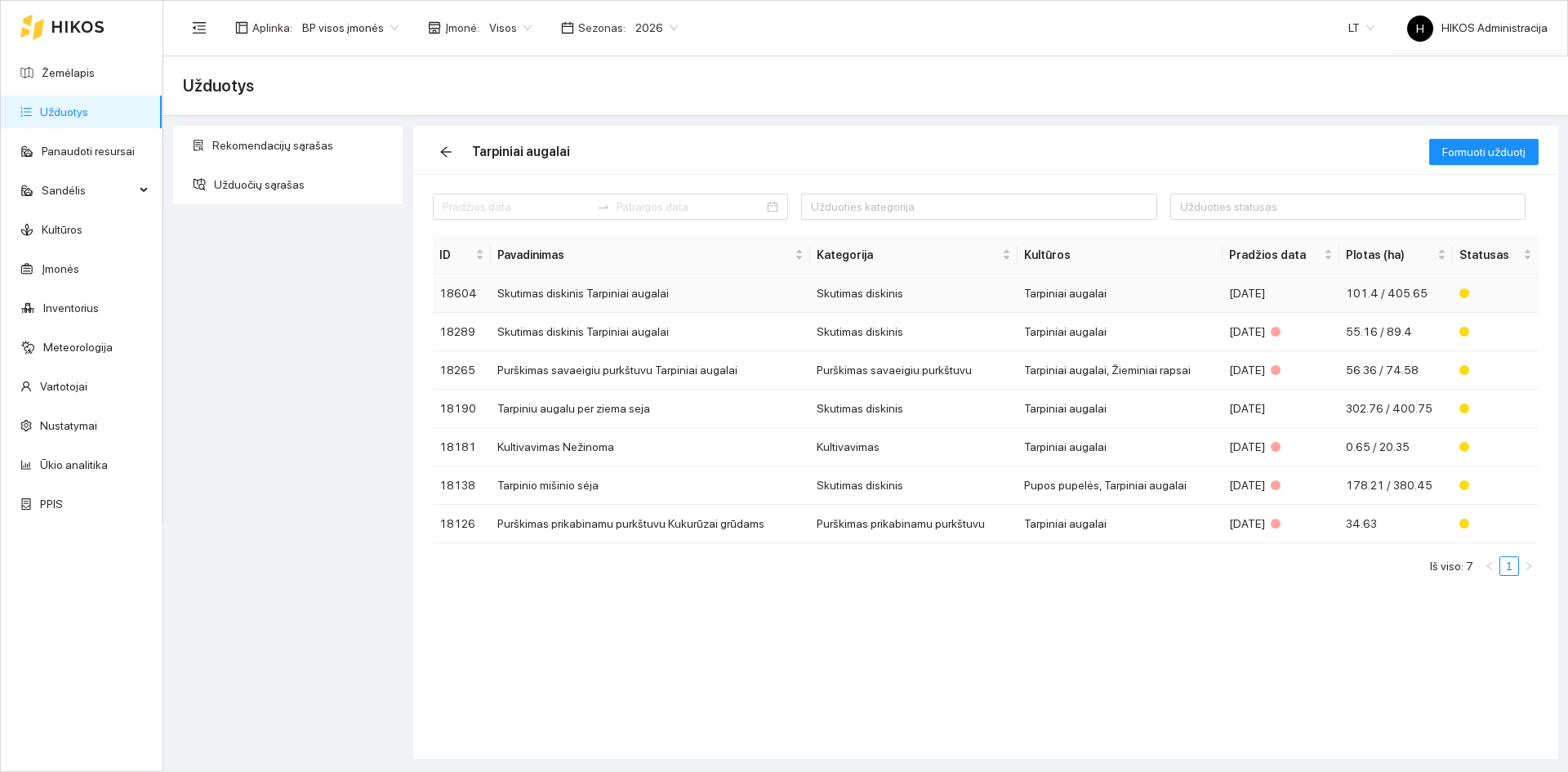
click at [1164, 299] on td "Tarpiniai augalai" at bounding box center [1119, 294] width 205 height 38
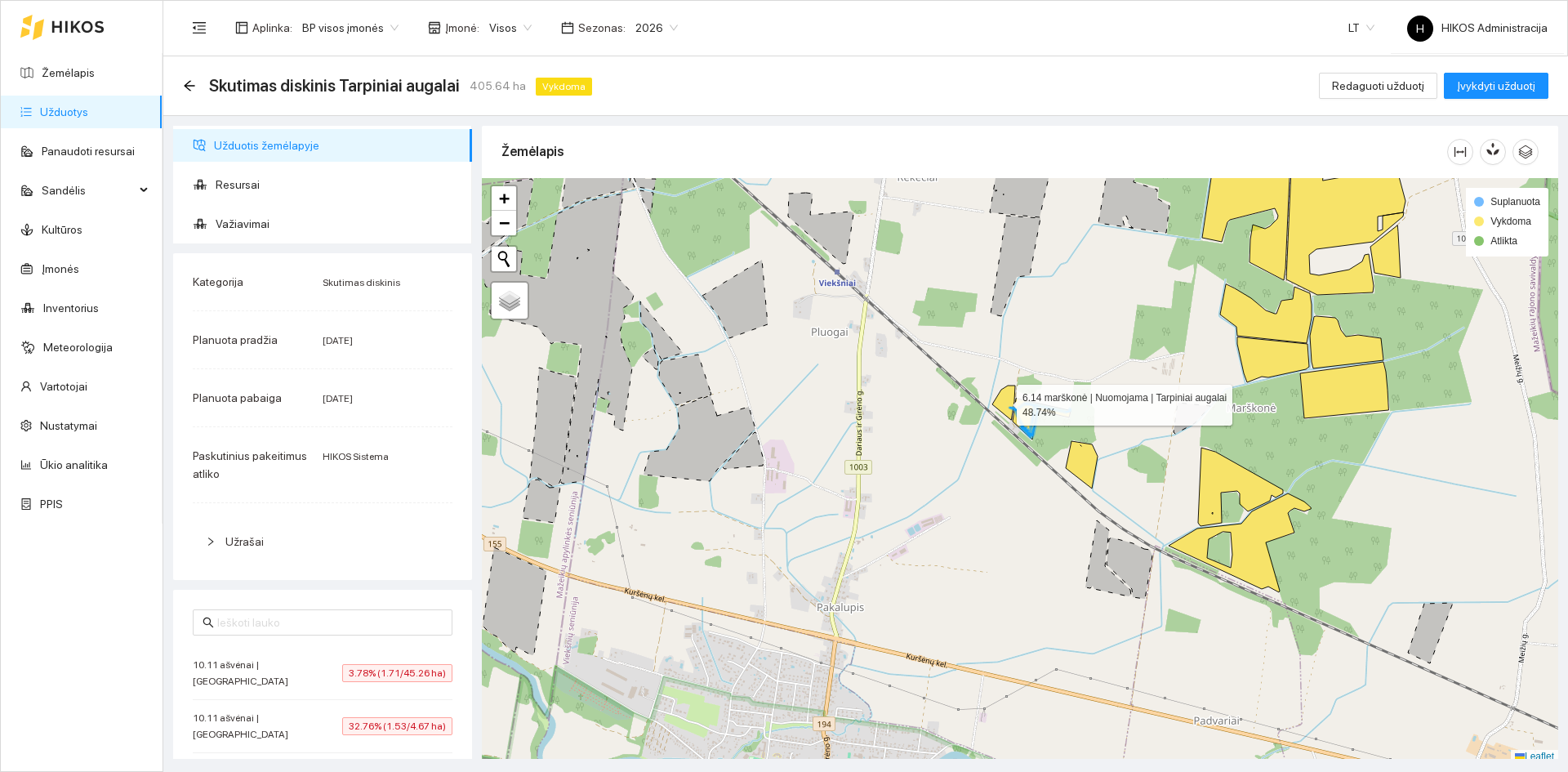
click at [1004, 402] on icon at bounding box center [1004, 403] width 23 height 35
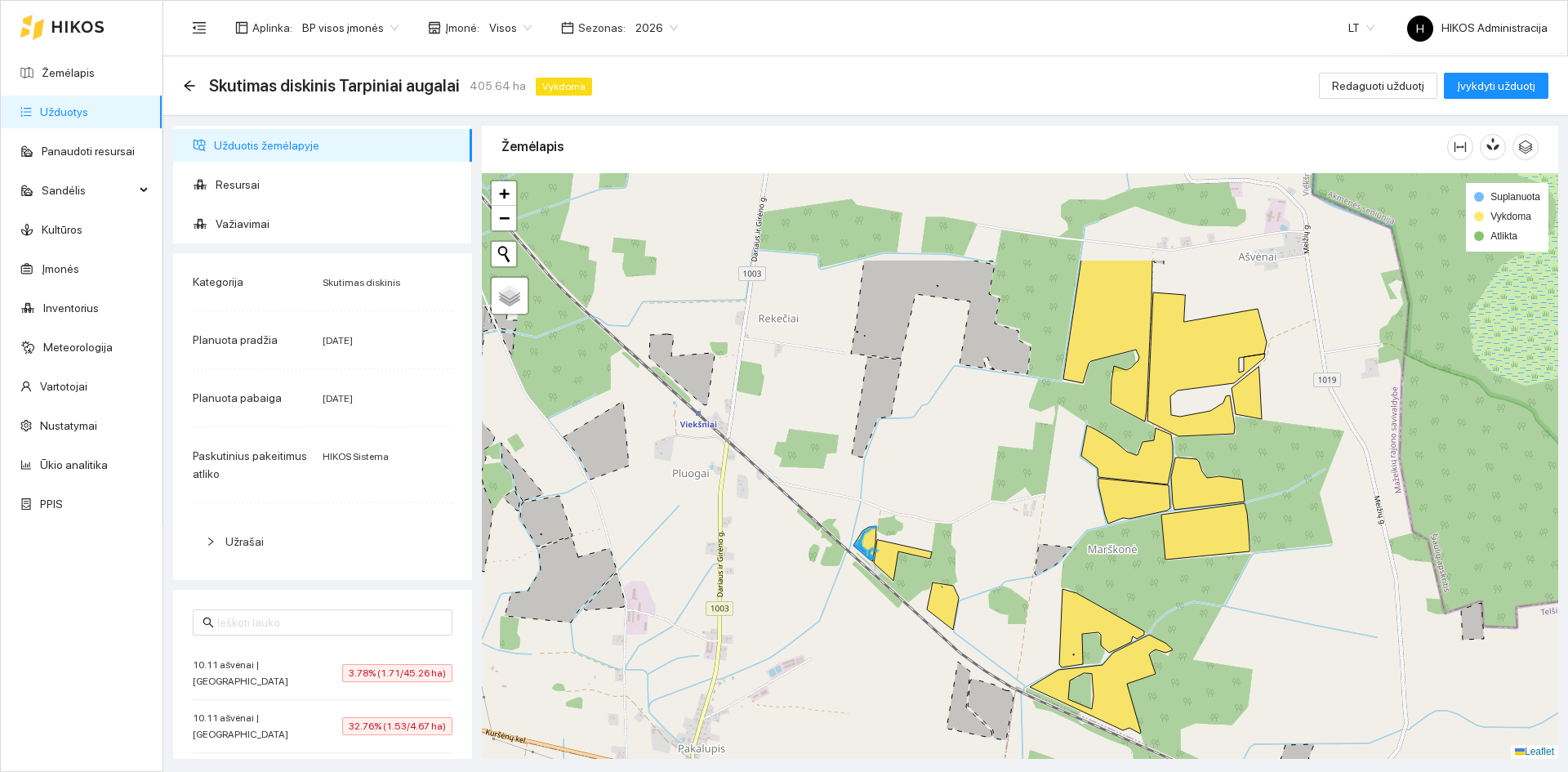
drag, startPoint x: 1075, startPoint y: 492, endPoint x: 1052, endPoint y: 488, distance: 23.3
click at [1025, 522] on div at bounding box center [1019, 465] width 1076 height 585
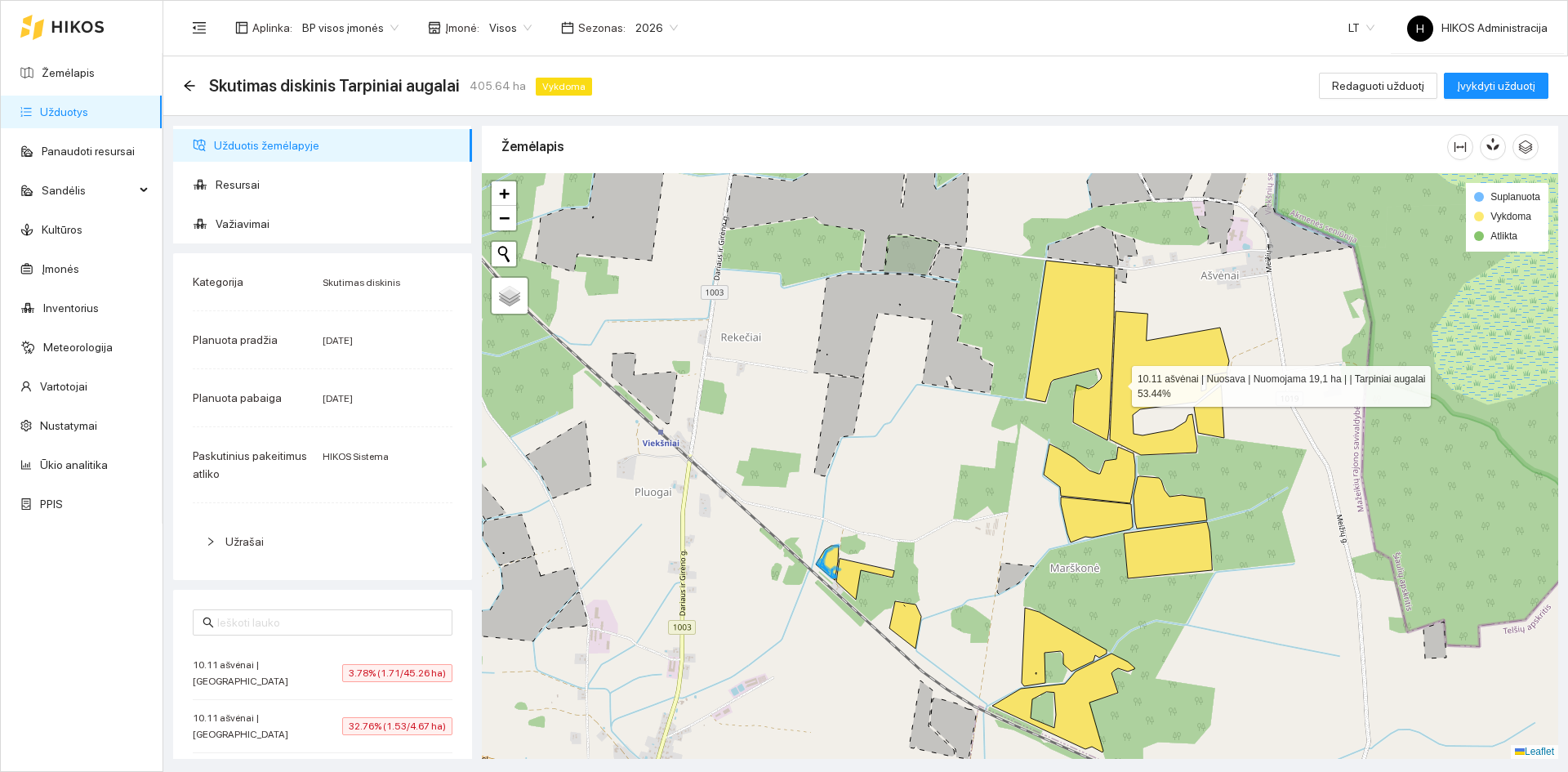
click at [1145, 366] on icon at bounding box center [1169, 384] width 119 height 144
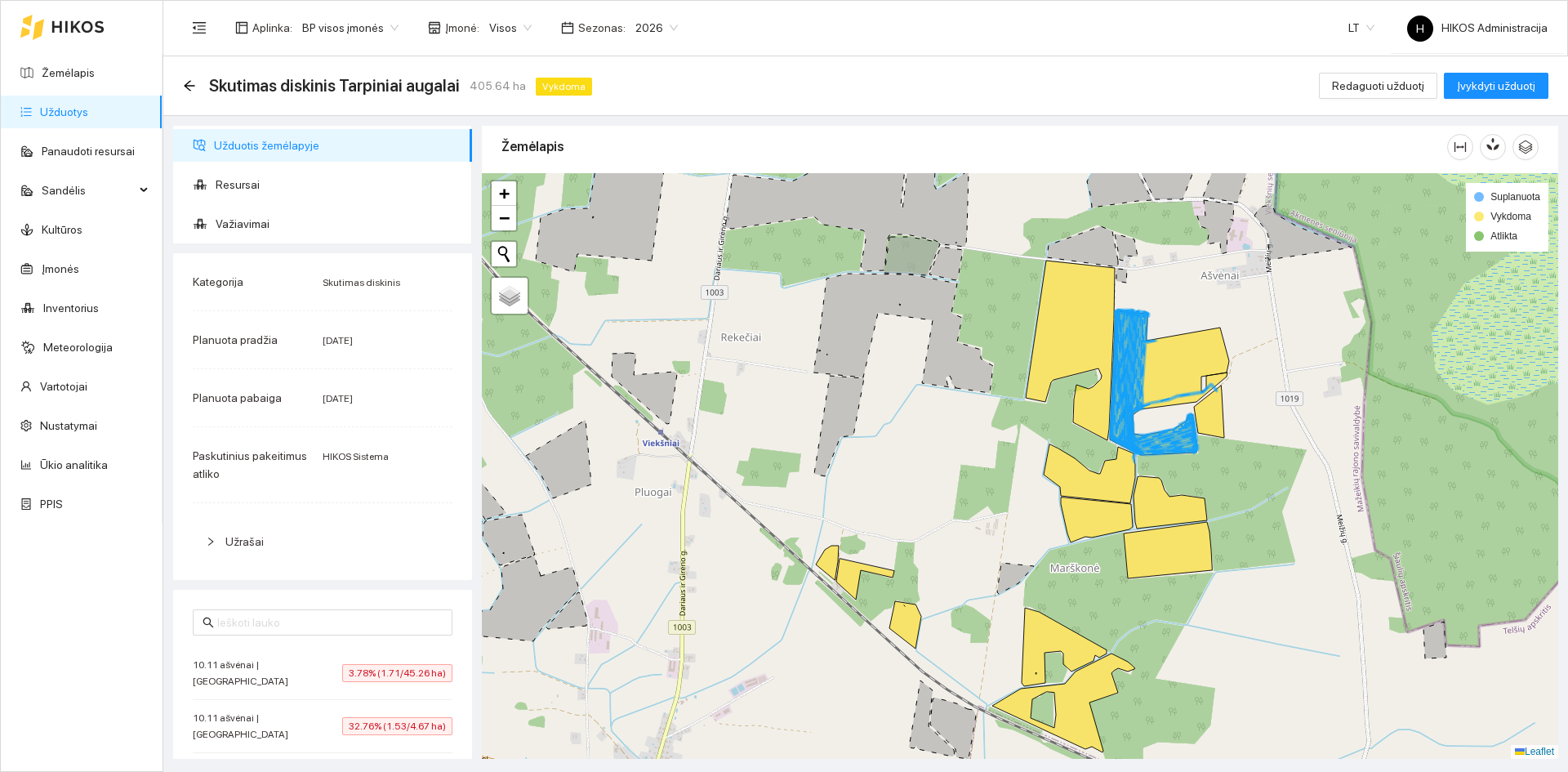
click at [198, 85] on div "Skutimas diskinis Tarpiniai augalai 405.64 ha Vykdoma" at bounding box center [390, 86] width 416 height 26
click at [194, 87] on icon "arrow-left" at bounding box center [189, 86] width 13 height 13
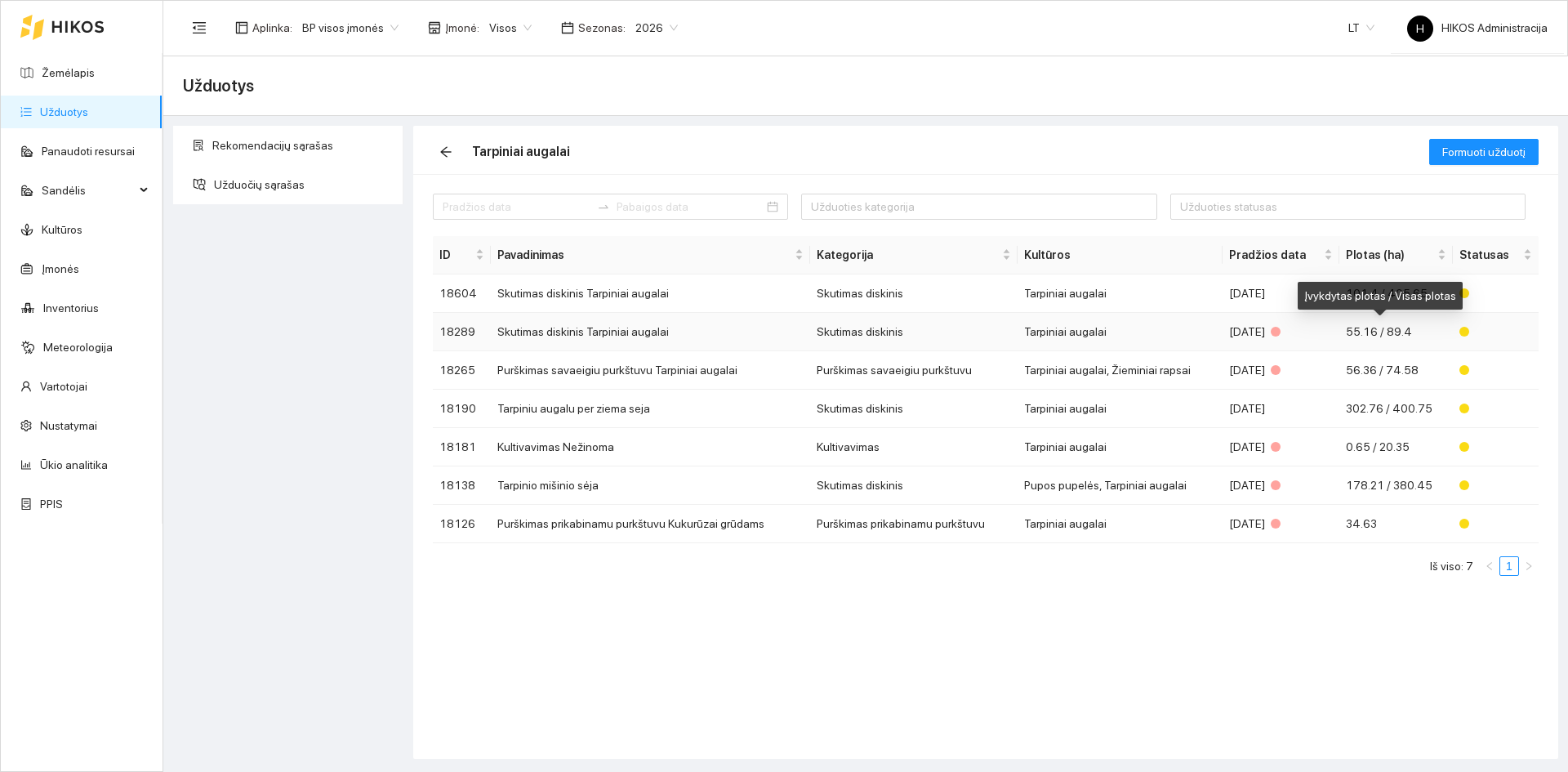
click at [1404, 330] on span "55.16 / 89.4" at bounding box center [1379, 332] width 66 height 13
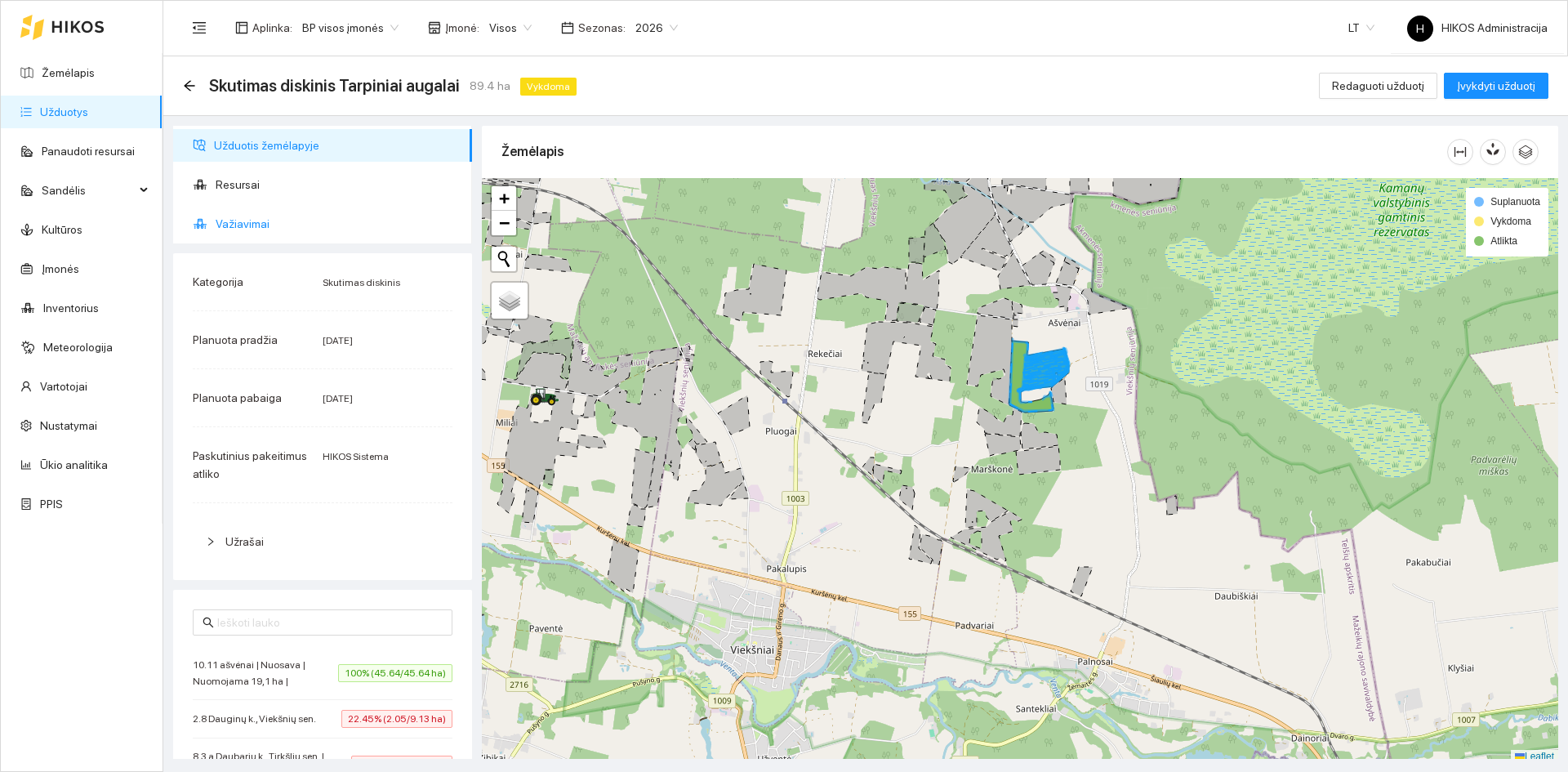
click at [339, 212] on span "Važiavimai" at bounding box center [336, 224] width 243 height 33
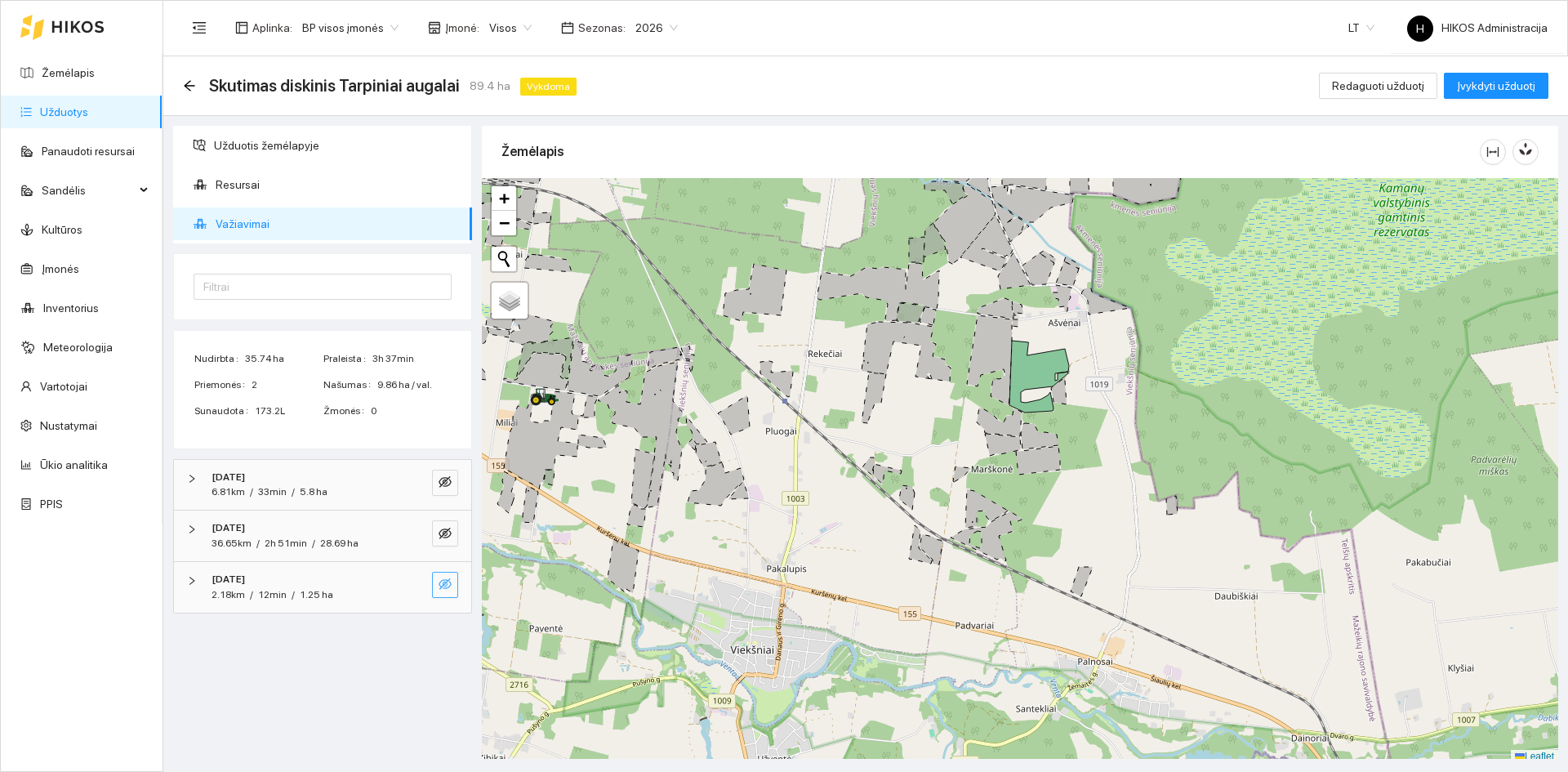
click at [436, 580] on button "button" at bounding box center [445, 585] width 26 height 26
click at [447, 523] on button "button" at bounding box center [445, 533] width 26 height 26
click at [454, 592] on button "button" at bounding box center [445, 585] width 26 height 26
click at [189, 84] on icon "arrow-left" at bounding box center [189, 86] width 13 height 13
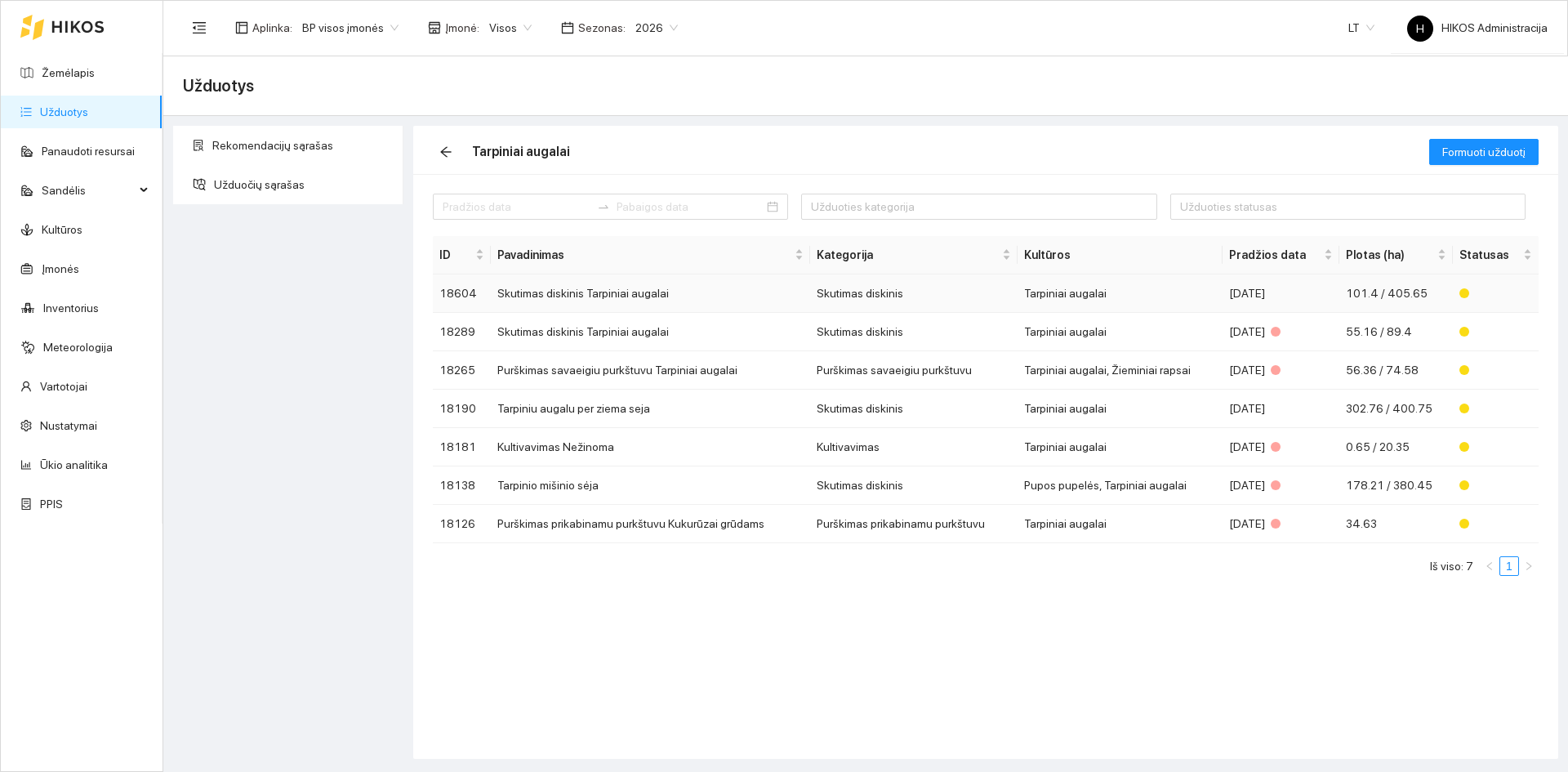
click at [1244, 290] on div "[DATE]" at bounding box center [1281, 293] width 104 height 18
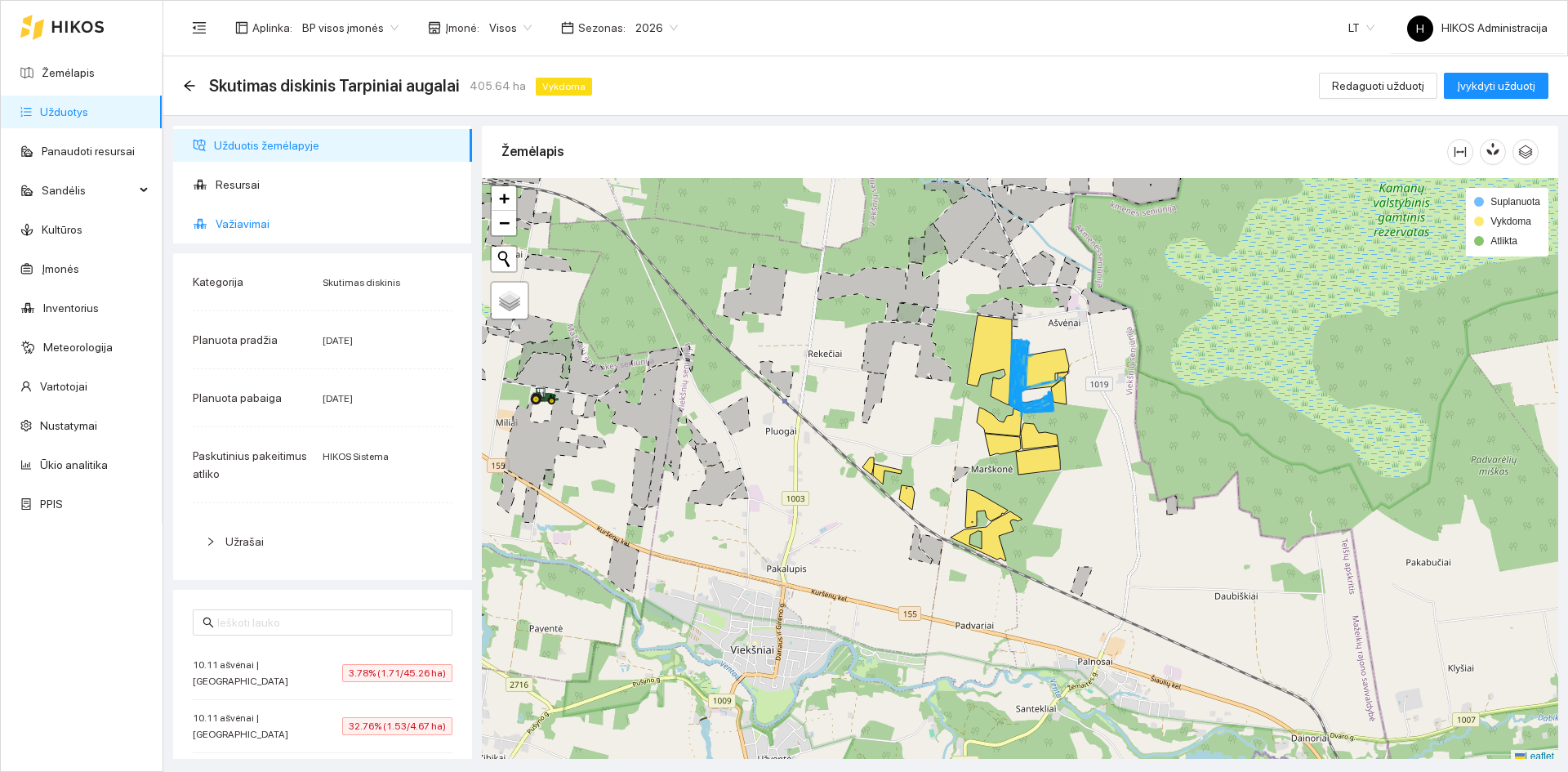
click at [250, 221] on span "Važiavimai" at bounding box center [336, 224] width 243 height 33
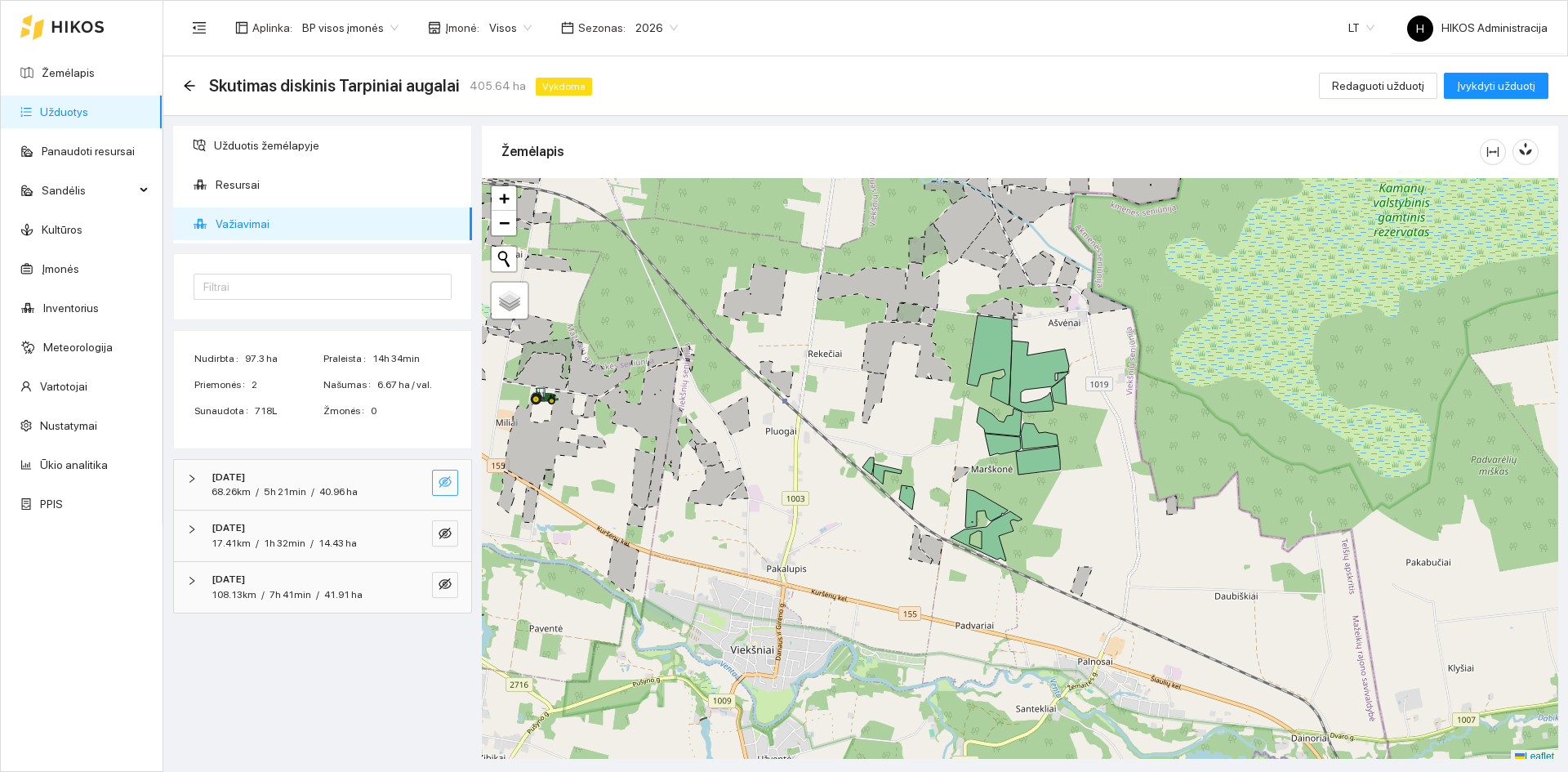
click at [438, 486] on button "button" at bounding box center [445, 483] width 26 height 26
click at [184, 85] on icon "arrow-left" at bounding box center [188, 85] width 11 height 11
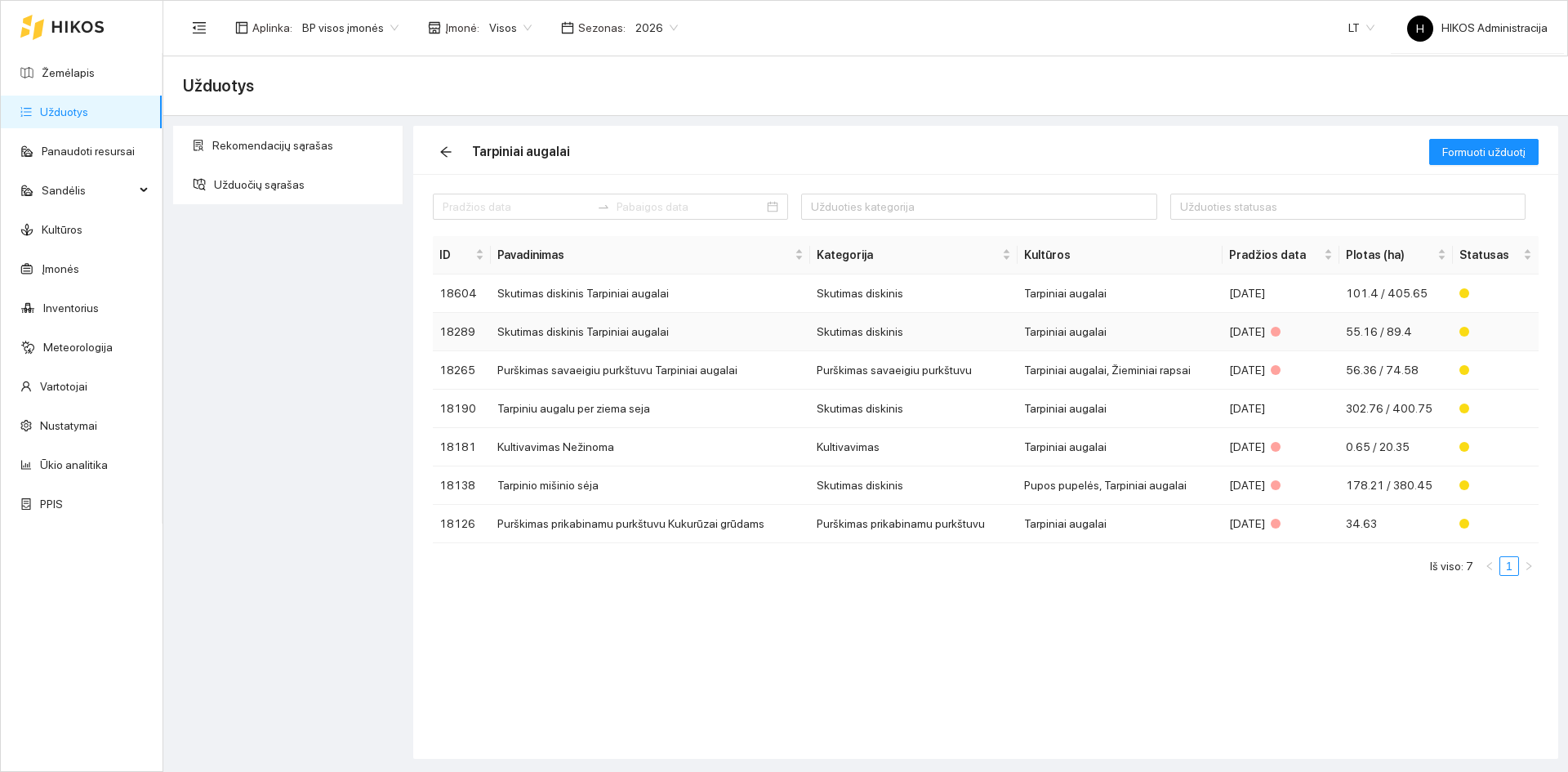
click at [1242, 329] on div "2025-08-22" at bounding box center [1281, 332] width 104 height 18
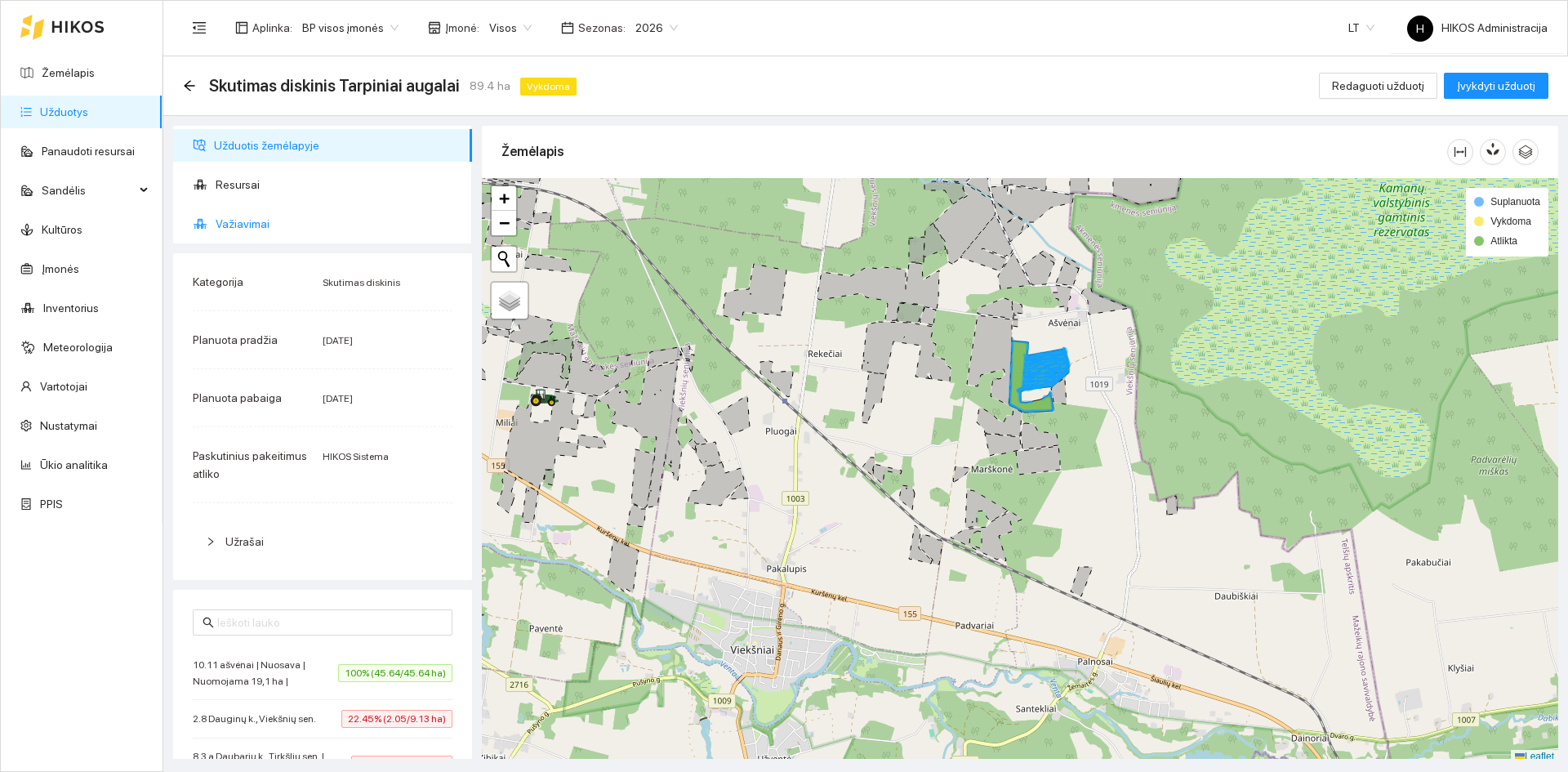
click at [250, 228] on span "Važiavimai" at bounding box center [336, 224] width 243 height 33
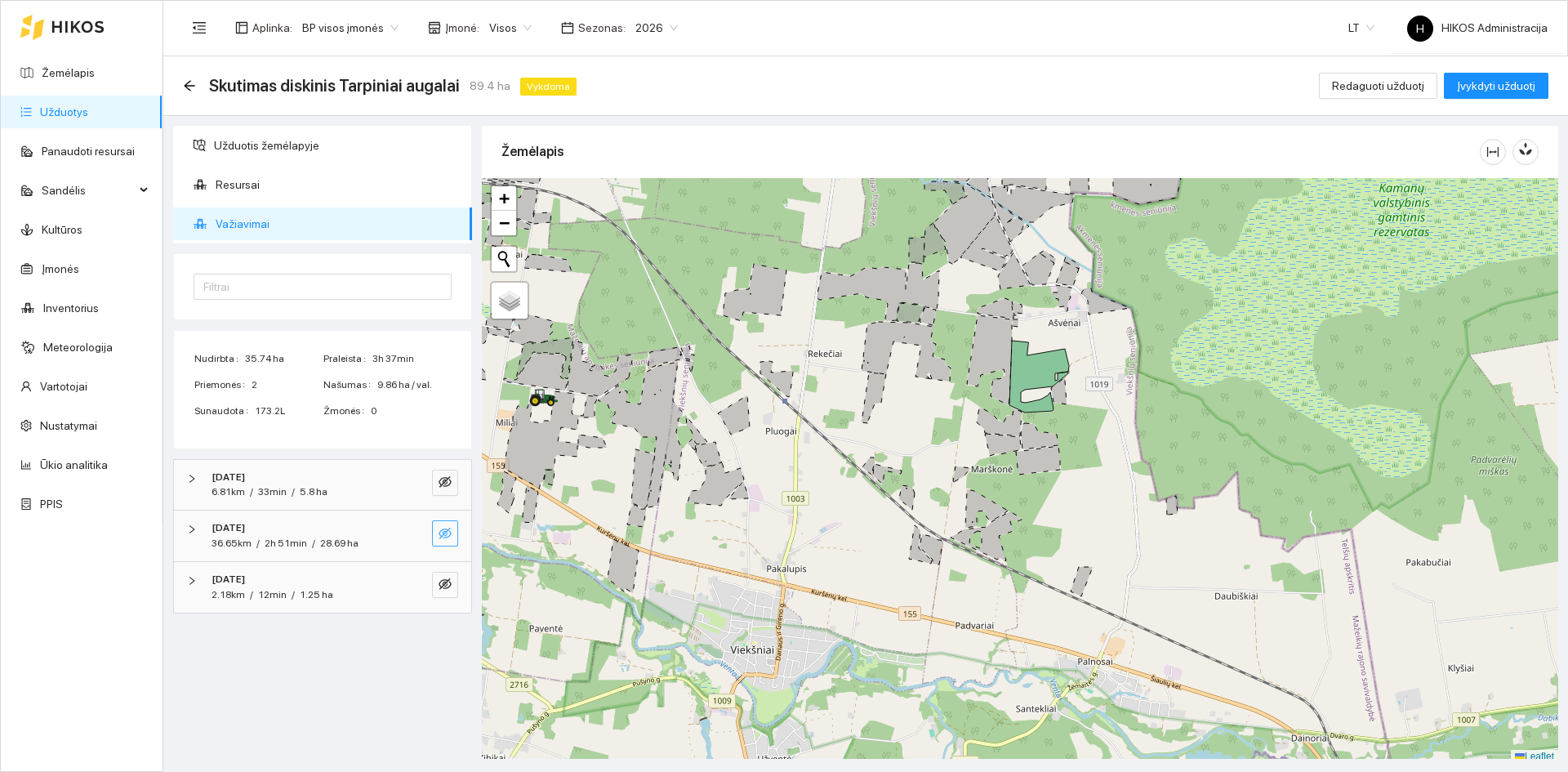
click at [442, 536] on icon "eye-invisible" at bounding box center [445, 534] width 13 height 12
